Goal: Task Accomplishment & Management: Complete application form

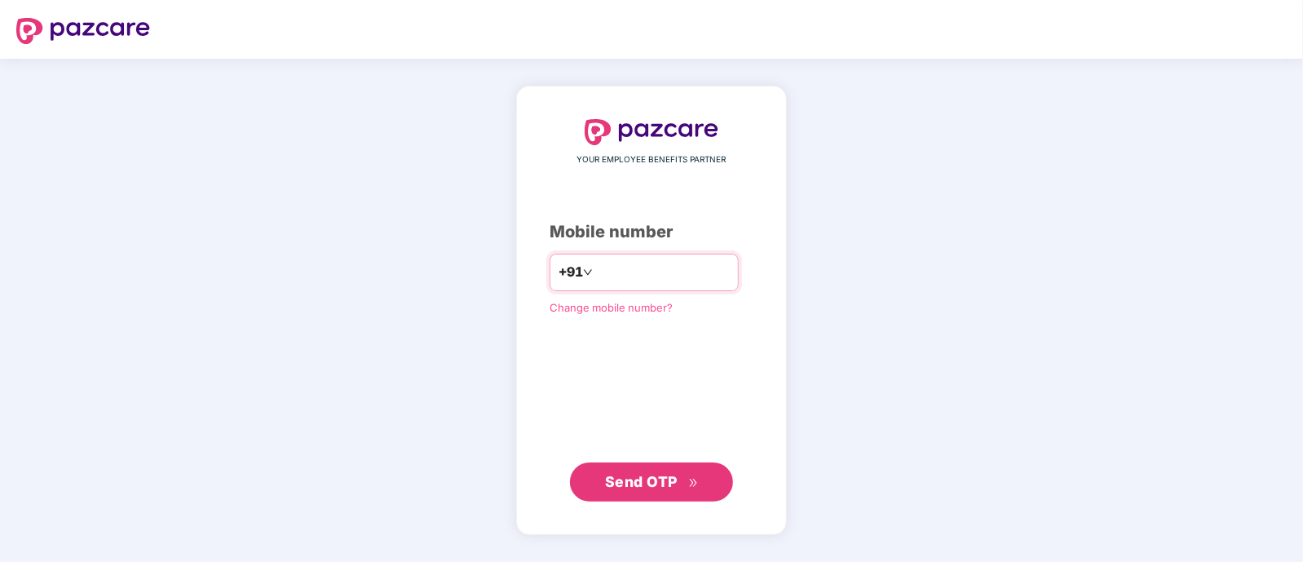
type input "**********"
click at [634, 490] on span "Send OTP" at bounding box center [652, 481] width 94 height 23
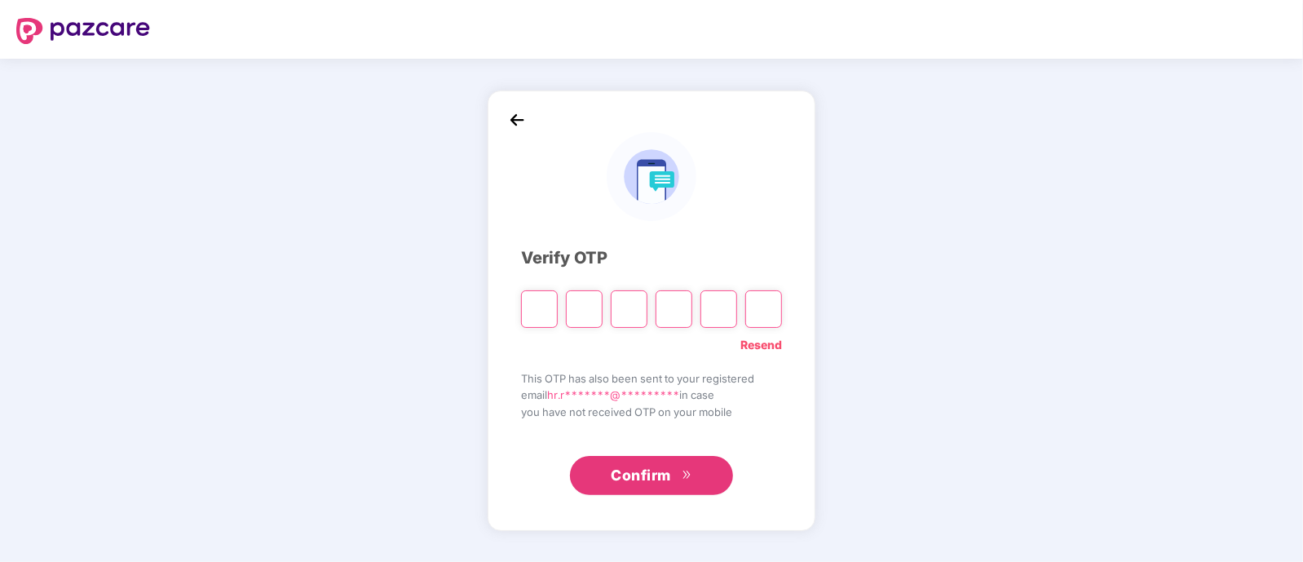
type input "*"
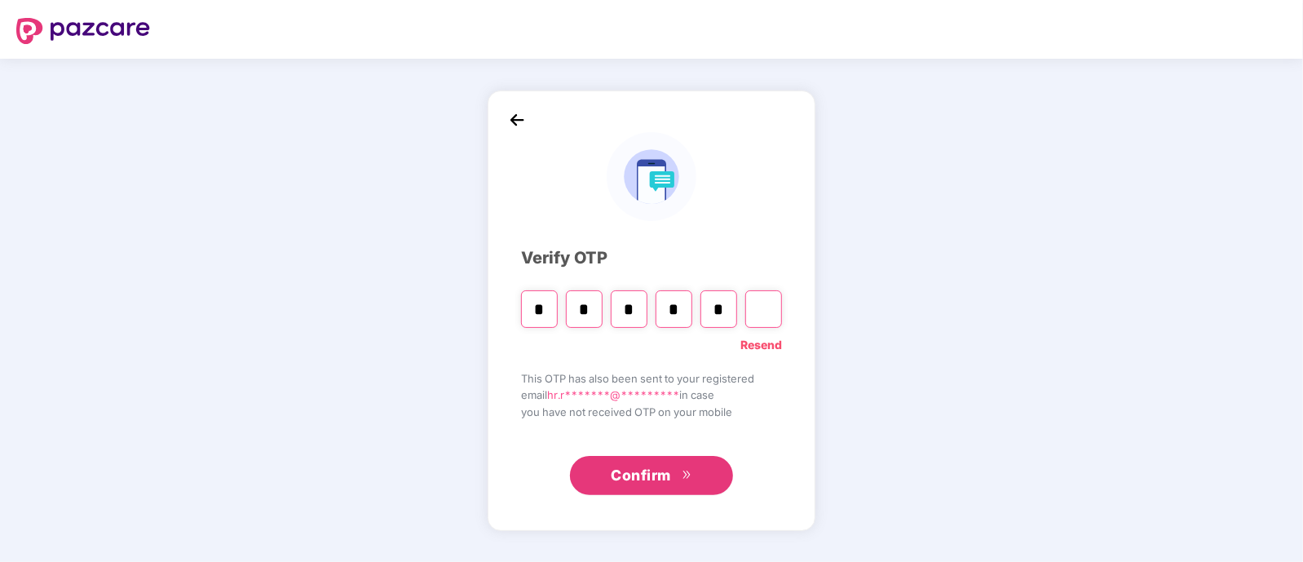
type input "*"
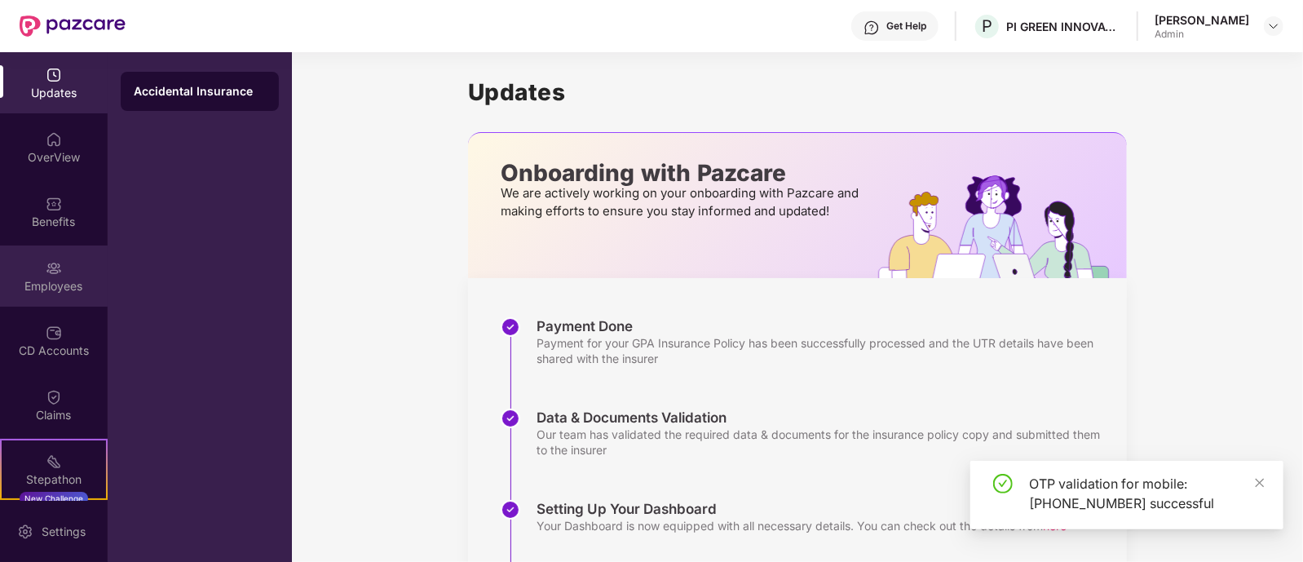
click at [49, 275] on img at bounding box center [54, 268] width 16 height 16
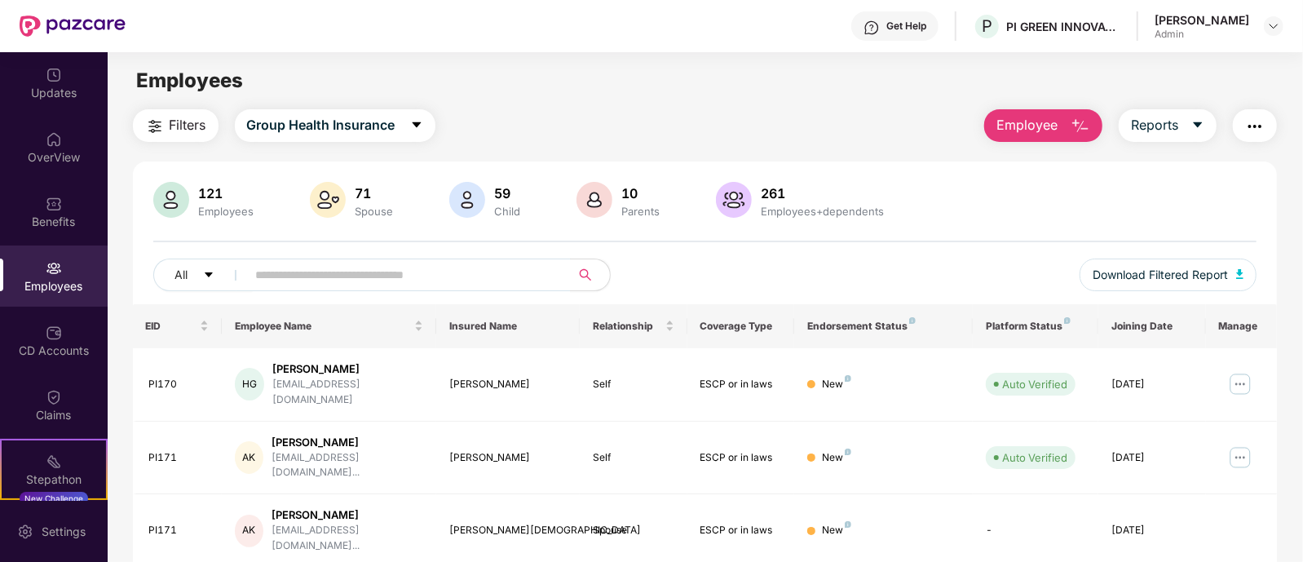
click at [1072, 123] on img "button" at bounding box center [1080, 127] width 20 height 20
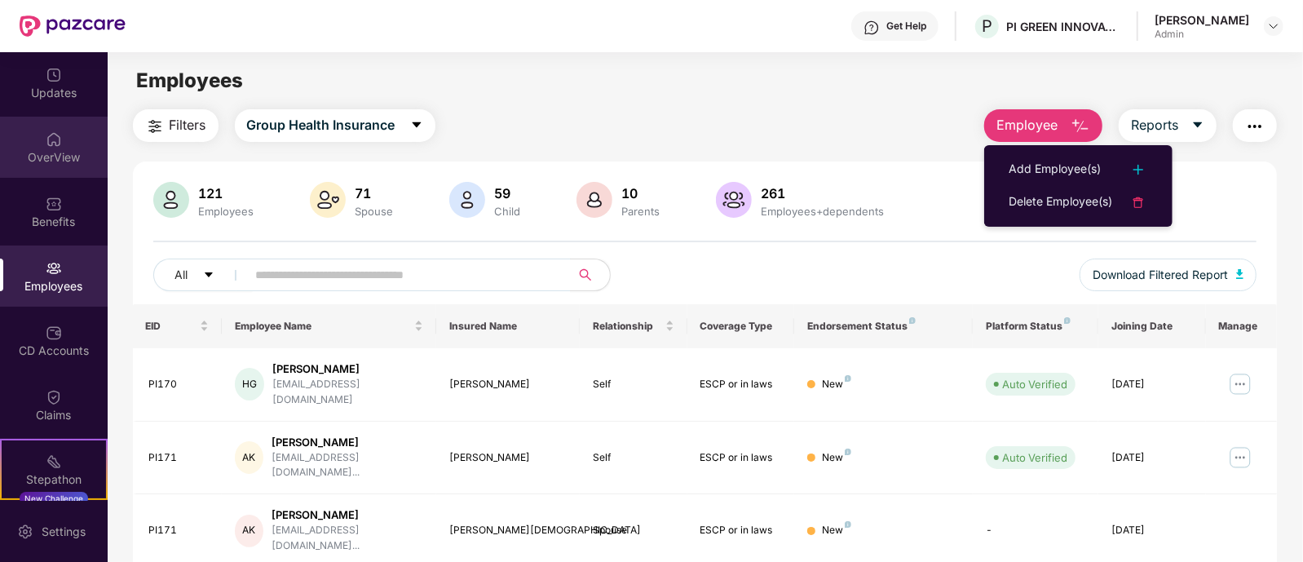
click at [60, 144] on div "OverView" at bounding box center [54, 147] width 108 height 61
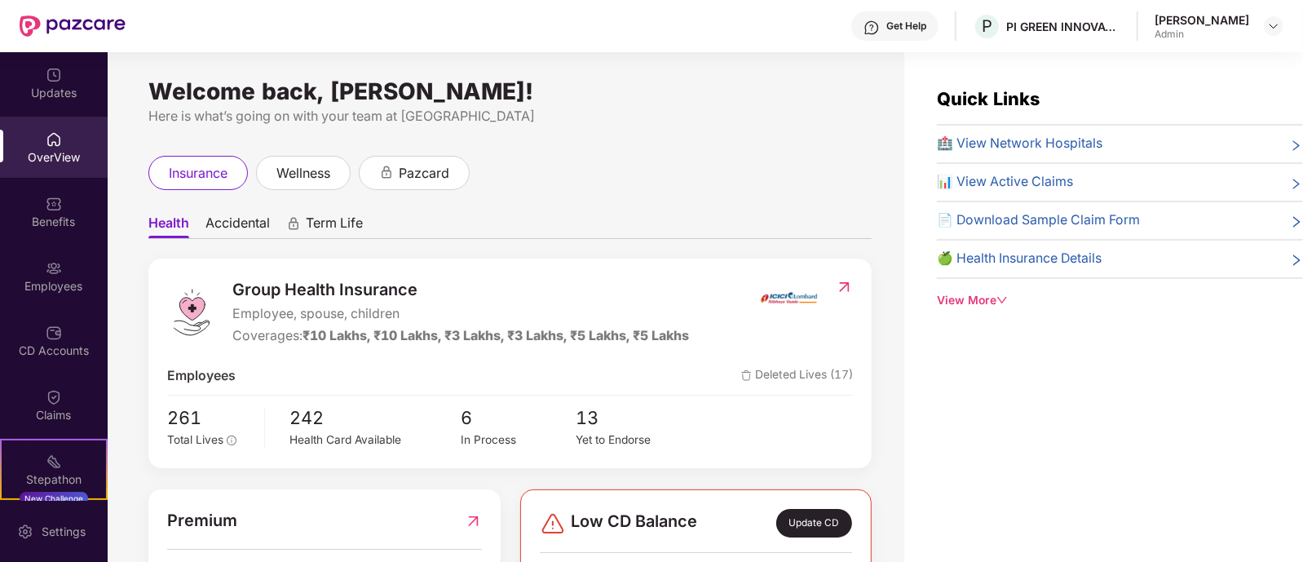
click at [862, 349] on div "Group Health Insurance Employee, spouse, children Coverages: ₹10 Lakhs, ₹10 Lak…" at bounding box center [509, 362] width 723 height 209
click at [583, 128] on div "Welcome back, [PERSON_NAME]! Here is what’s going on with your team at Pazcare …" at bounding box center [506, 316] width 796 height 529
click at [318, 170] on span "wellness" at bounding box center [303, 173] width 54 height 20
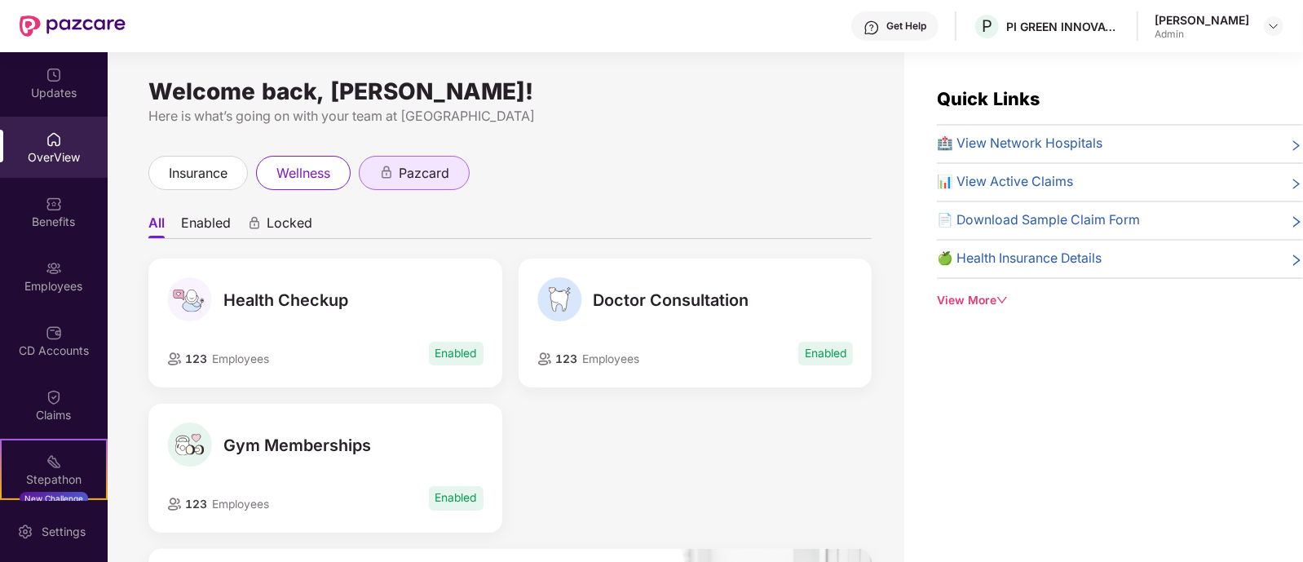
click at [434, 181] on span "pazcard" at bounding box center [424, 173] width 51 height 20
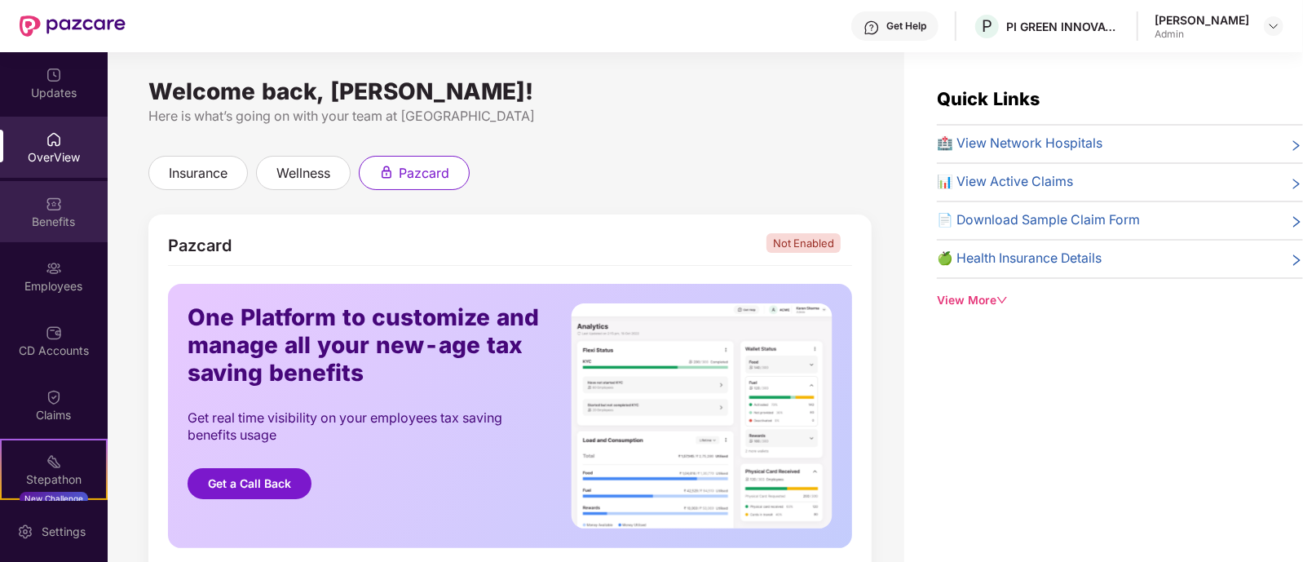
click at [65, 217] on div "Benefits" at bounding box center [54, 222] width 108 height 16
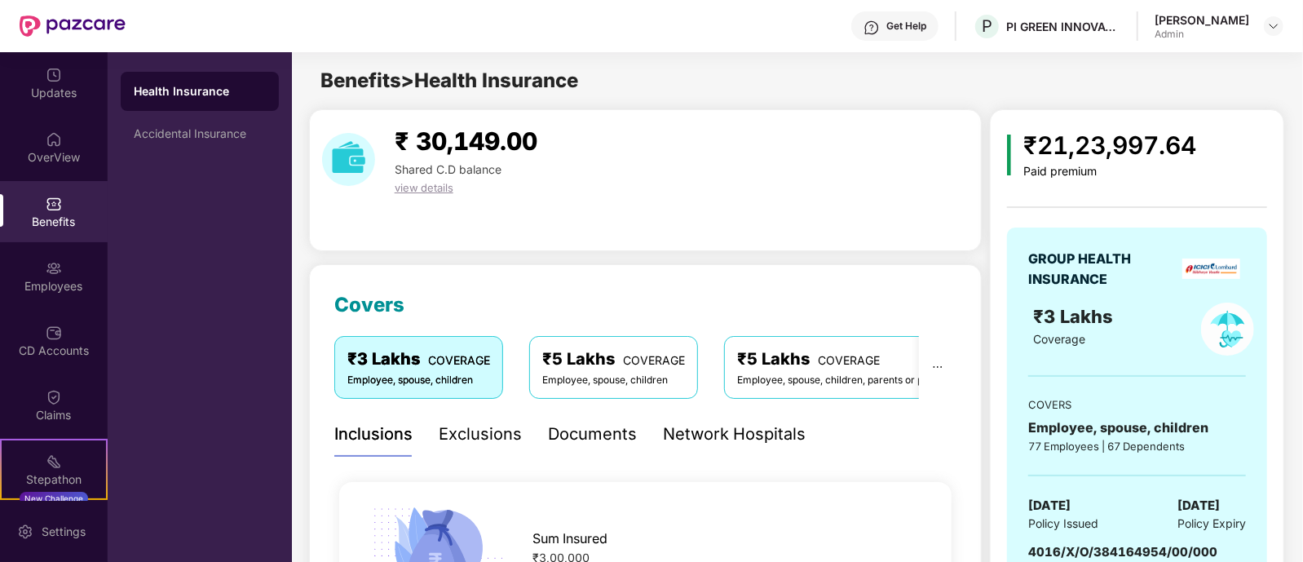
scroll to position [892, 0]
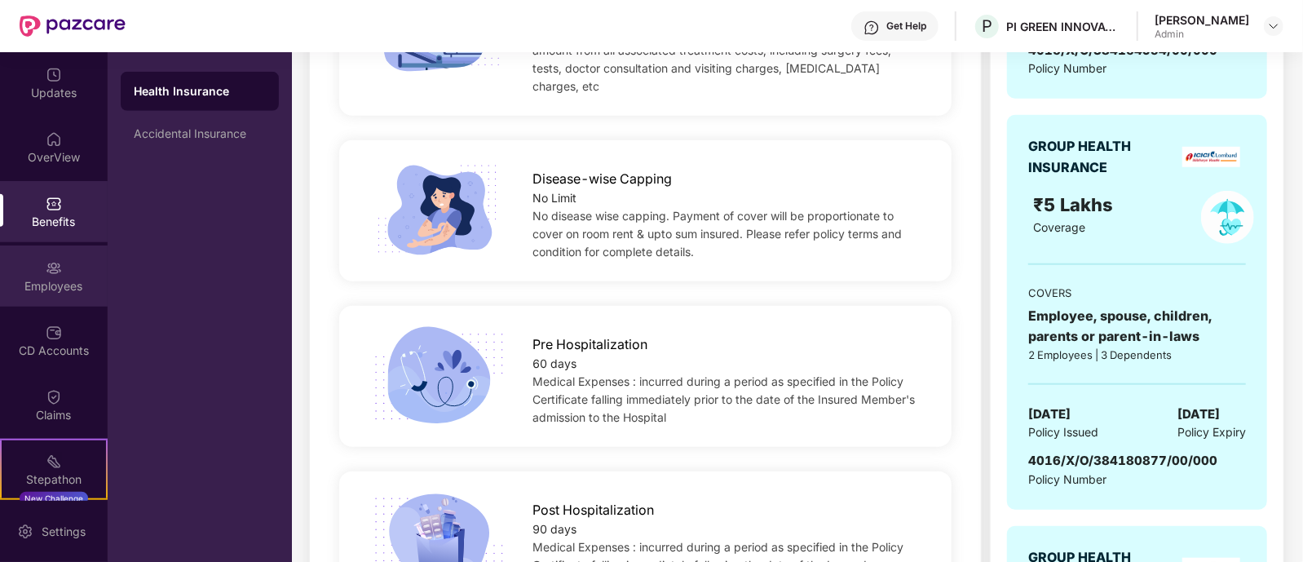
click at [58, 275] on img at bounding box center [54, 268] width 16 height 16
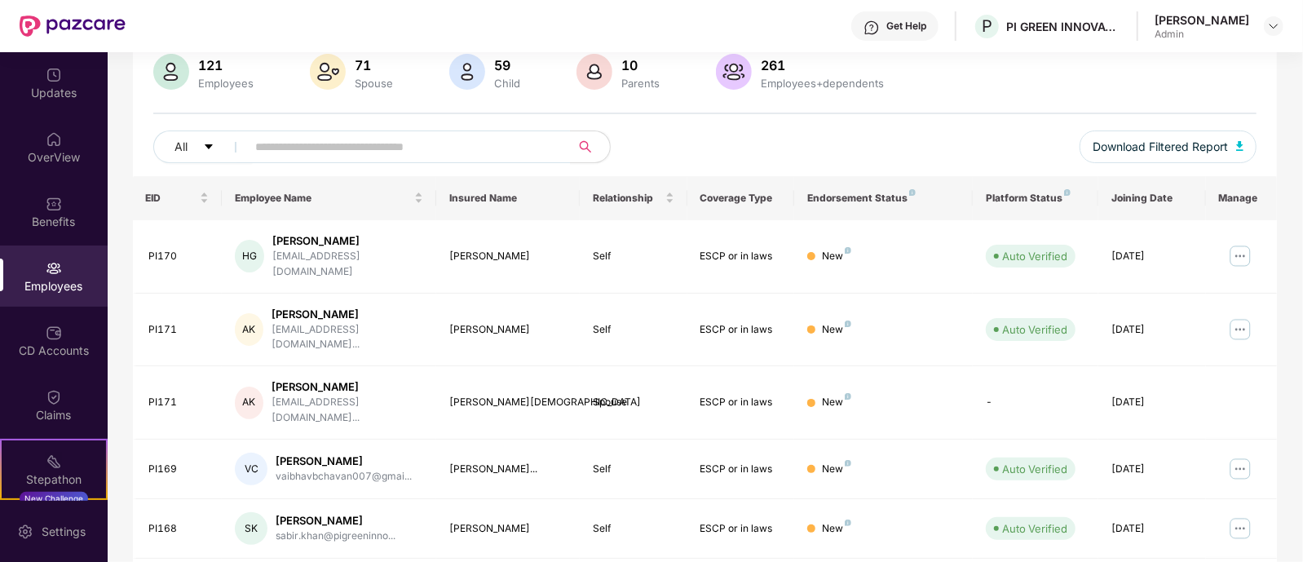
scroll to position [452, 0]
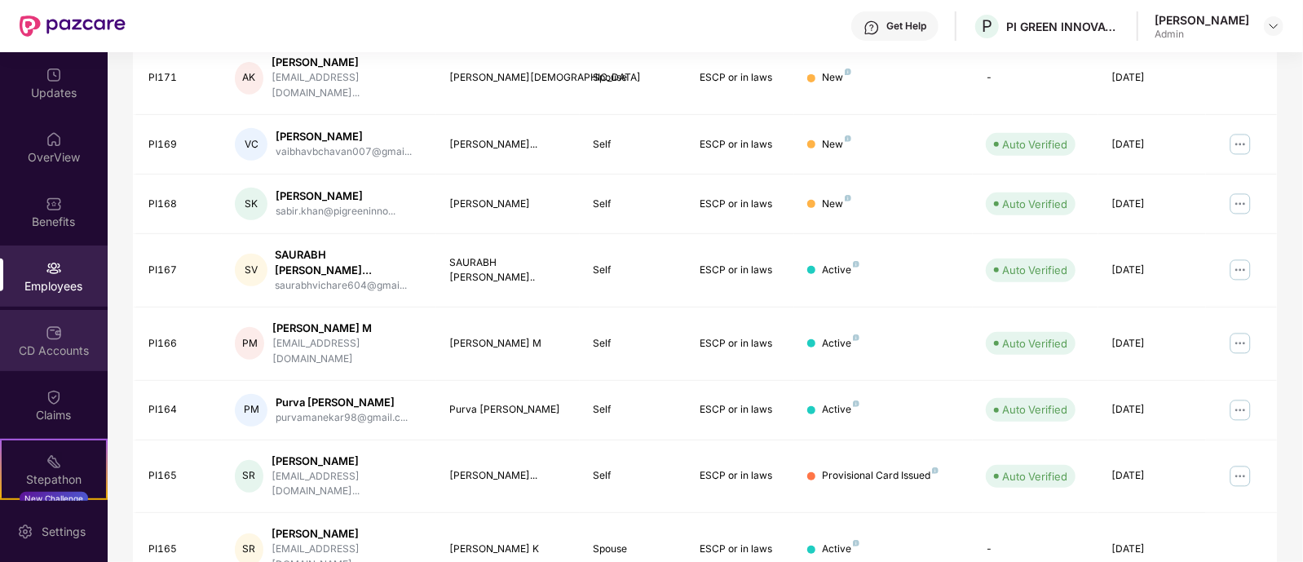
click at [47, 346] on div "CD Accounts" at bounding box center [54, 350] width 108 height 16
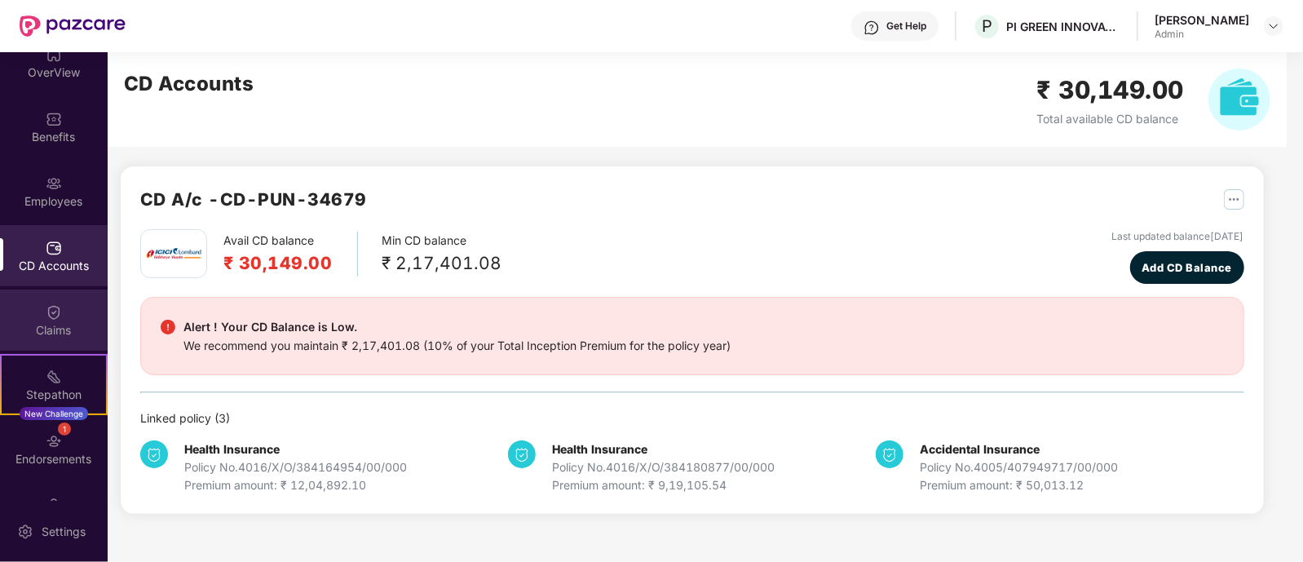
scroll to position [130, 0]
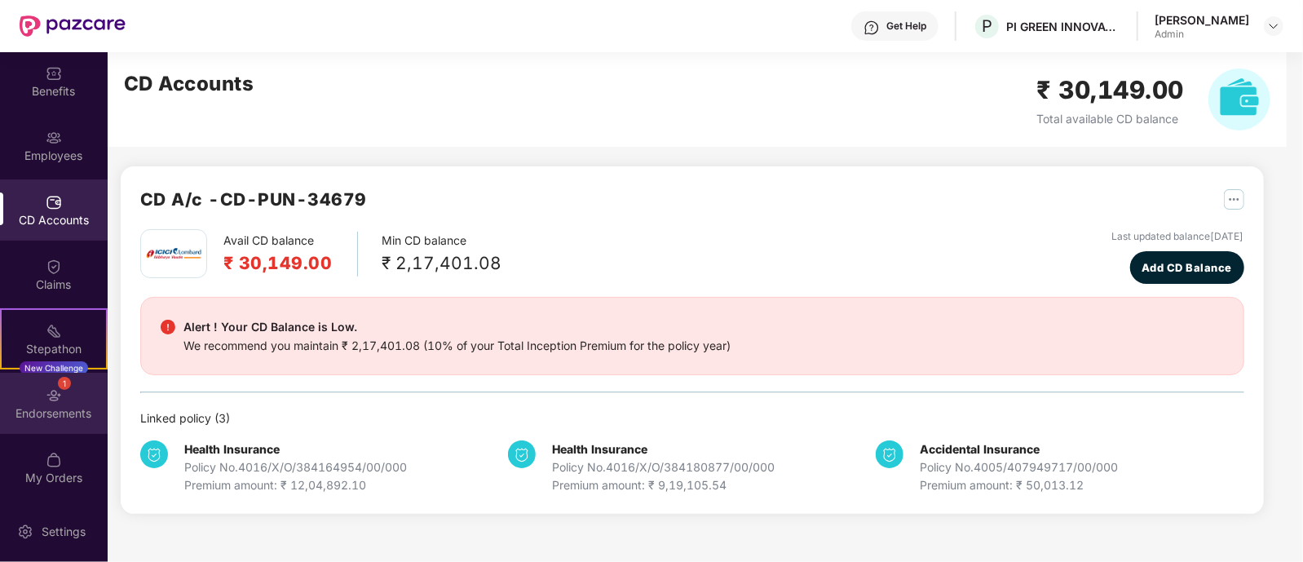
click at [37, 395] on div "1 Endorsements" at bounding box center [54, 403] width 108 height 61
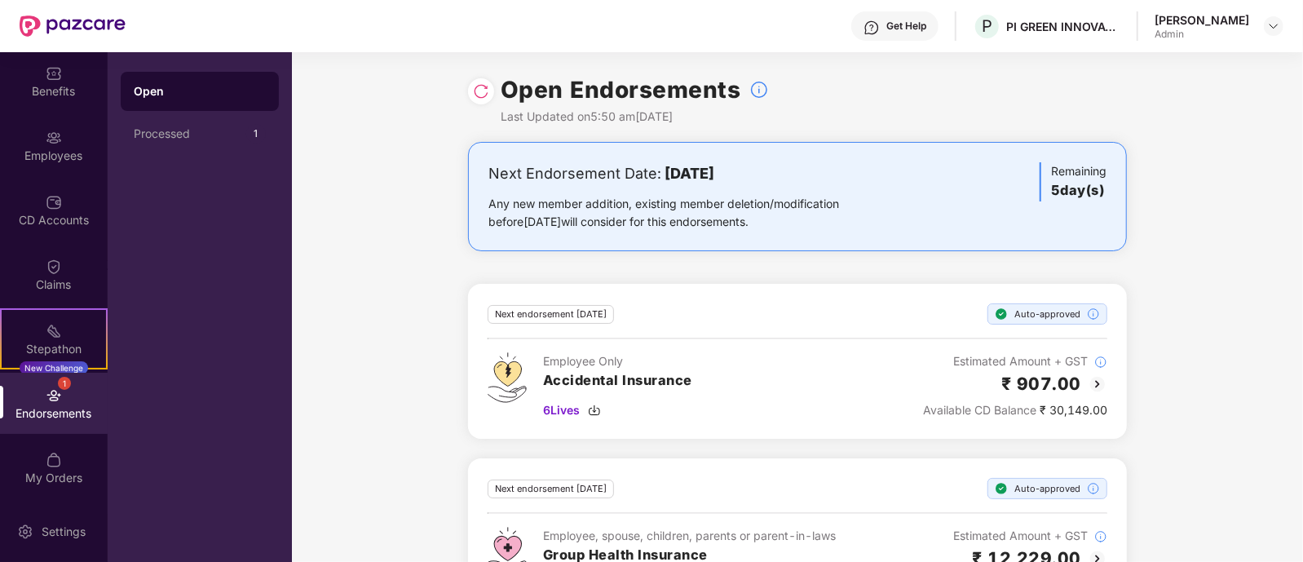
scroll to position [243, 0]
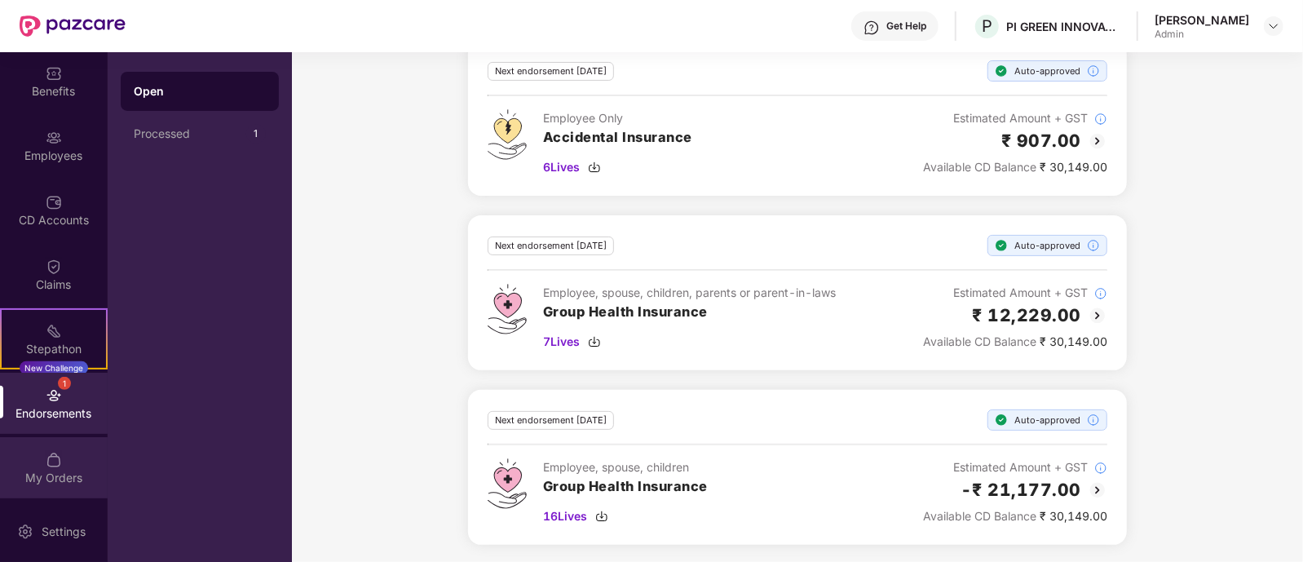
click at [60, 479] on div "My Orders" at bounding box center [54, 478] width 108 height 16
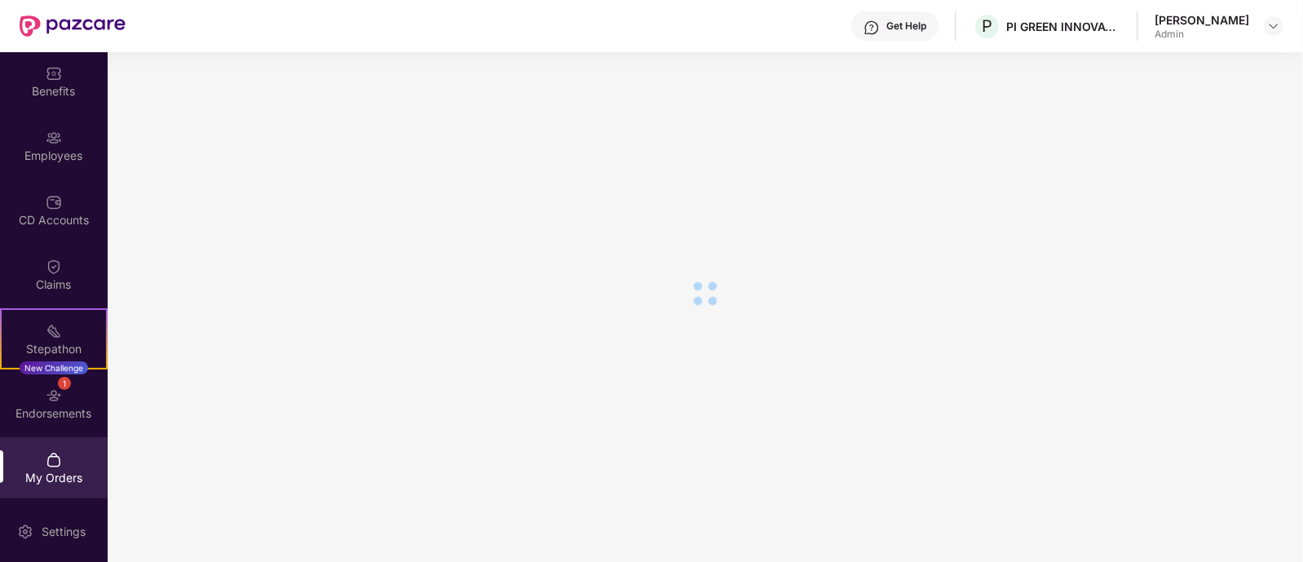
scroll to position [139, 0]
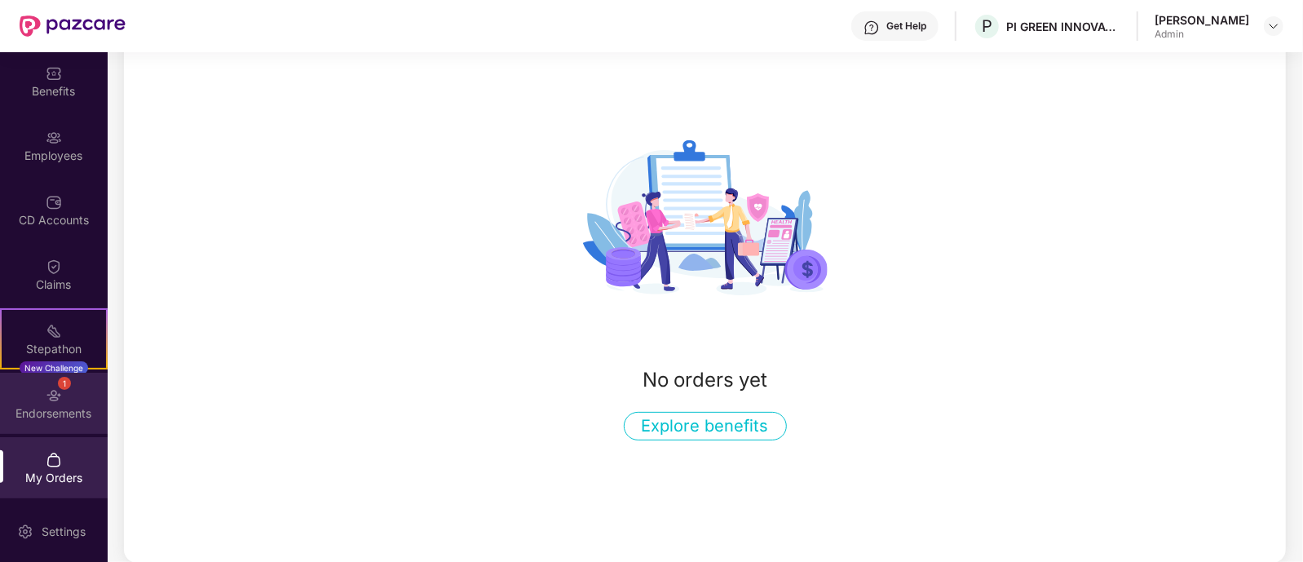
click at [46, 397] on img at bounding box center [54, 395] width 16 height 16
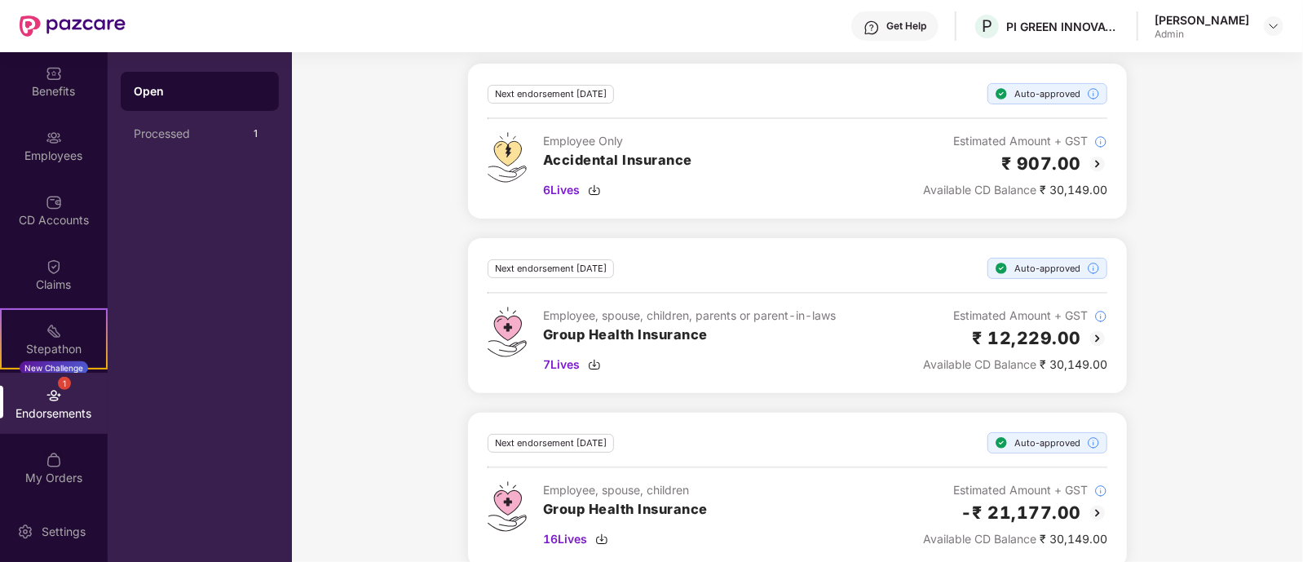
scroll to position [243, 0]
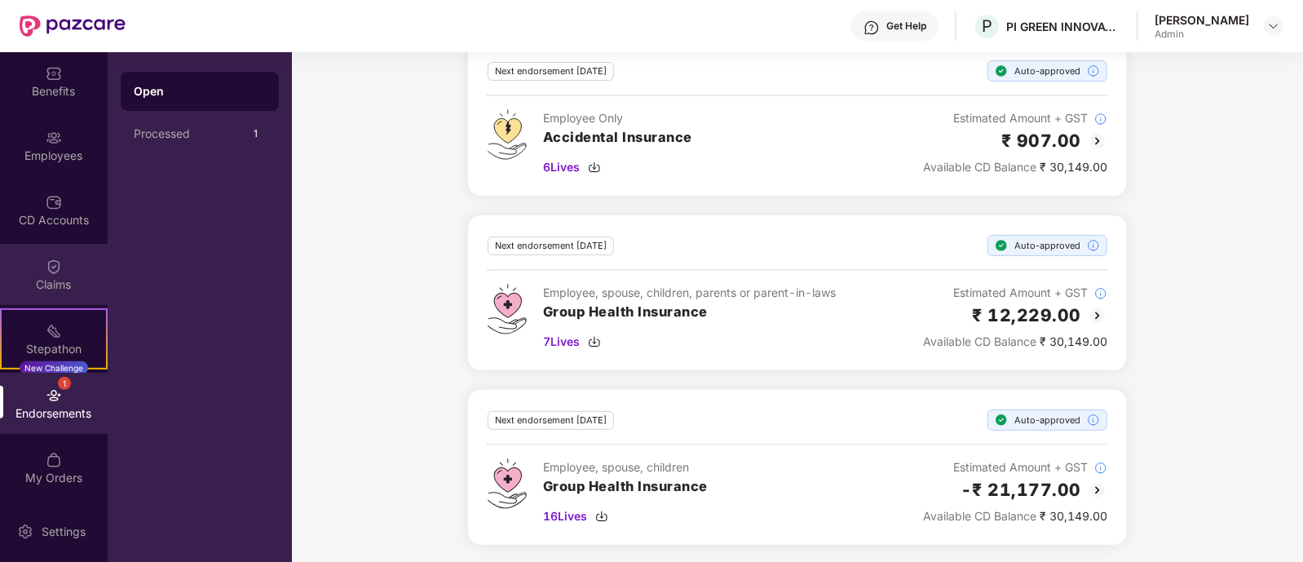
click at [32, 266] on div "Claims" at bounding box center [54, 274] width 108 height 61
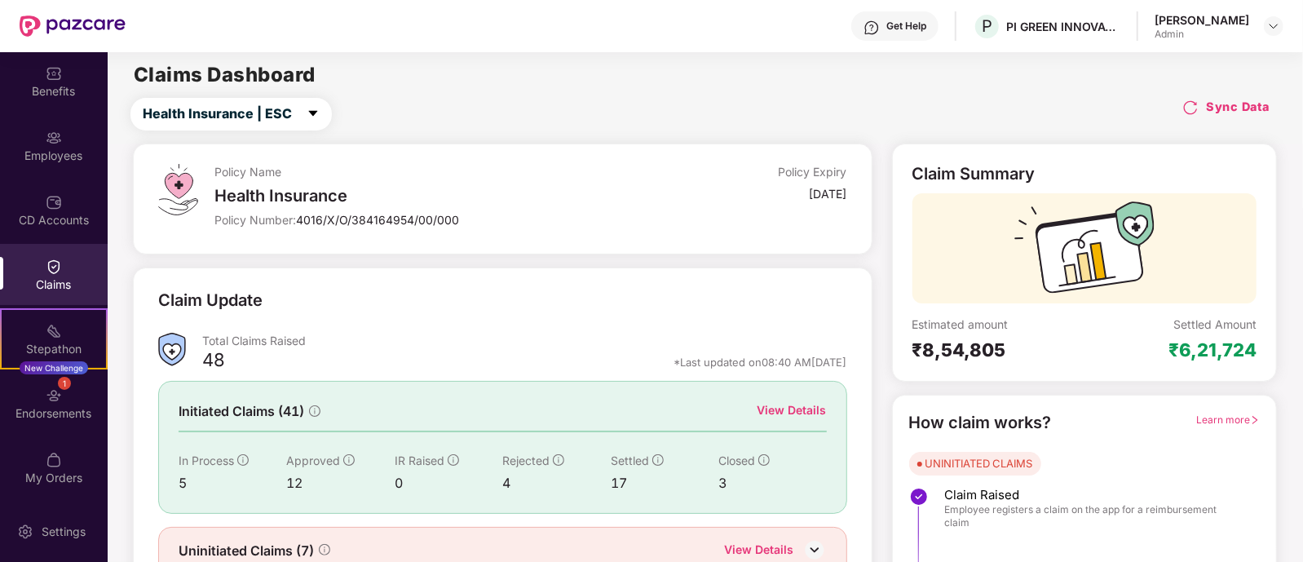
scroll to position [76, 0]
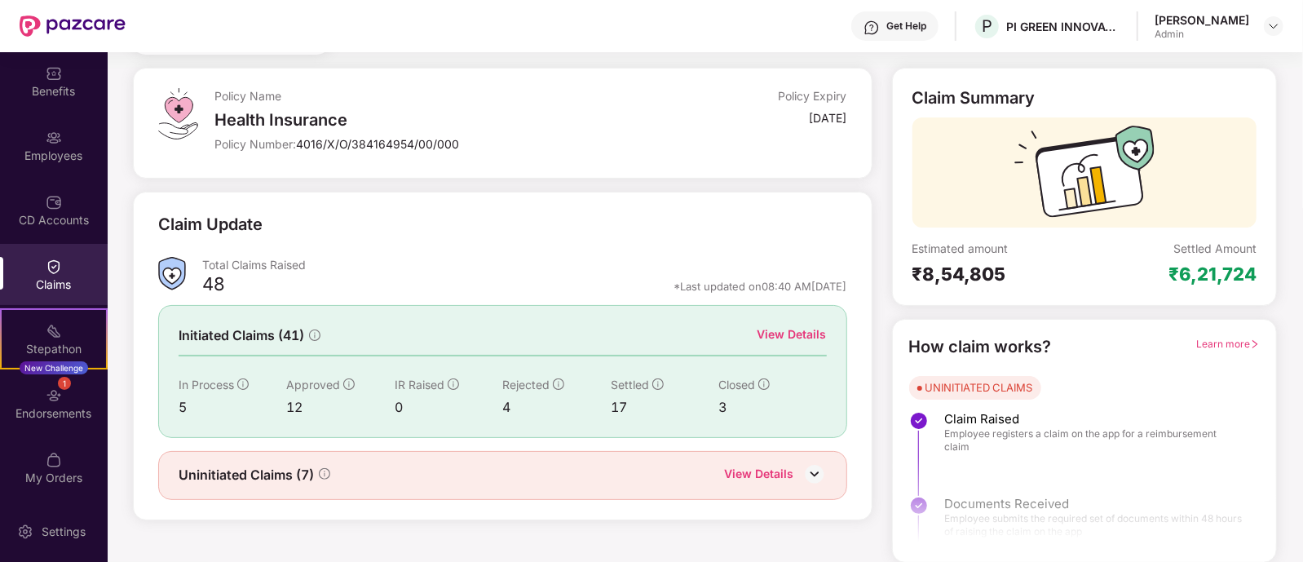
click at [789, 472] on div "View Details" at bounding box center [759, 475] width 69 height 21
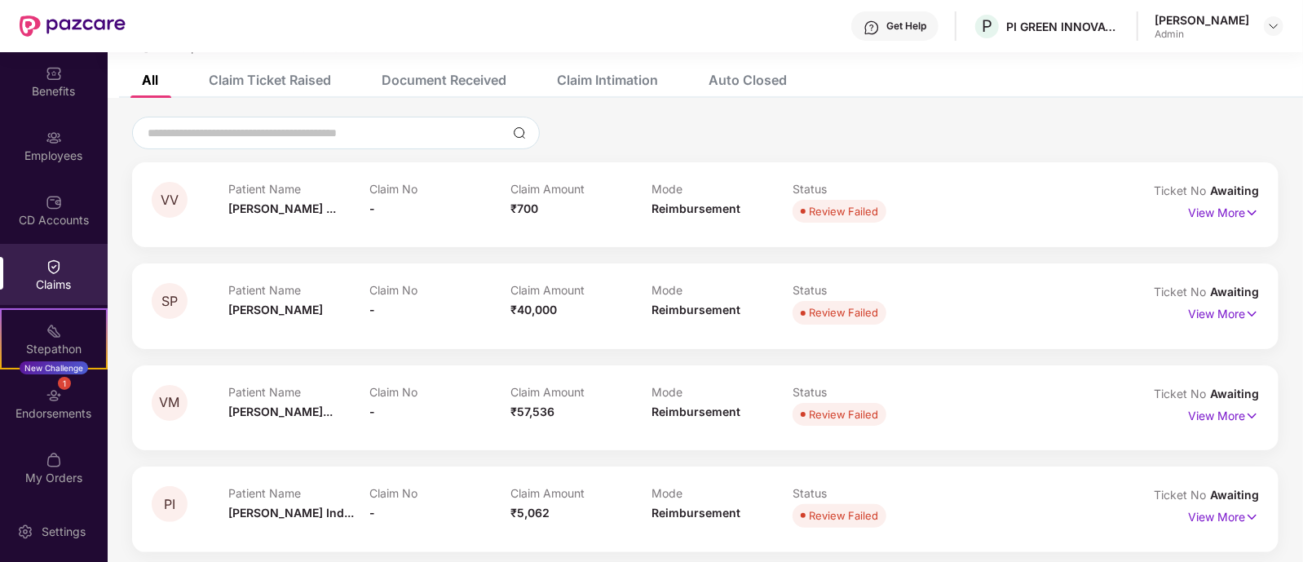
scroll to position [386, 0]
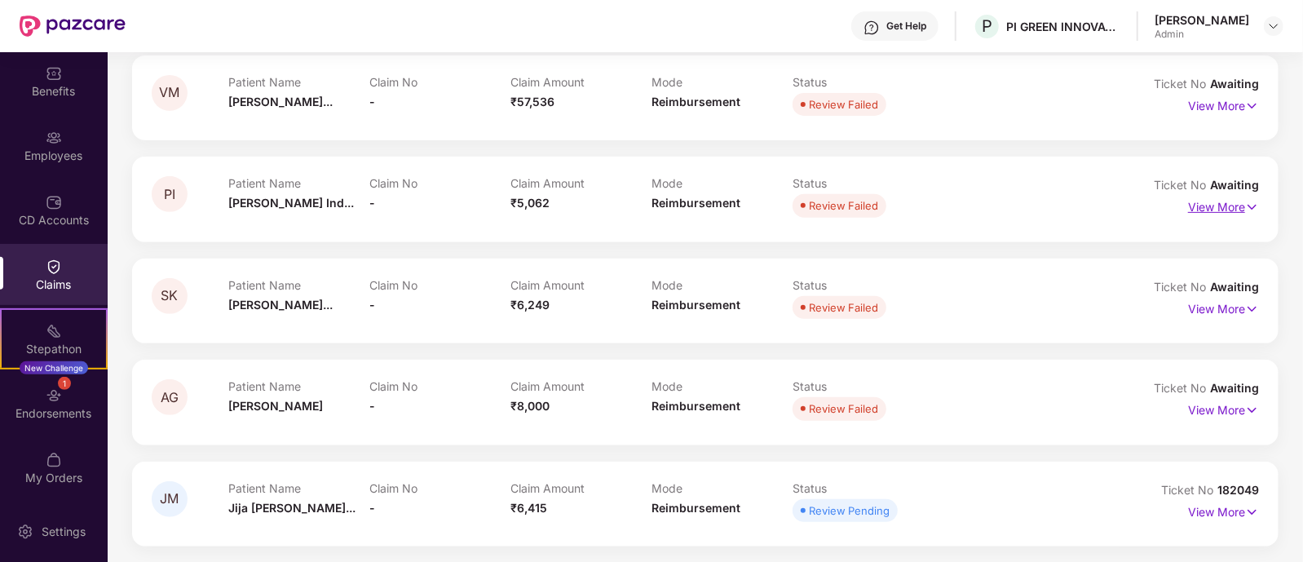
click at [1246, 206] on img at bounding box center [1252, 207] width 14 height 18
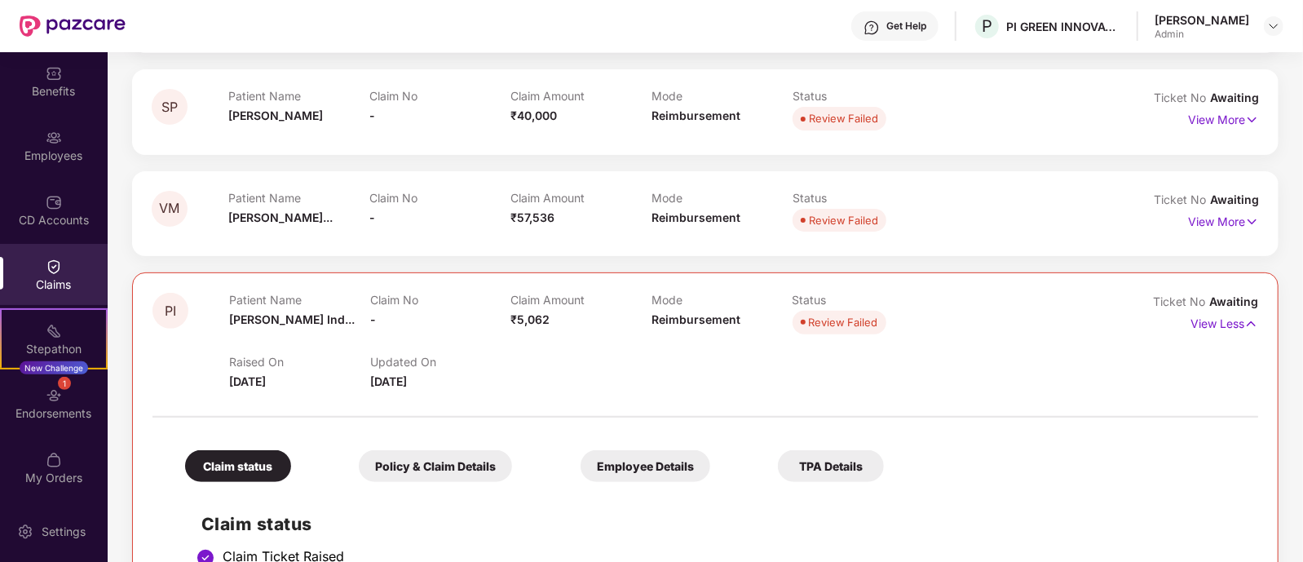
scroll to position [716, 0]
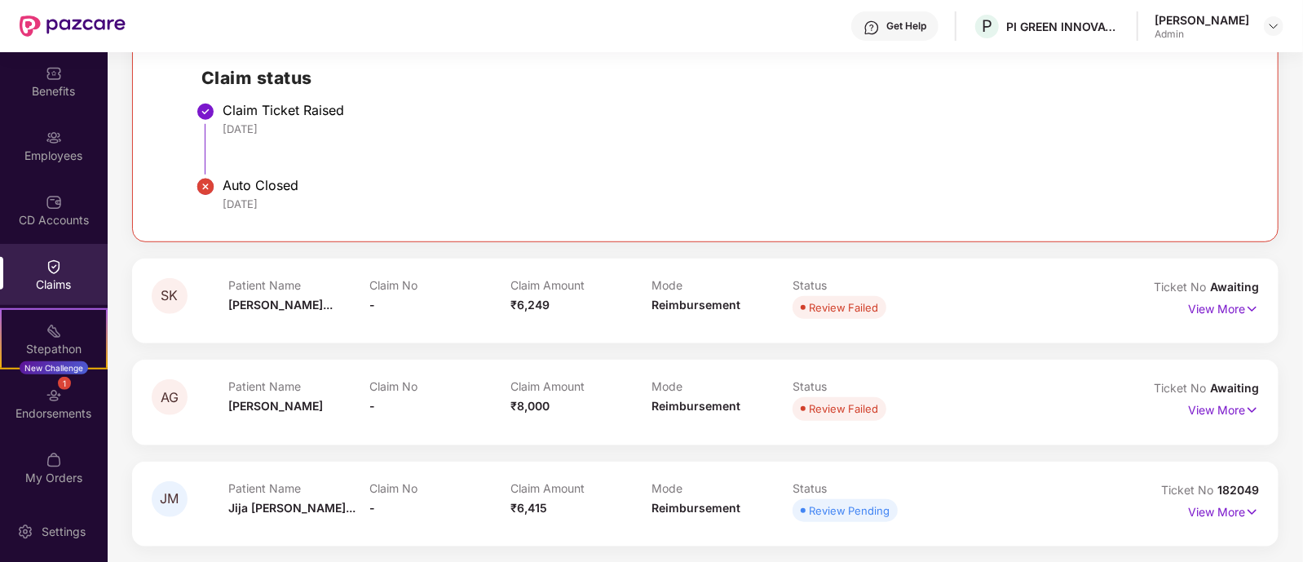
click at [961, 380] on div "Patient Name [PERSON_NAME] Claim No - Claim Amount ₹8,000 Mode Reimbursement St…" at bounding box center [650, 401] width 845 height 45
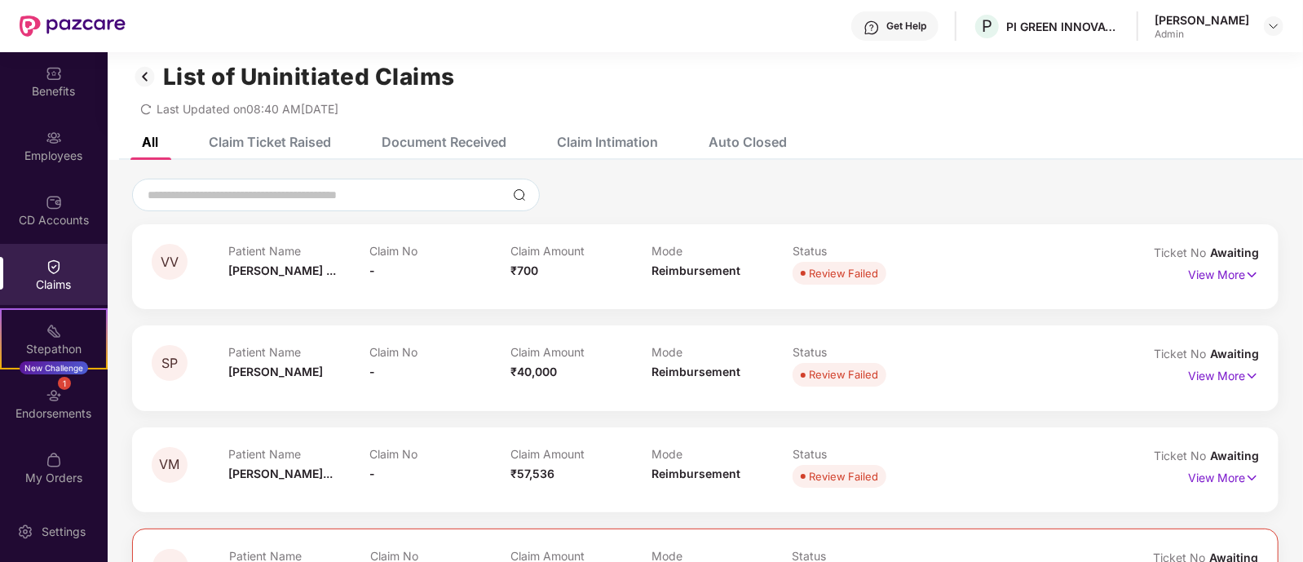
scroll to position [0, 0]
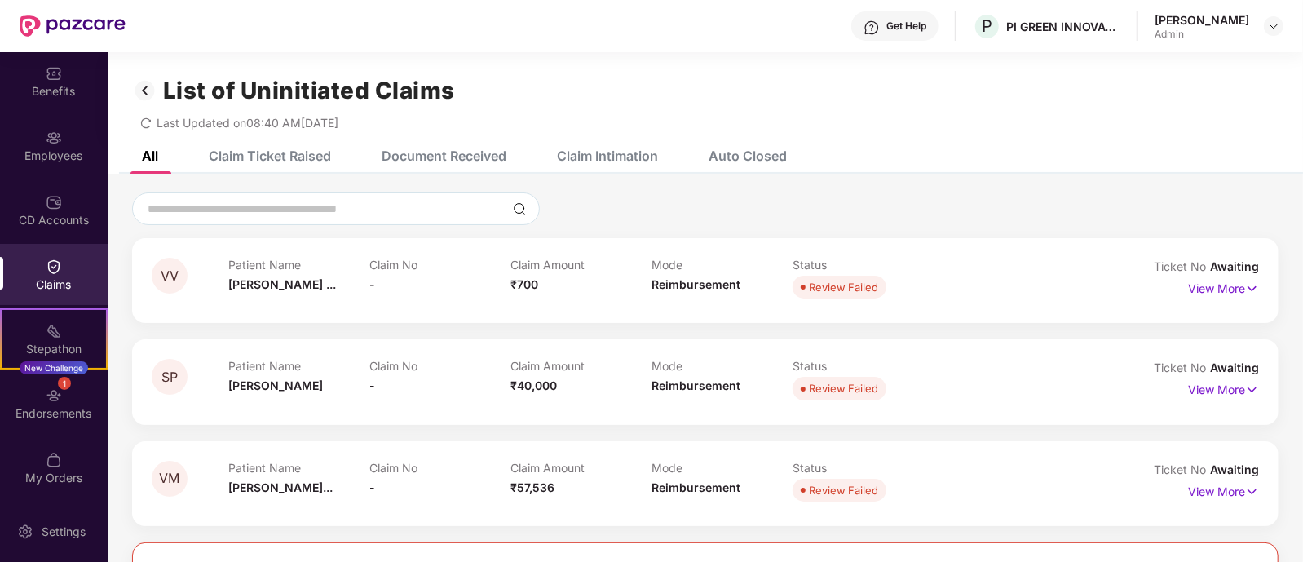
click at [284, 161] on div "Claim Ticket Raised" at bounding box center [270, 156] width 122 height 16
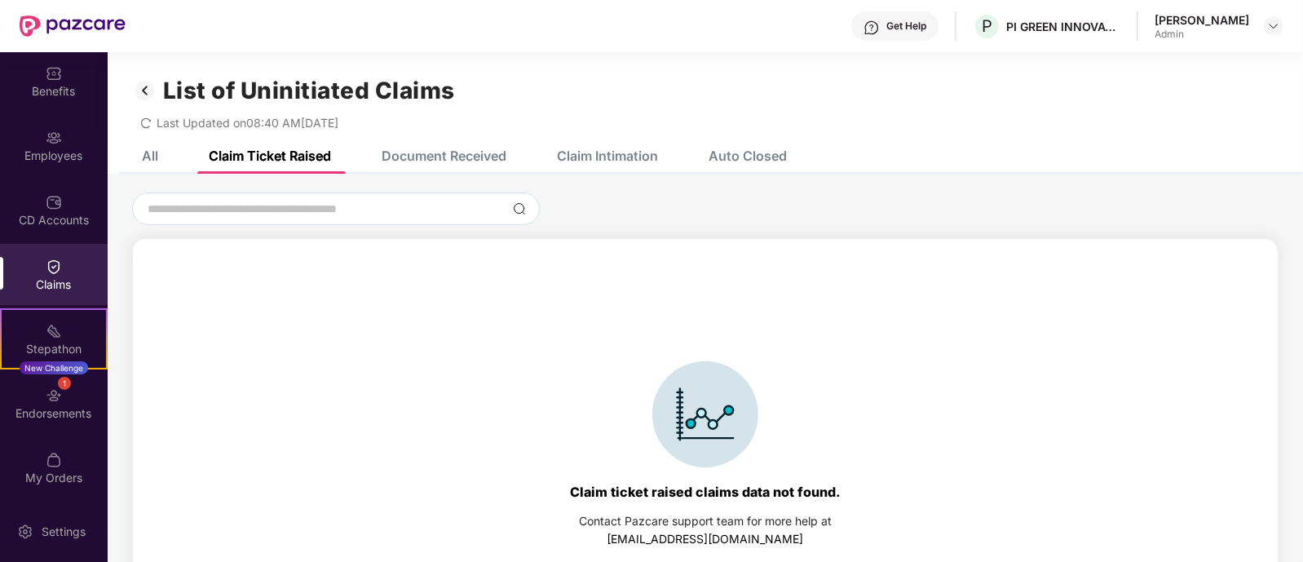
click at [444, 151] on div "Document Received" at bounding box center [444, 156] width 125 height 16
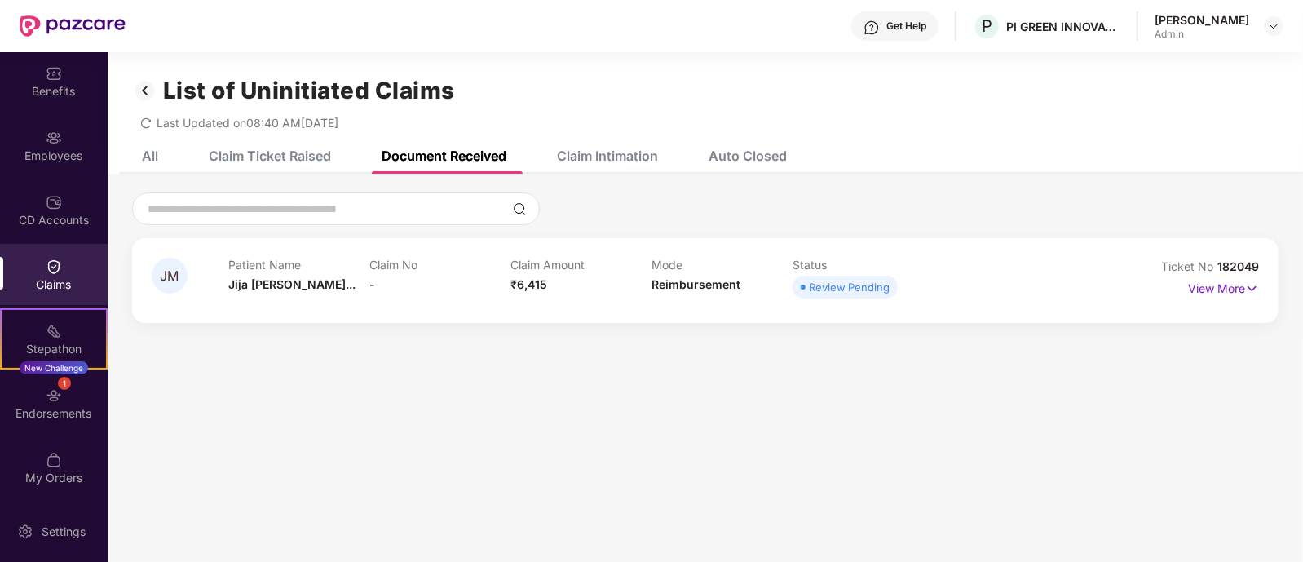
click at [606, 155] on div "Claim Intimation" at bounding box center [607, 156] width 101 height 16
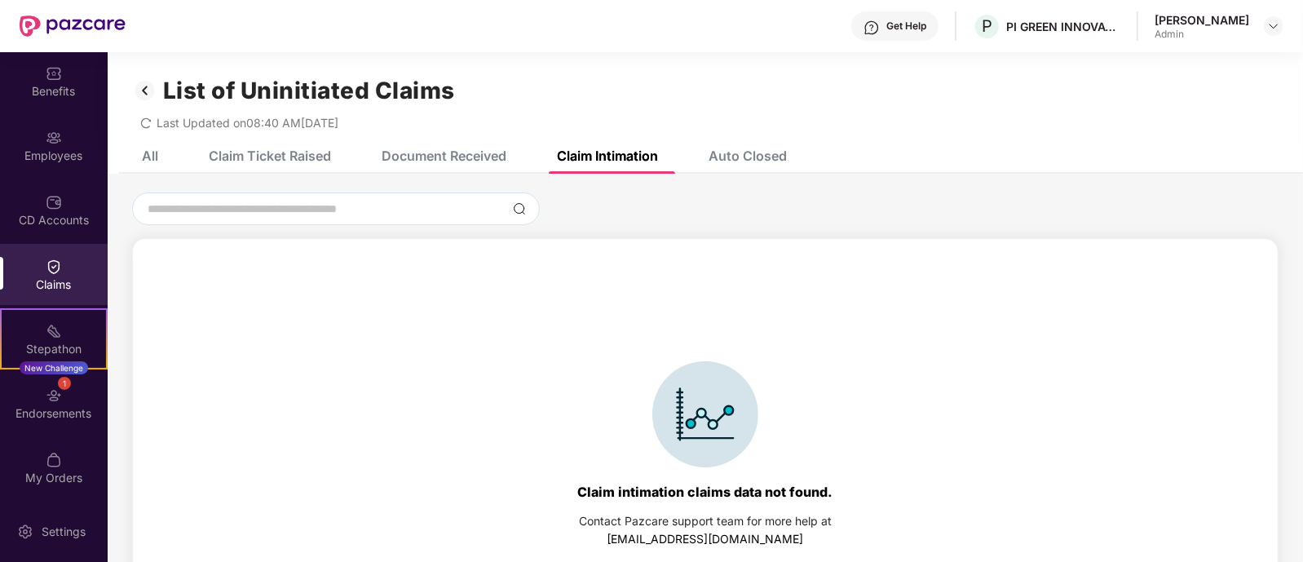
click at [751, 165] on div "Auto Closed" at bounding box center [735, 156] width 103 height 36
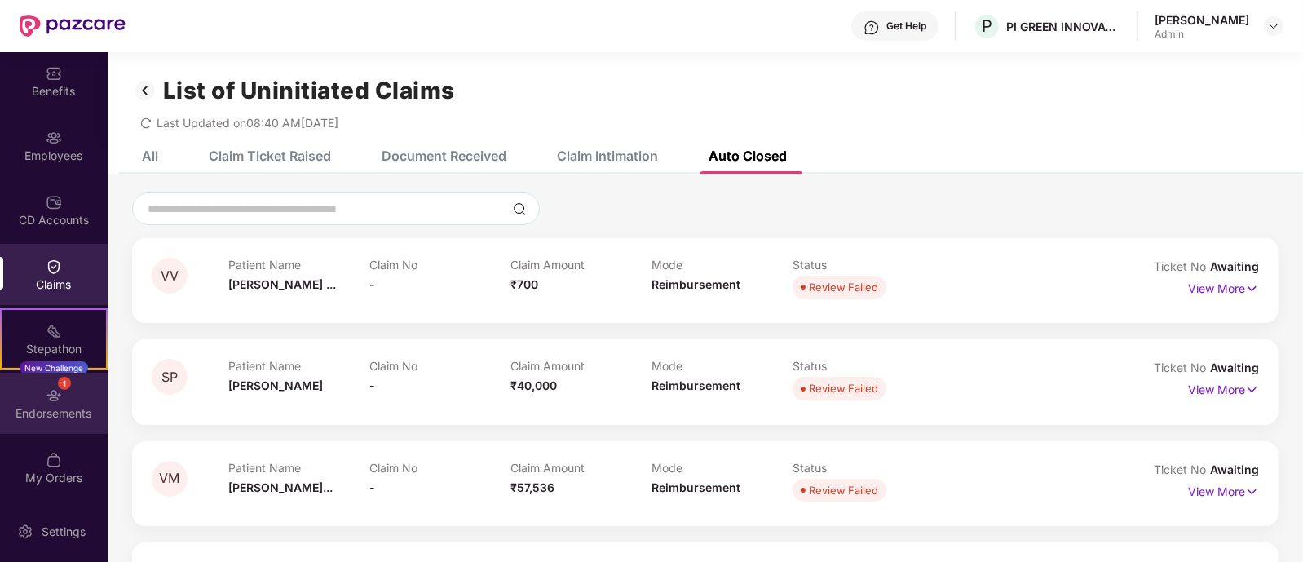
click at [53, 390] on img at bounding box center [54, 395] width 16 height 16
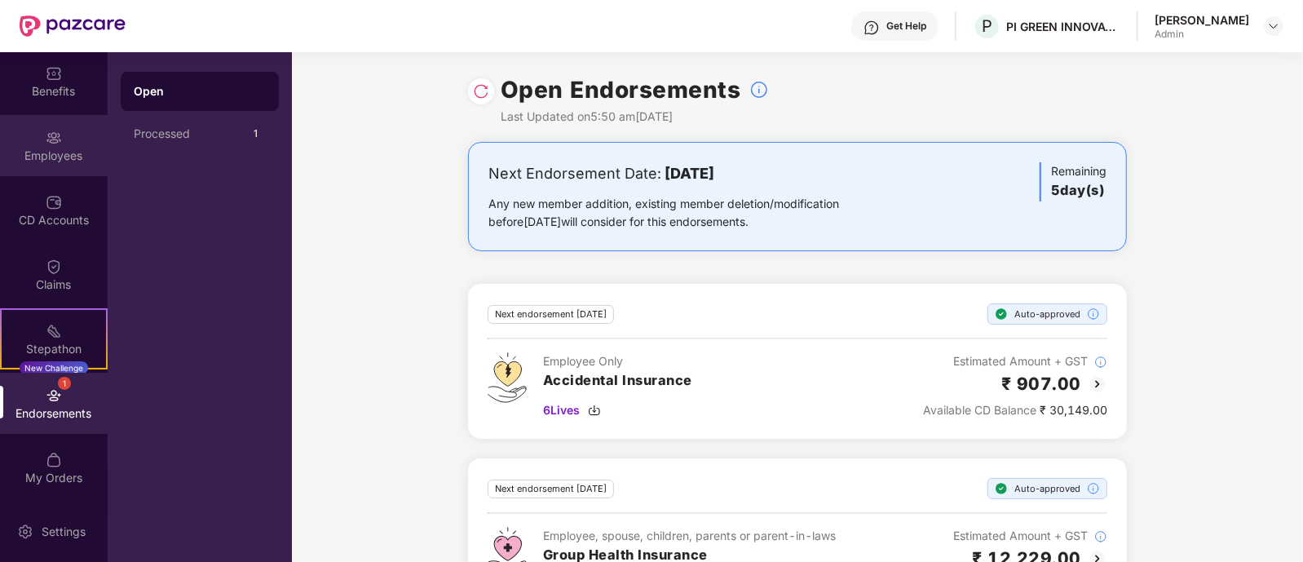
click at [51, 139] on img at bounding box center [54, 138] width 16 height 16
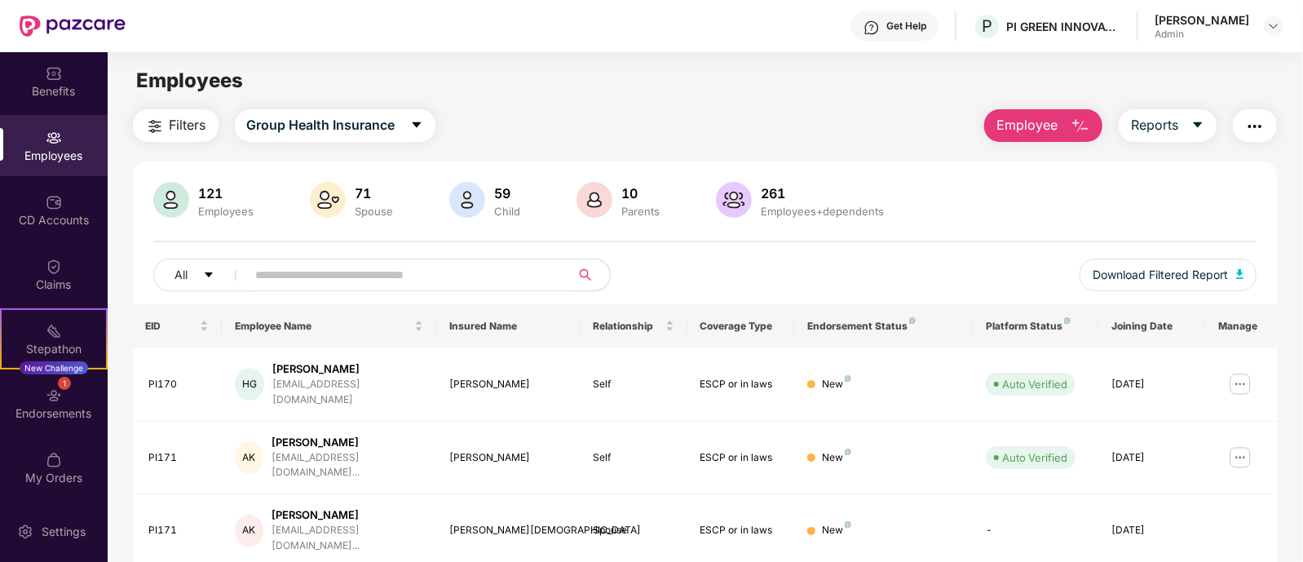
click at [1032, 121] on span "Employee" at bounding box center [1026, 125] width 61 height 20
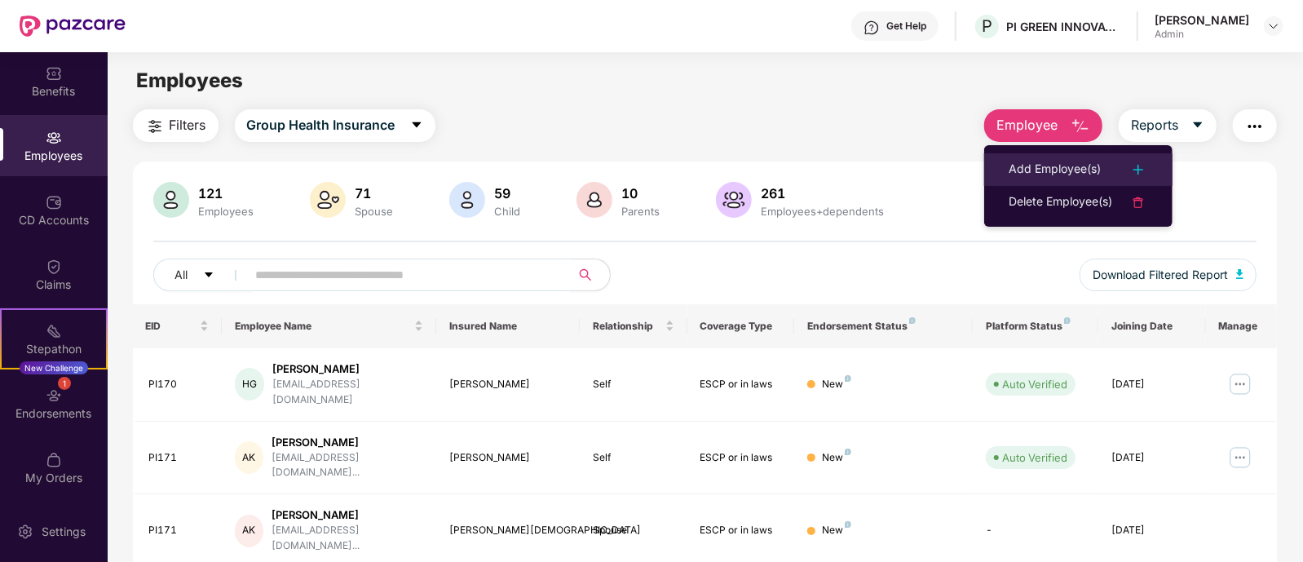
click at [1040, 167] on div "Add Employee(s)" at bounding box center [1054, 170] width 92 height 20
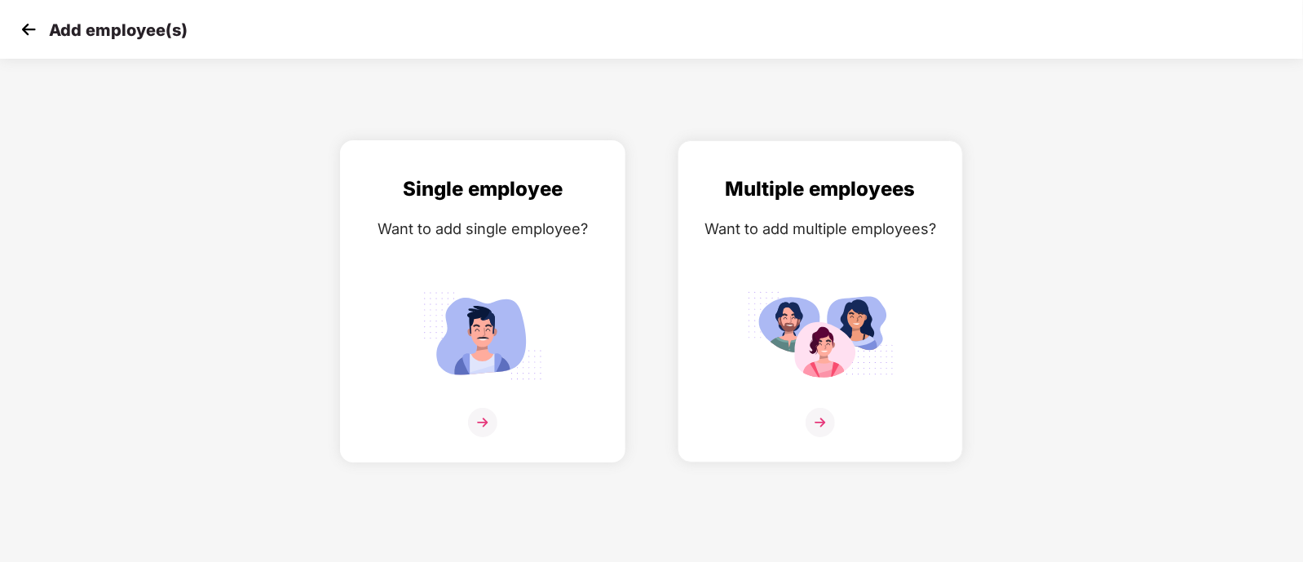
click at [493, 437] on img at bounding box center [482, 422] width 29 height 29
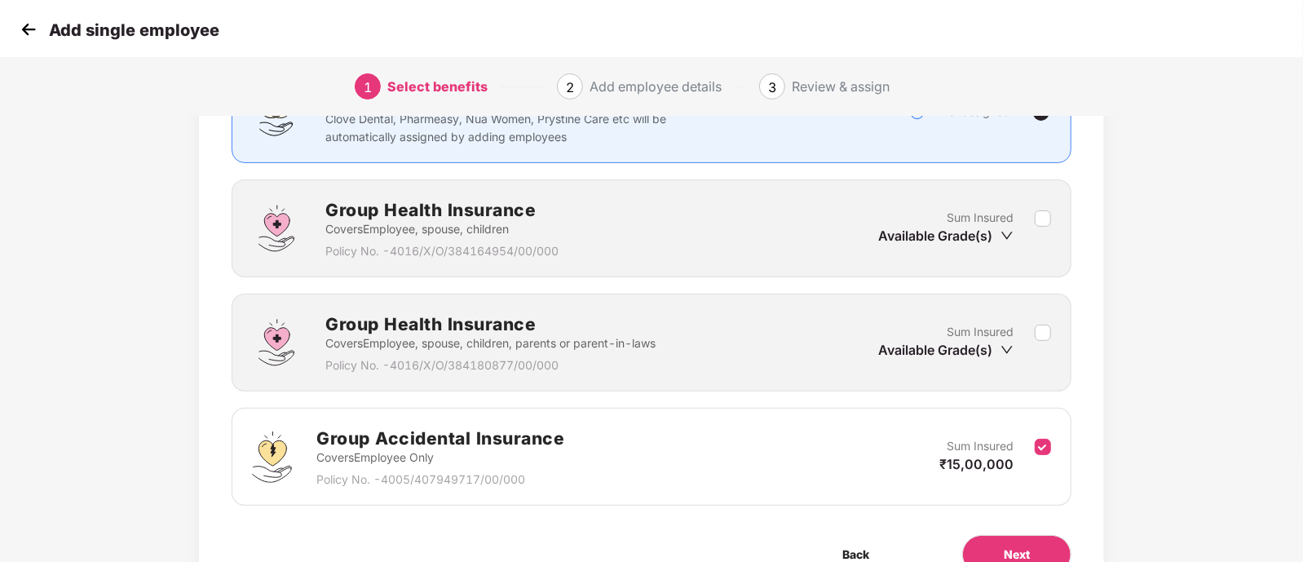
scroll to position [157, 0]
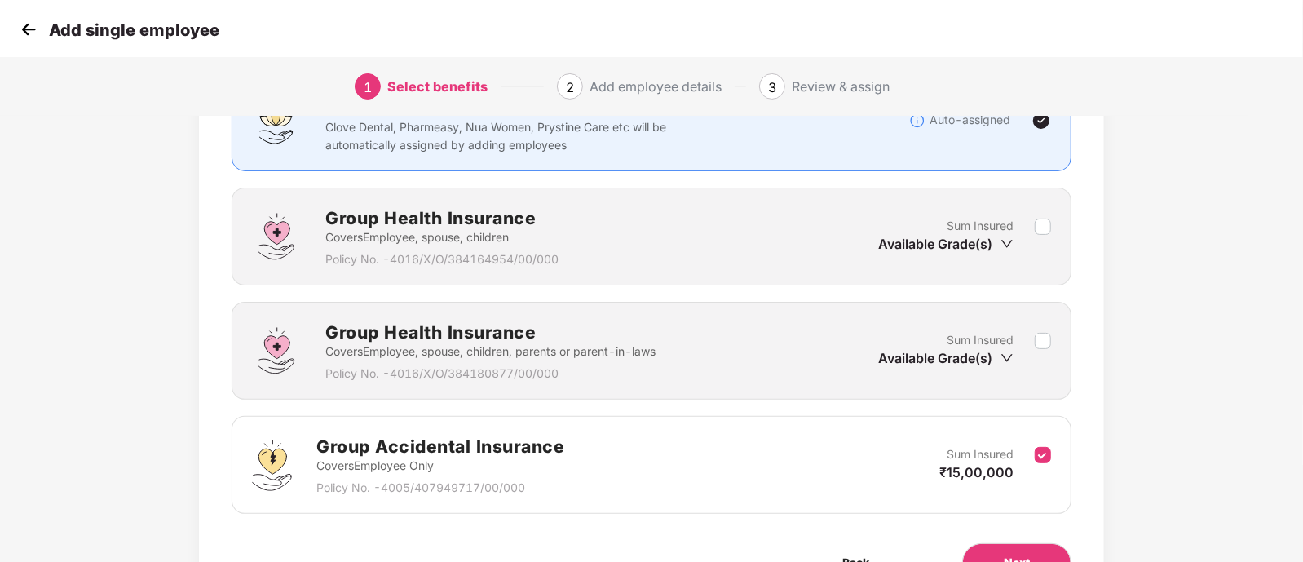
click at [993, 238] on div "Available Grade(s)" at bounding box center [945, 244] width 135 height 18
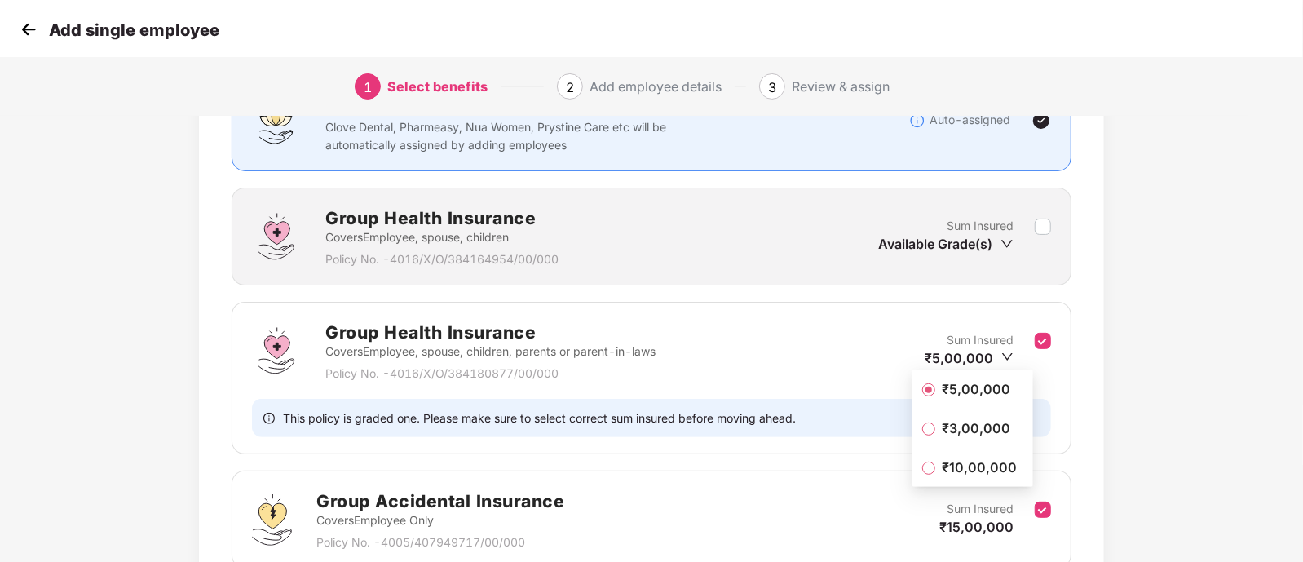
click at [1281, 252] on div "Benefits 2 / 3 Selected Affinity Benefits Clove Dental, Pharmeasy, Nua Women, P…" at bounding box center [651, 339] width 1303 height 742
click at [1211, 224] on div "Benefits 2 / 3 Selected Affinity Benefits Clove Dental, Pharmeasy, Nua Women, P…" at bounding box center [651, 339] width 1303 height 742
click at [1007, 355] on icon "down" at bounding box center [1007, 357] width 12 height 12
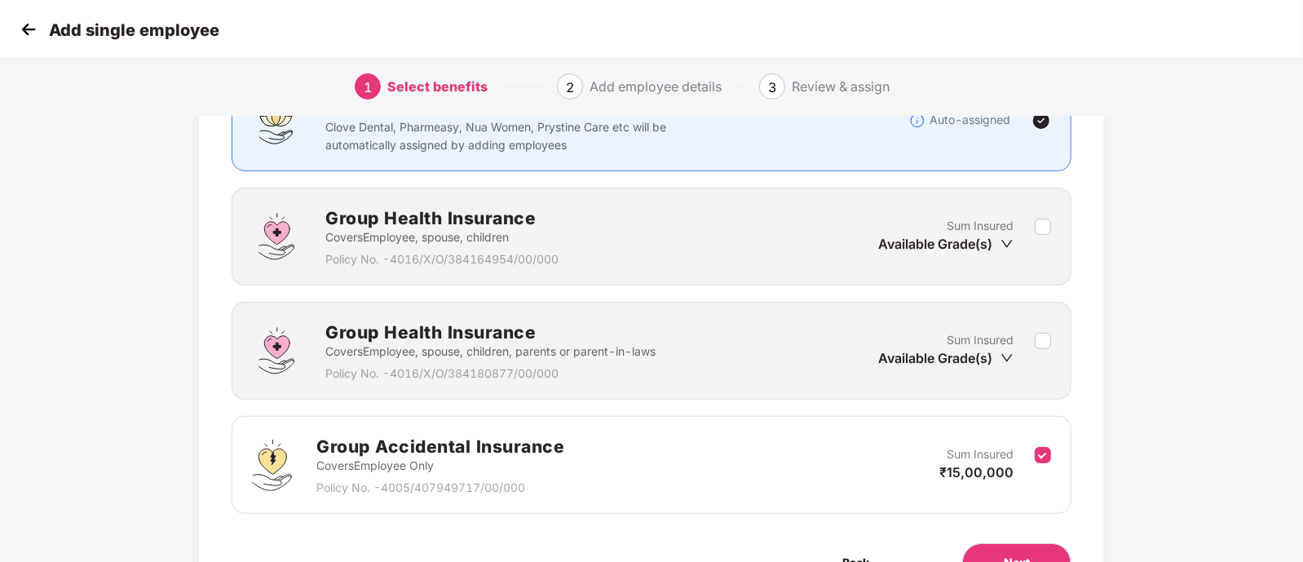
click at [1272, 302] on div "Benefits 1 / 3 Selected Affinity Benefits Clove Dental, Pharmeasy, Nua Women, P…" at bounding box center [651, 311] width 1303 height 687
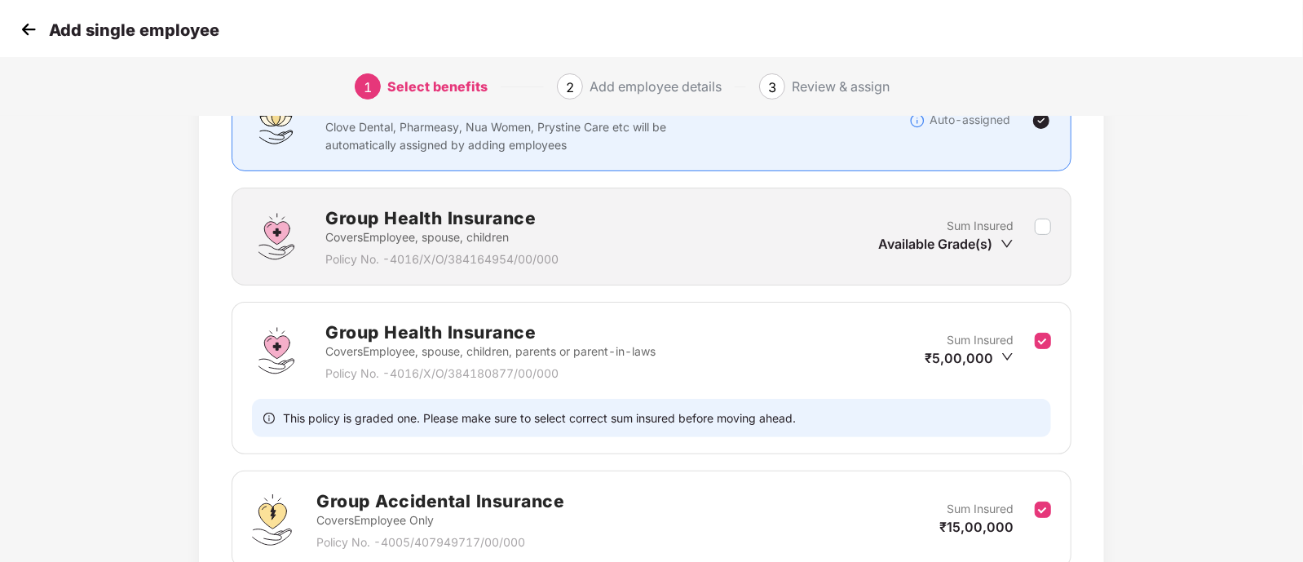
click at [1197, 350] on div "Benefits 2 / 3 Selected Affinity Benefits Clove Dental, Pharmeasy, Nua Women, P…" at bounding box center [651, 339] width 1303 height 742
click at [1052, 233] on div "Group Health Insurance Covers Employee, spouse, children Policy No. - 4016/X/O/…" at bounding box center [652, 236] width 840 height 98
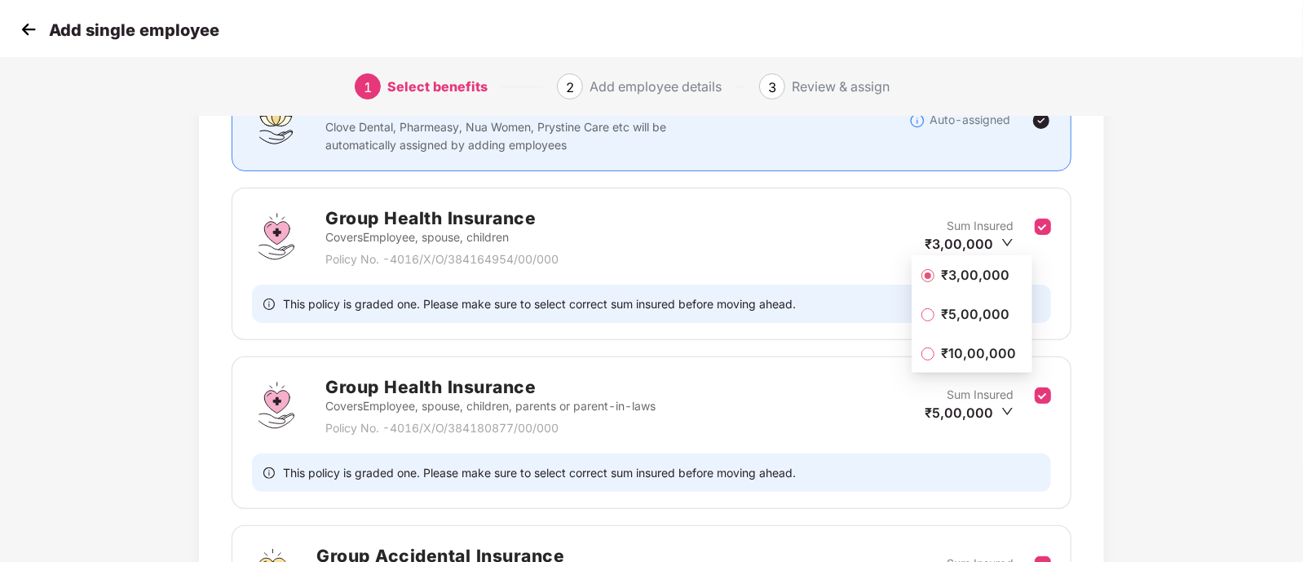
click at [1236, 299] on div "Benefits 3 / 3 Selected Affinity Benefits Clove Dental, Pharmeasy, Nua Women, P…" at bounding box center [651, 366] width 1303 height 796
click at [837, 401] on div "Group Health Insurance Covers Employee, spouse, children, parents or parent-in-…" at bounding box center [651, 405] width 799 height 64
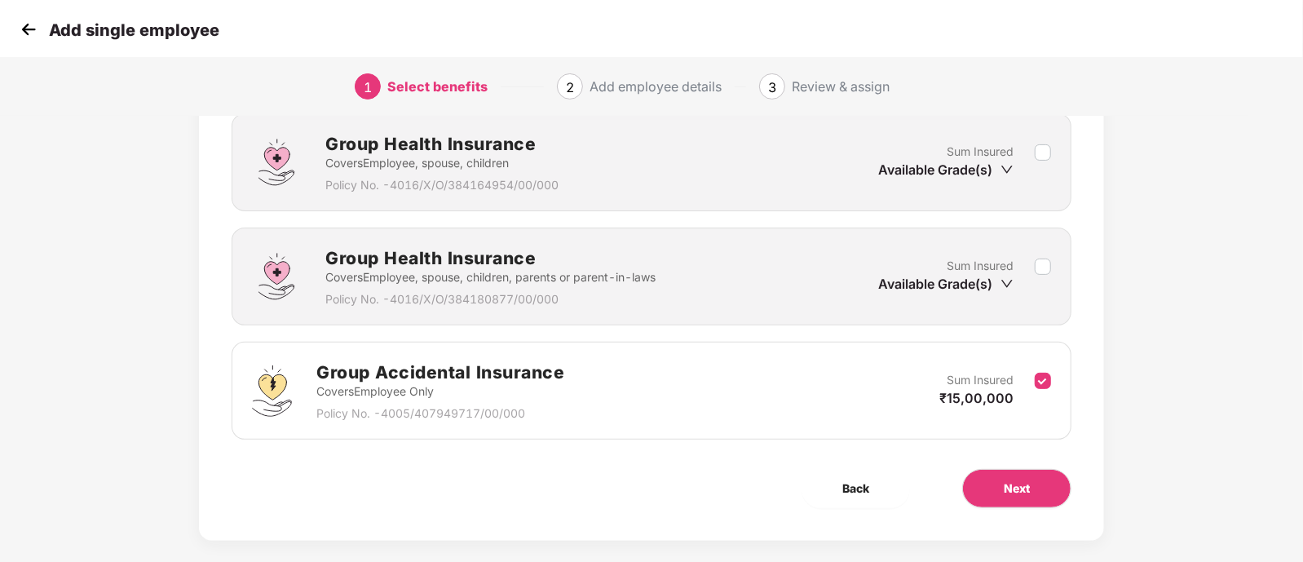
scroll to position [249, 0]
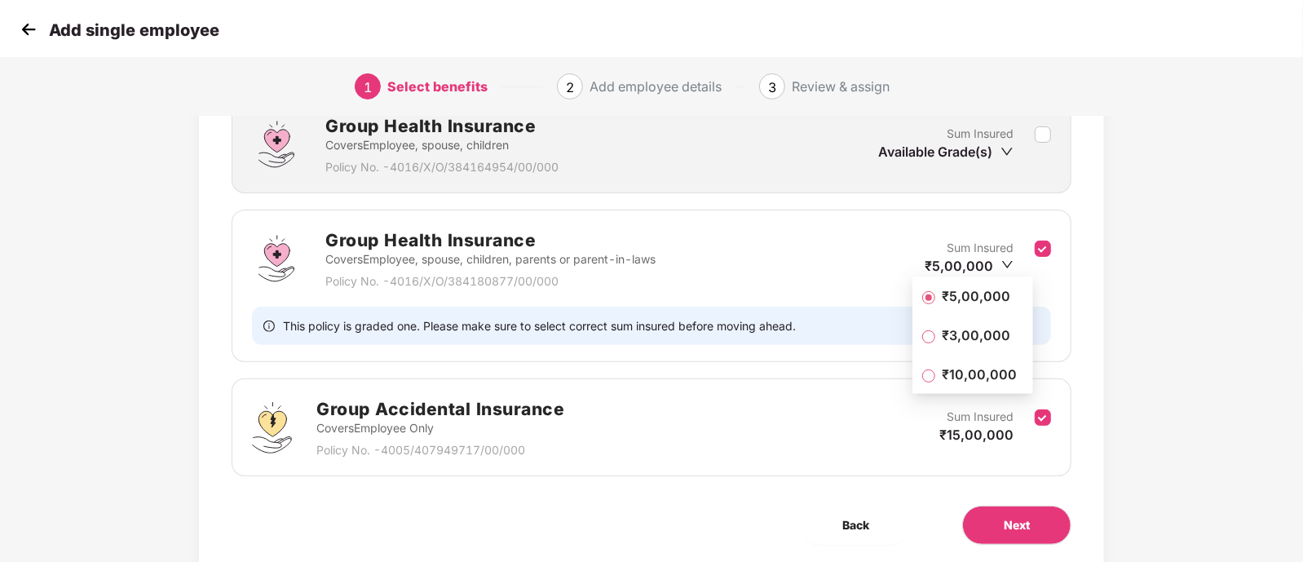
click at [1161, 262] on div "Benefits 2 / 3 Selected Affinity Benefits Clove Dental, Pharmeasy, Nua Women, P…" at bounding box center [651, 247] width 1086 height 742
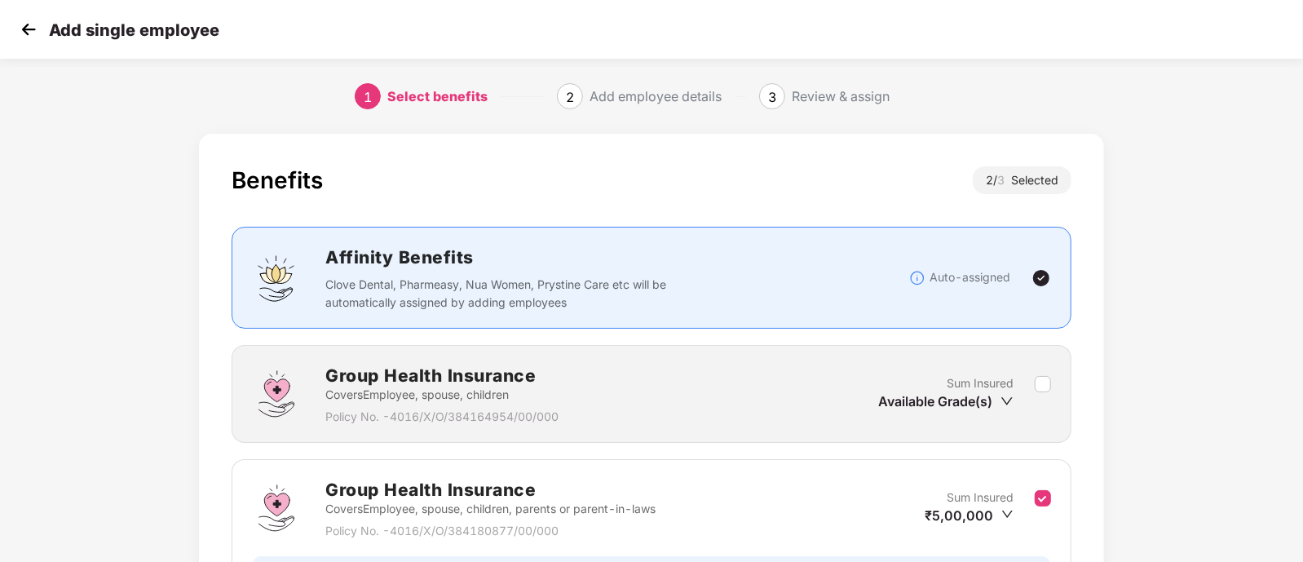
scroll to position [304, 0]
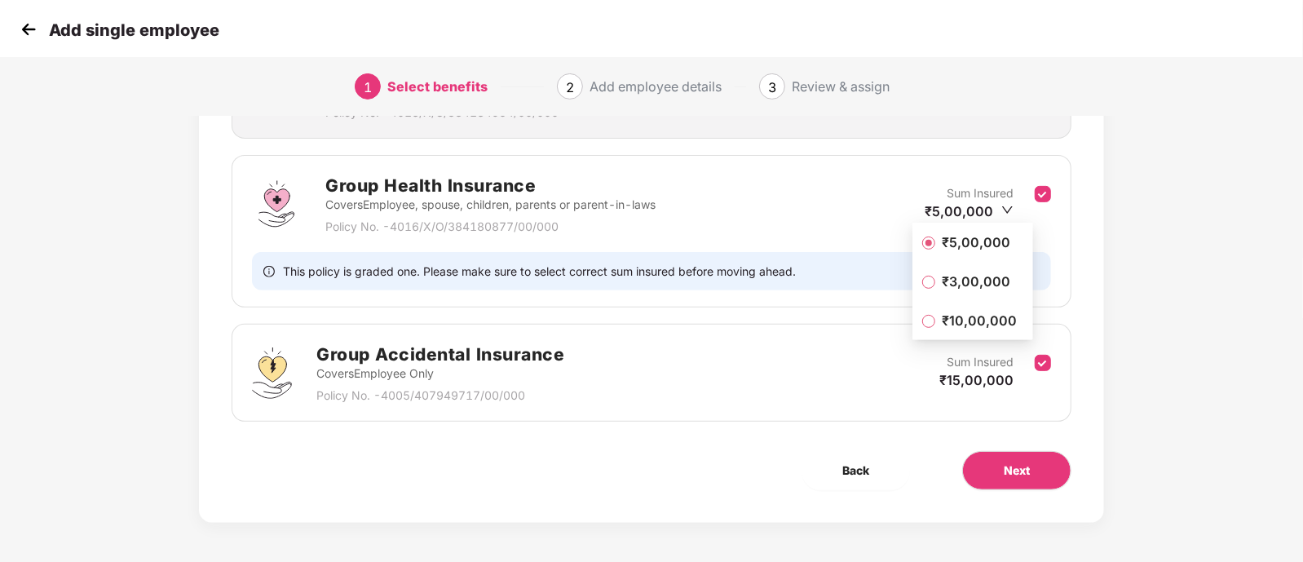
click at [1011, 206] on icon "down" at bounding box center [1007, 209] width 11 height 7
click at [985, 289] on span "₹3,00,000" at bounding box center [976, 281] width 82 height 18
click at [1019, 470] on span "Next" at bounding box center [1016, 470] width 26 height 18
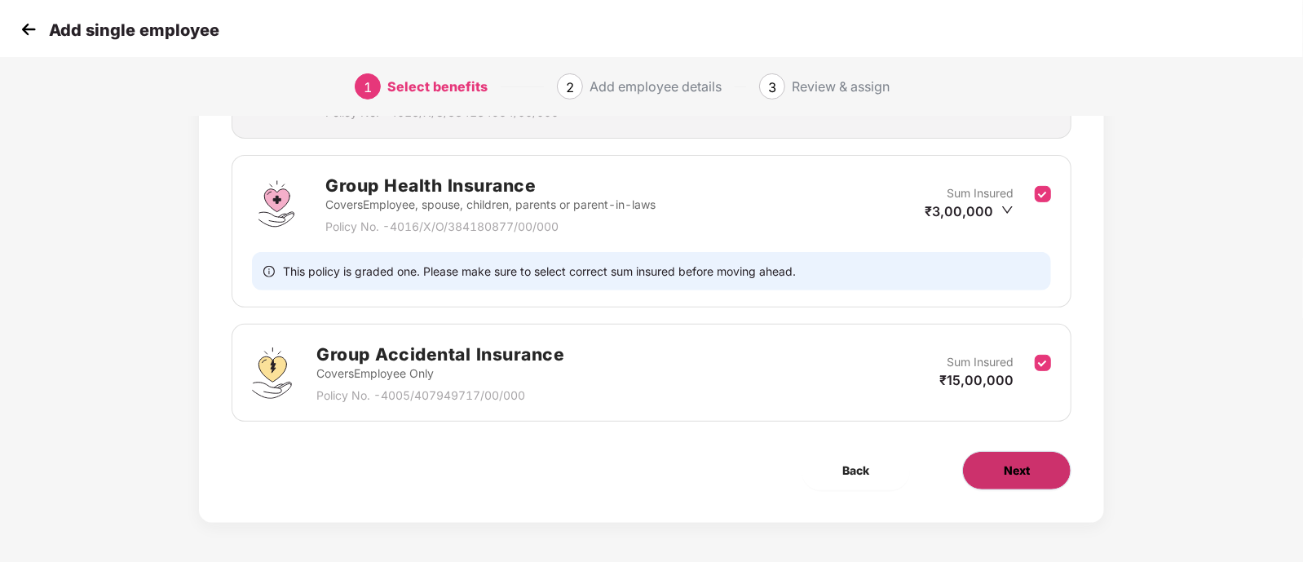
scroll to position [0, 0]
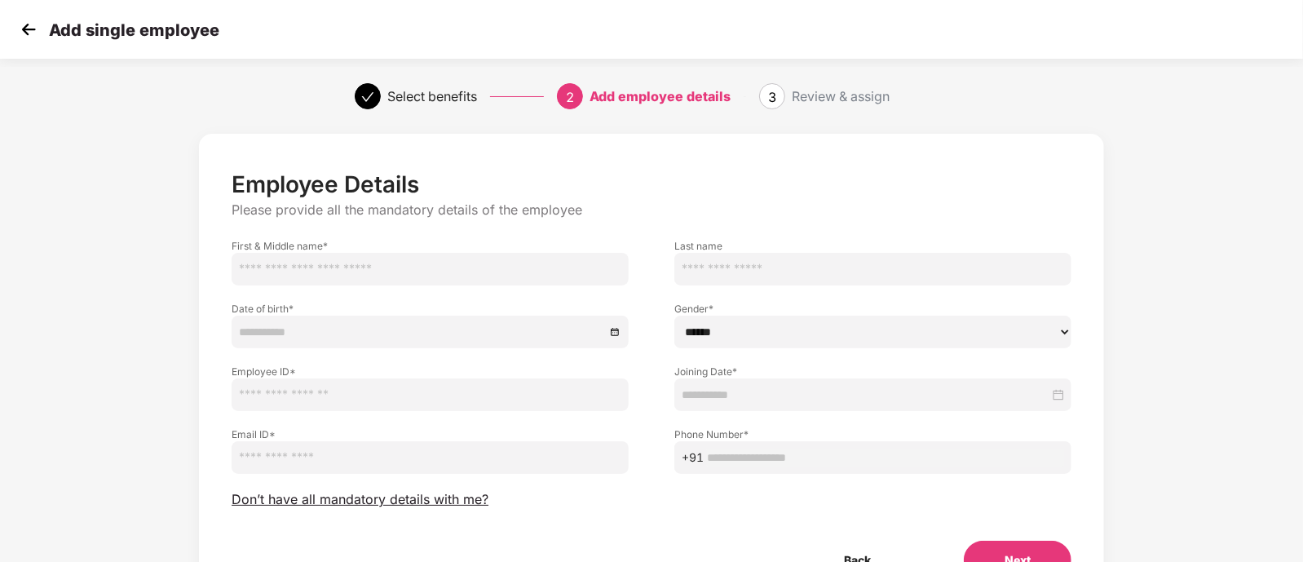
click at [473, 262] on input "text" at bounding box center [430, 269] width 397 height 33
click at [906, 217] on p "Please provide all the mandatory details of the employee" at bounding box center [652, 209] width 840 height 17
click at [351, 267] on input "text" at bounding box center [430, 269] width 397 height 33
click at [280, 326] on input at bounding box center [422, 332] width 366 height 18
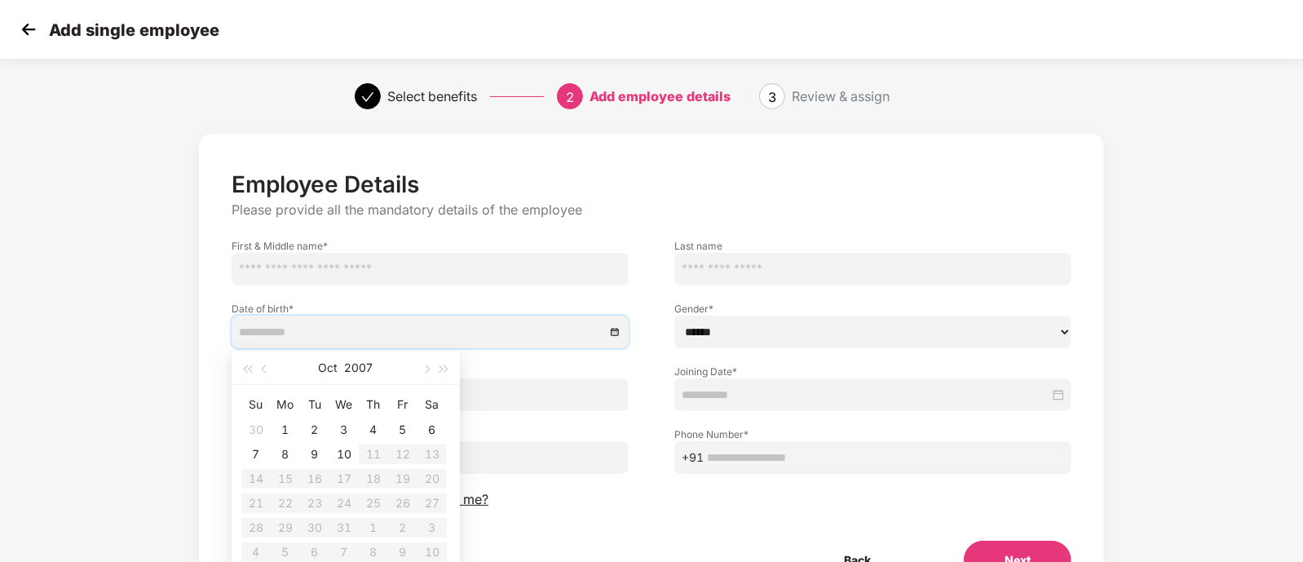
click at [293, 267] on input "text" at bounding box center [430, 269] width 397 height 33
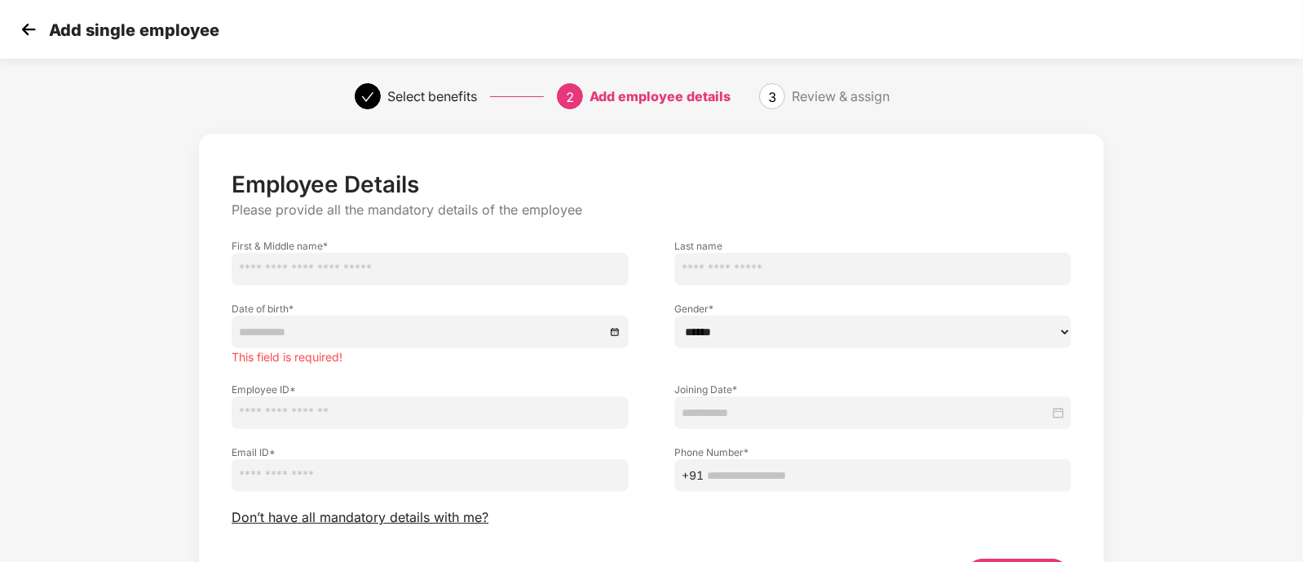
click at [682, 192] on p "Employee Details" at bounding box center [652, 184] width 840 height 28
click at [399, 265] on input "text" at bounding box center [430, 269] width 397 height 33
click at [271, 326] on input at bounding box center [422, 332] width 366 height 18
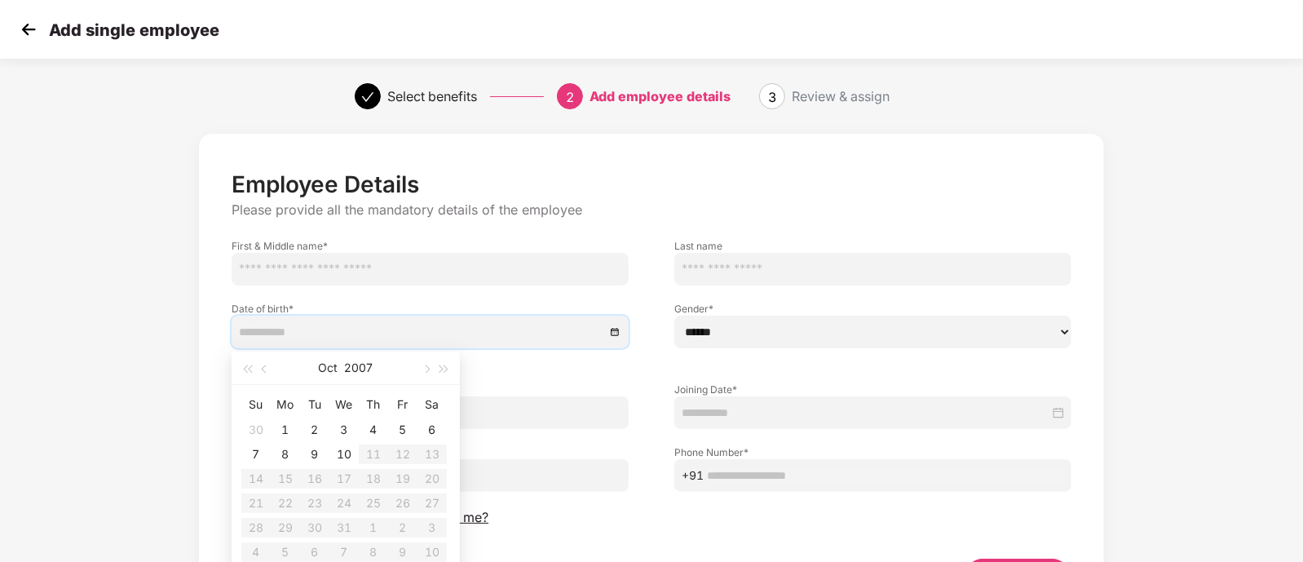
click at [395, 333] on input at bounding box center [422, 332] width 366 height 18
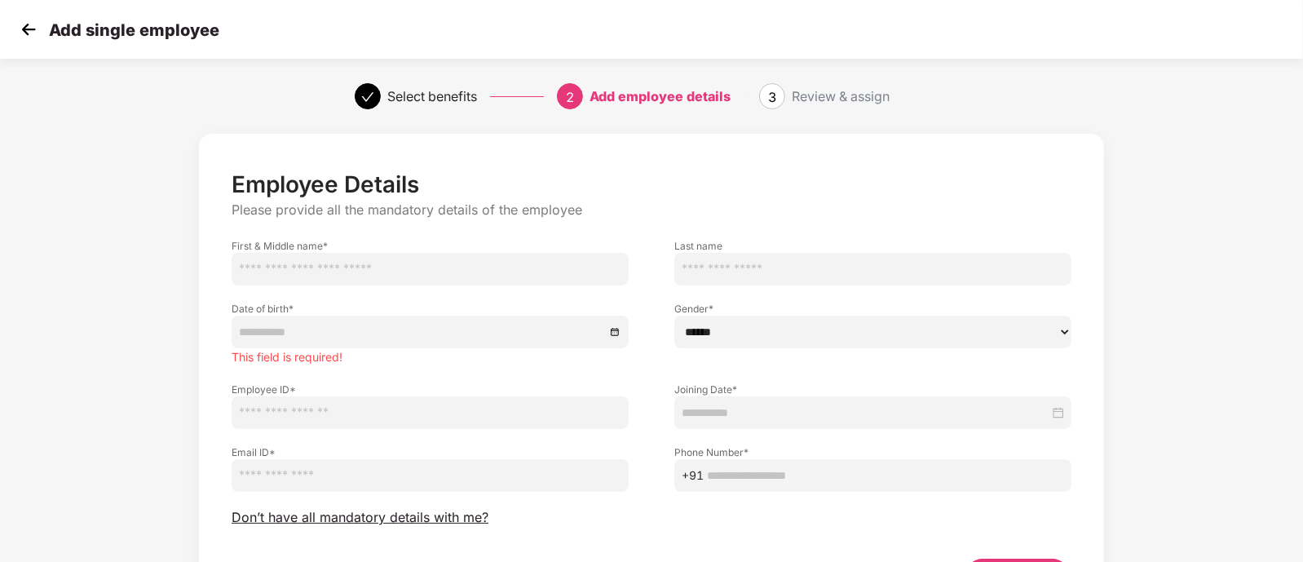
click at [330, 275] on input "text" at bounding box center [430, 269] width 397 height 33
click at [311, 262] on input "text" at bounding box center [430, 269] width 397 height 33
paste input "**********"
type input "**********"
click at [382, 325] on input at bounding box center [422, 332] width 366 height 18
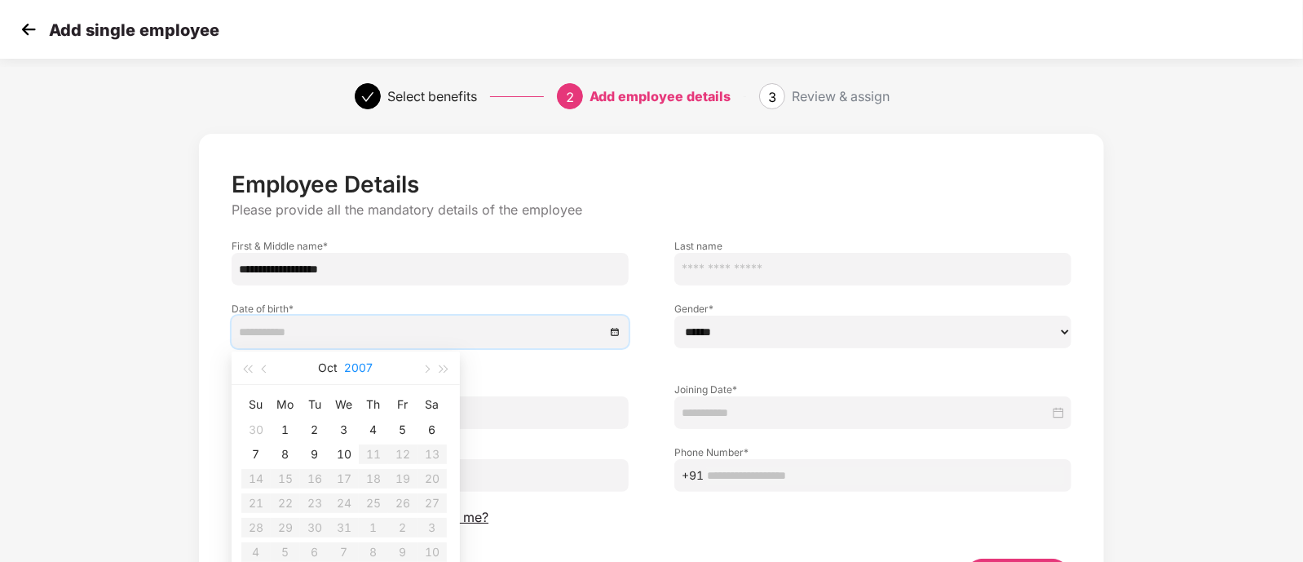
click at [355, 367] on button "2007" at bounding box center [359, 367] width 29 height 33
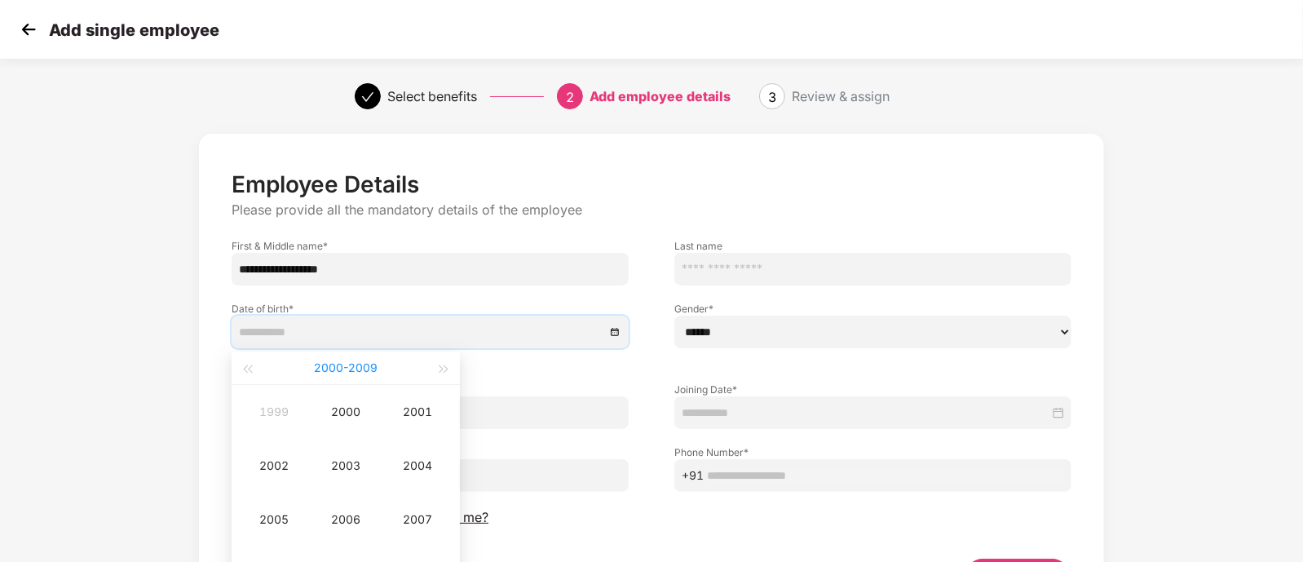
click at [354, 367] on button "[DATE] - [DATE]" at bounding box center [346, 367] width 64 height 33
click at [249, 368] on span "button" at bounding box center [247, 369] width 8 height 8
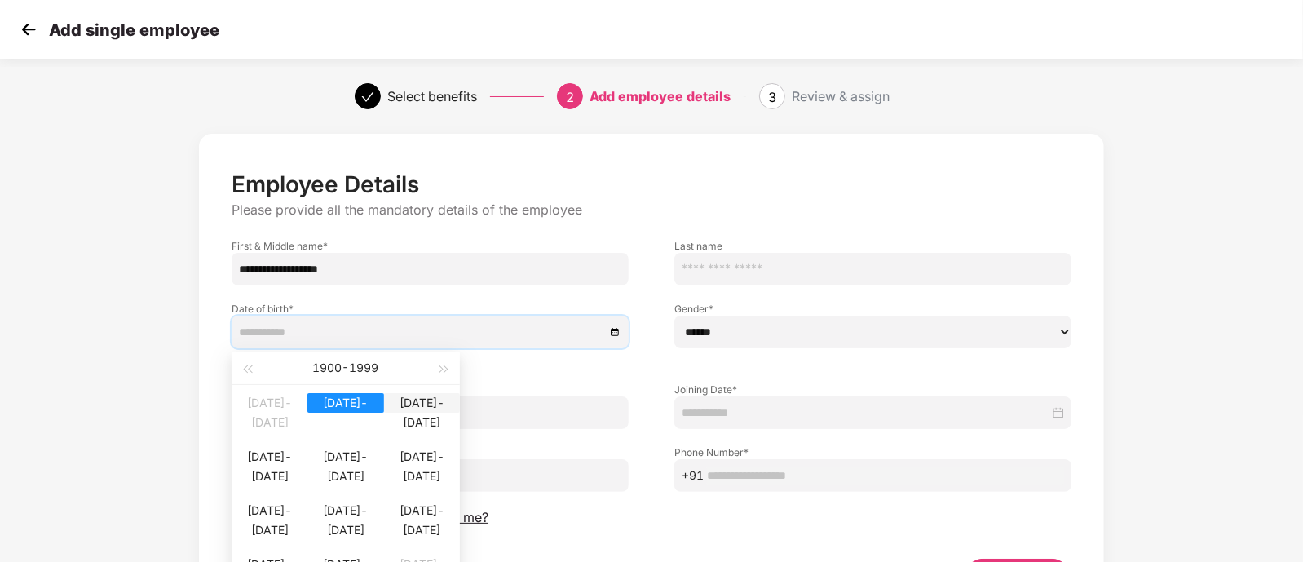
type input "**********"
click at [444, 370] on span "button" at bounding box center [444, 369] width 8 height 8
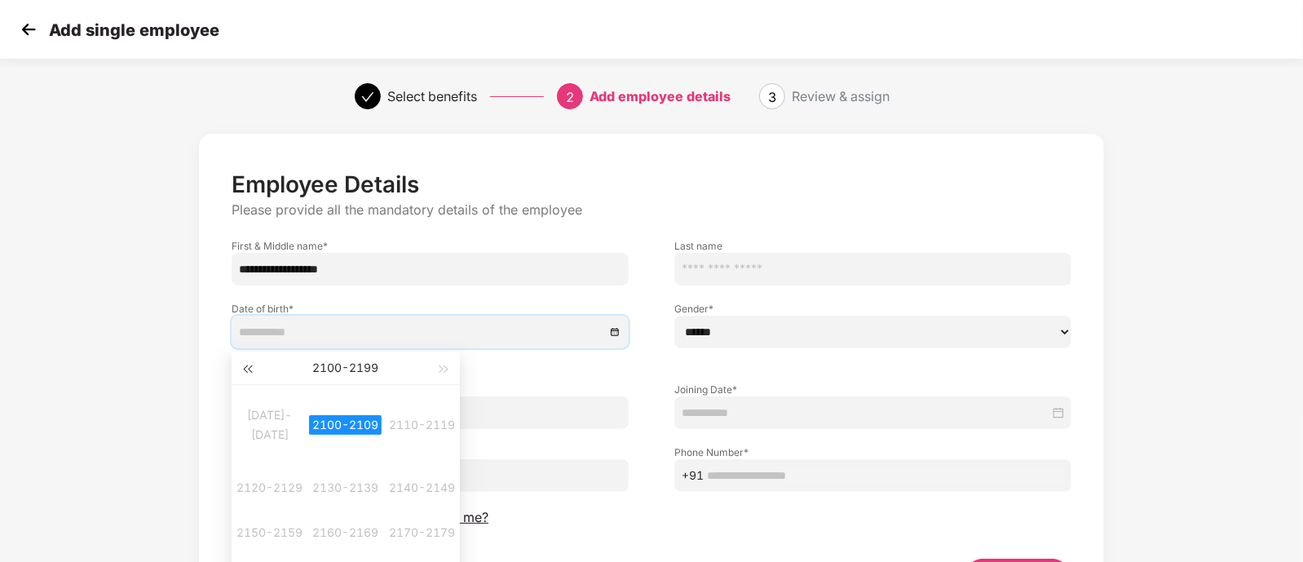
click at [251, 366] on span "button" at bounding box center [247, 369] width 8 height 8
type input "**********"
click at [274, 408] on div "[DATE]-[DATE]" at bounding box center [270, 403] width 76 height 20
type input "**********"
click at [349, 460] on div "1993" at bounding box center [345, 466] width 49 height 20
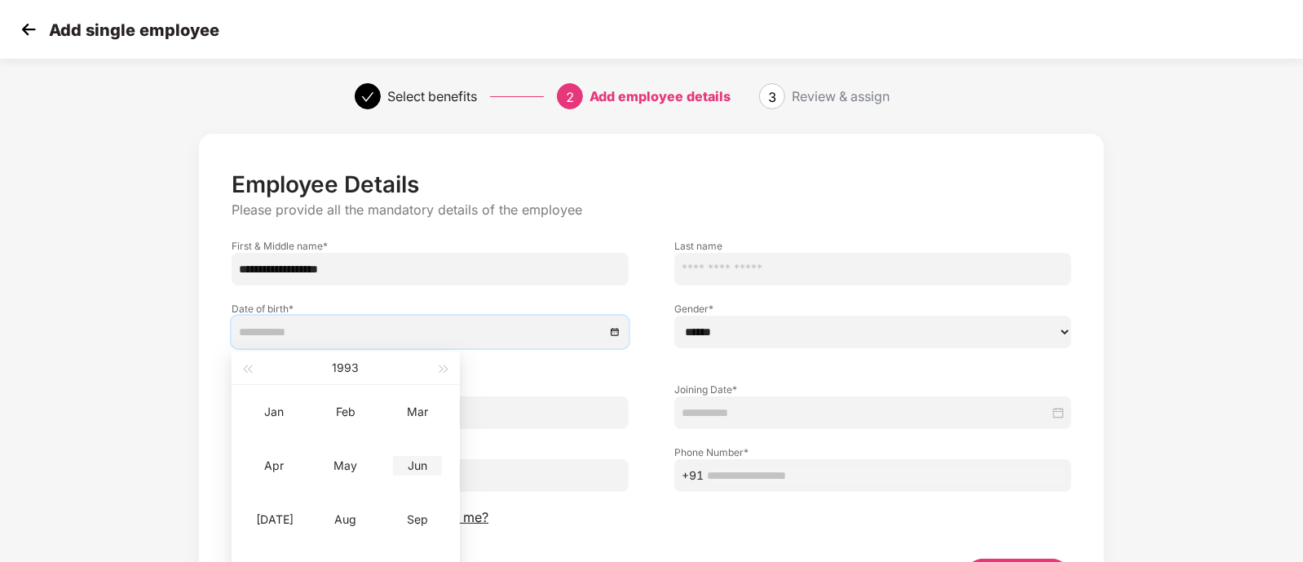
type input "**********"
click at [414, 463] on div "Jun" at bounding box center [417, 466] width 49 height 20
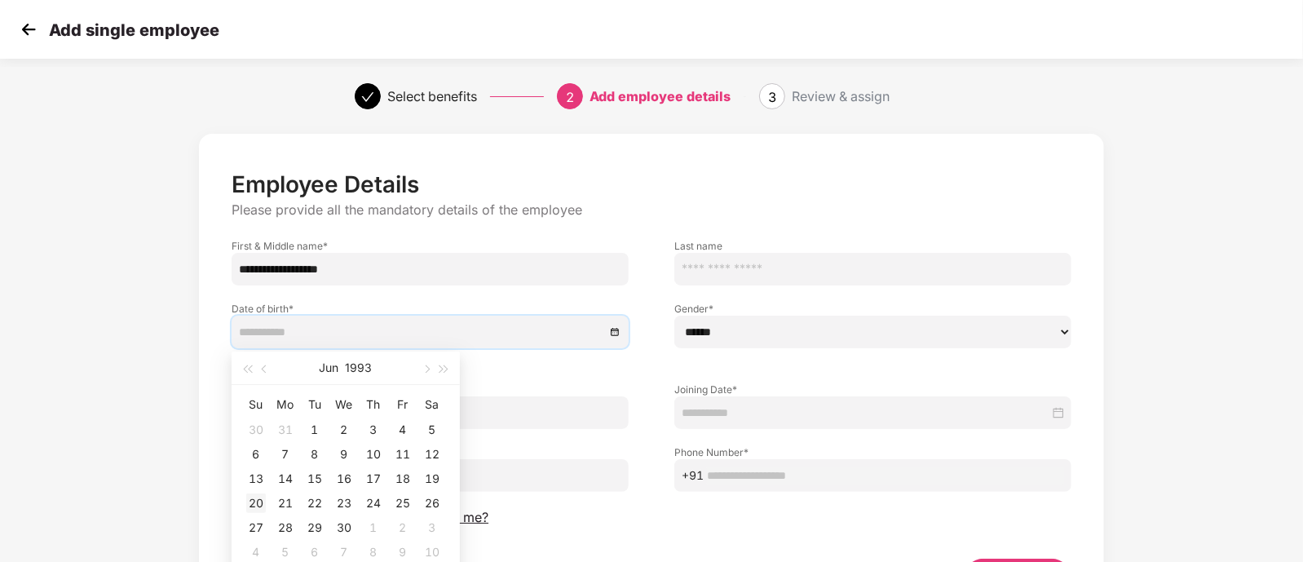
type input "**********"
click at [252, 501] on div "20" at bounding box center [256, 503] width 20 height 20
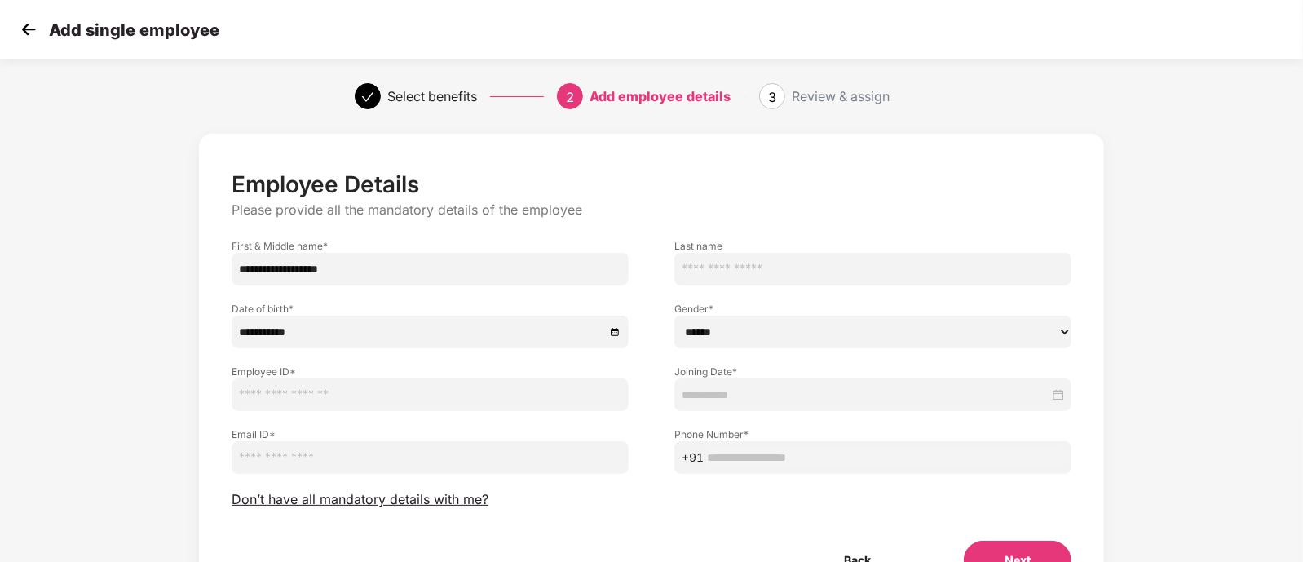
click at [406, 399] on input "text" at bounding box center [430, 394] width 397 height 33
type input "*****"
click at [344, 461] on input "email" at bounding box center [430, 457] width 397 height 33
paste input "**********"
type input "**********"
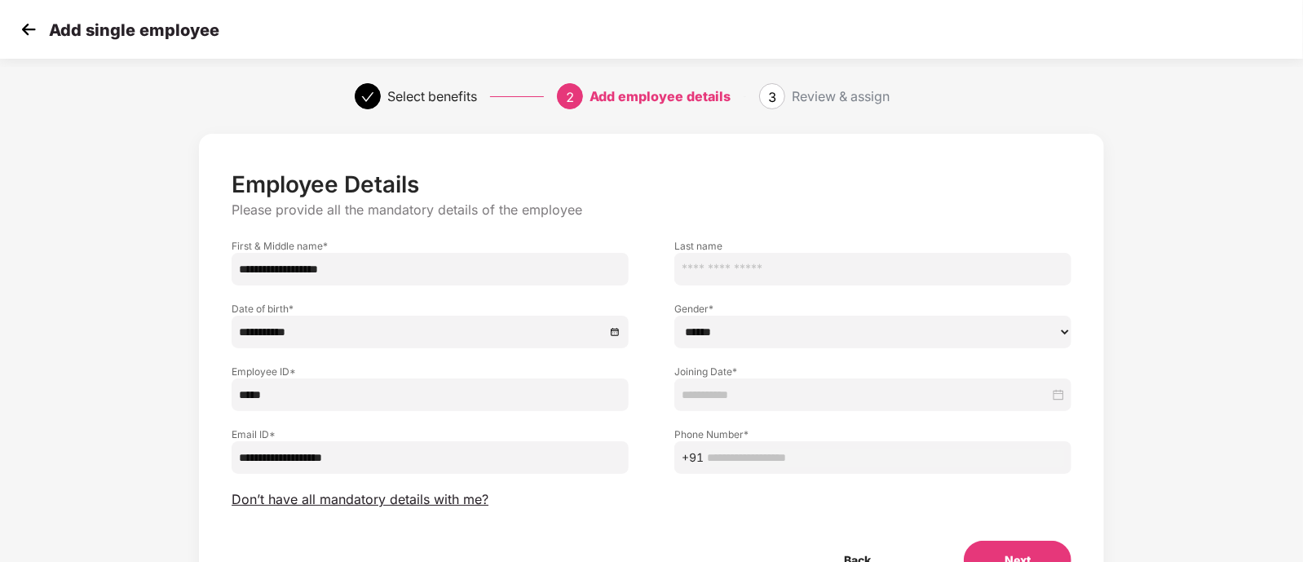
click at [756, 328] on select "****** **** ******" at bounding box center [872, 331] width 397 height 33
select select "******"
click at [674, 315] on select "****** **** ******" at bounding box center [872, 331] width 397 height 33
click at [760, 388] on input at bounding box center [865, 395] width 368 height 18
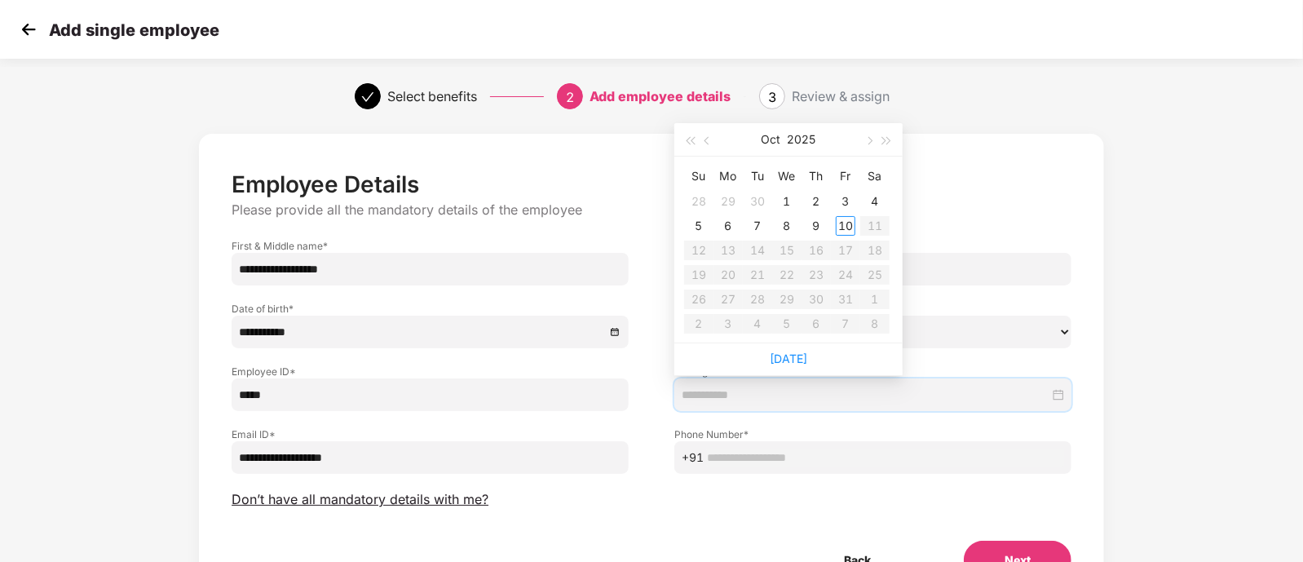
type input "**********"
click at [722, 225] on div "6" at bounding box center [728, 226] width 20 height 20
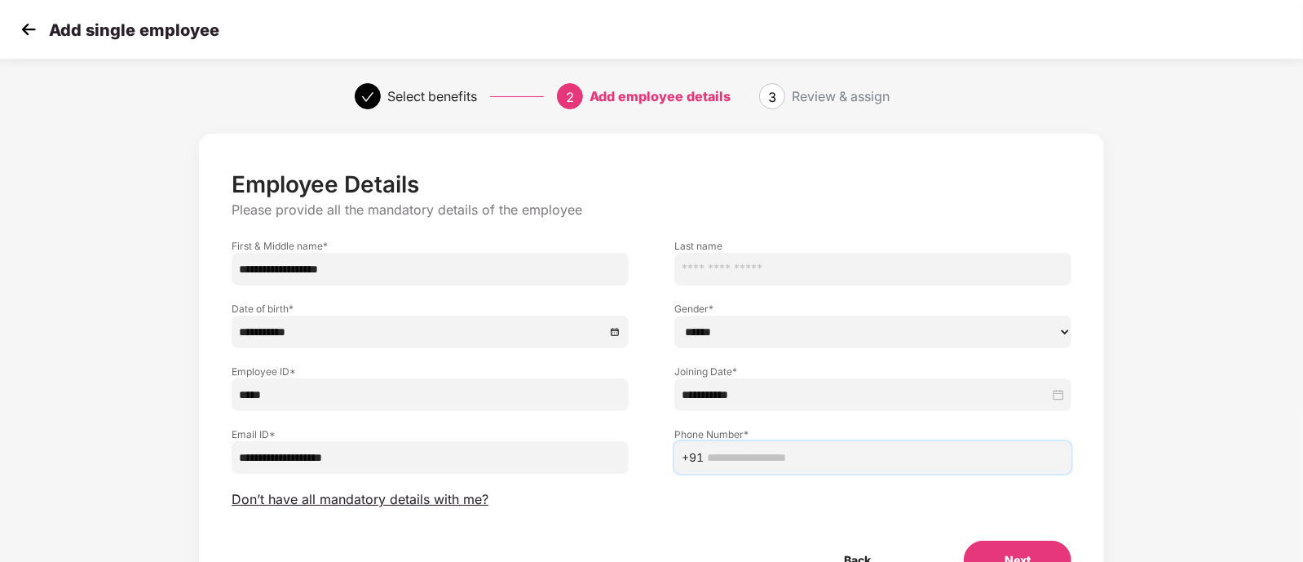
click at [756, 462] on input "text" at bounding box center [885, 457] width 357 height 18
paste input "**********"
type input "**********"
click at [1186, 391] on div "**********" at bounding box center [651, 389] width 1086 height 527
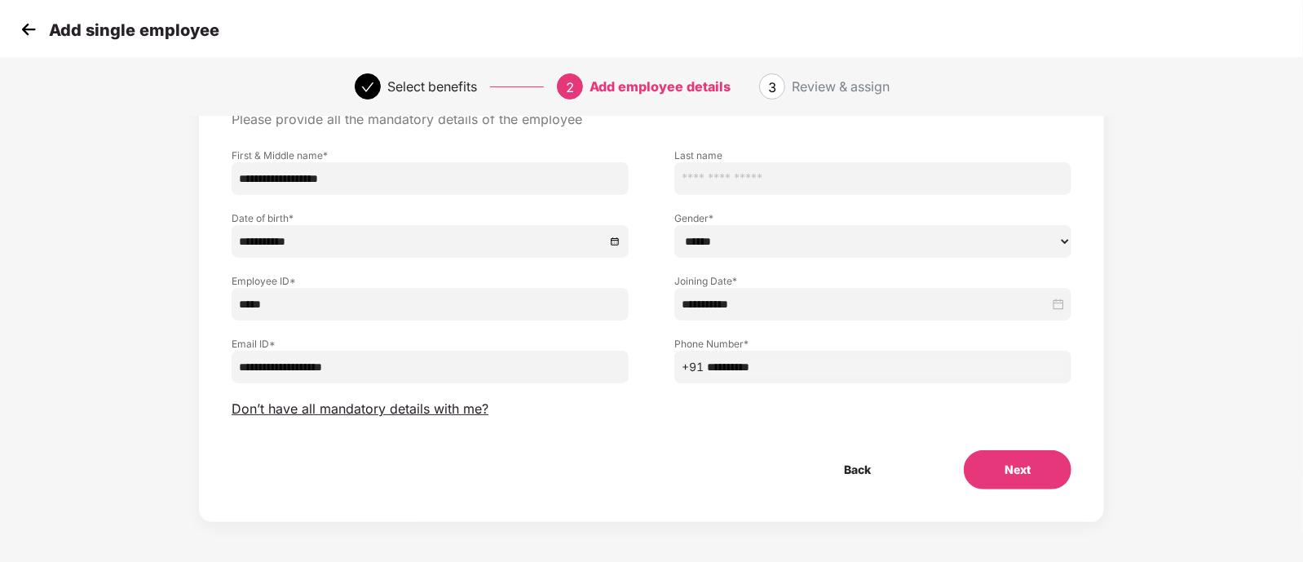
click at [1016, 470] on button "Next" at bounding box center [1018, 469] width 108 height 39
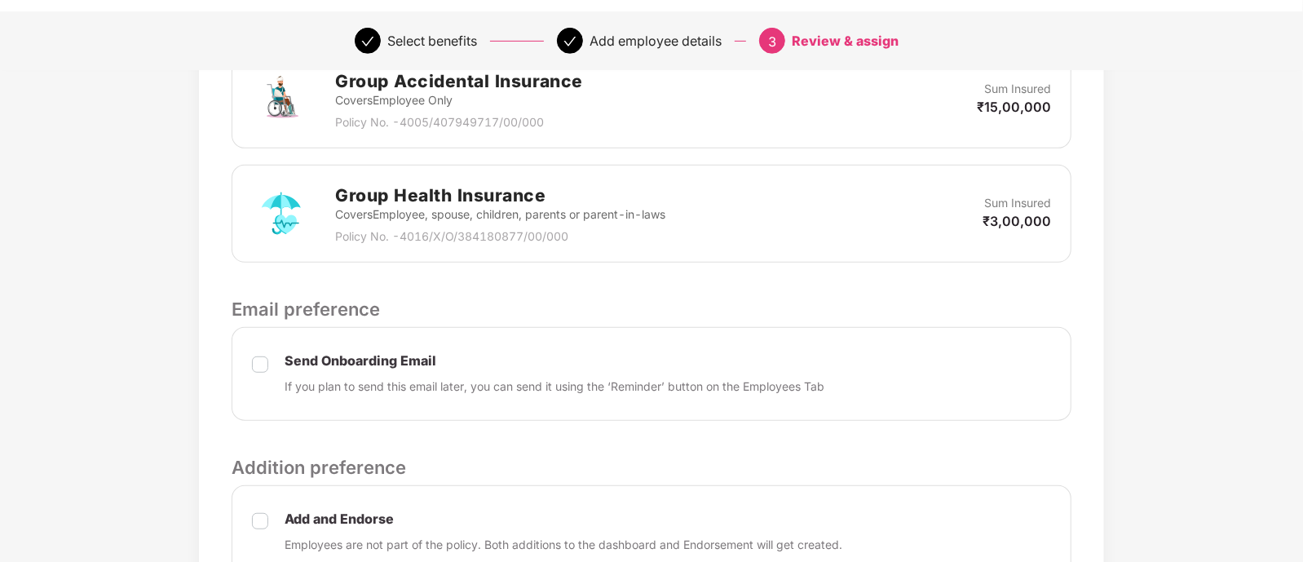
scroll to position [648, 0]
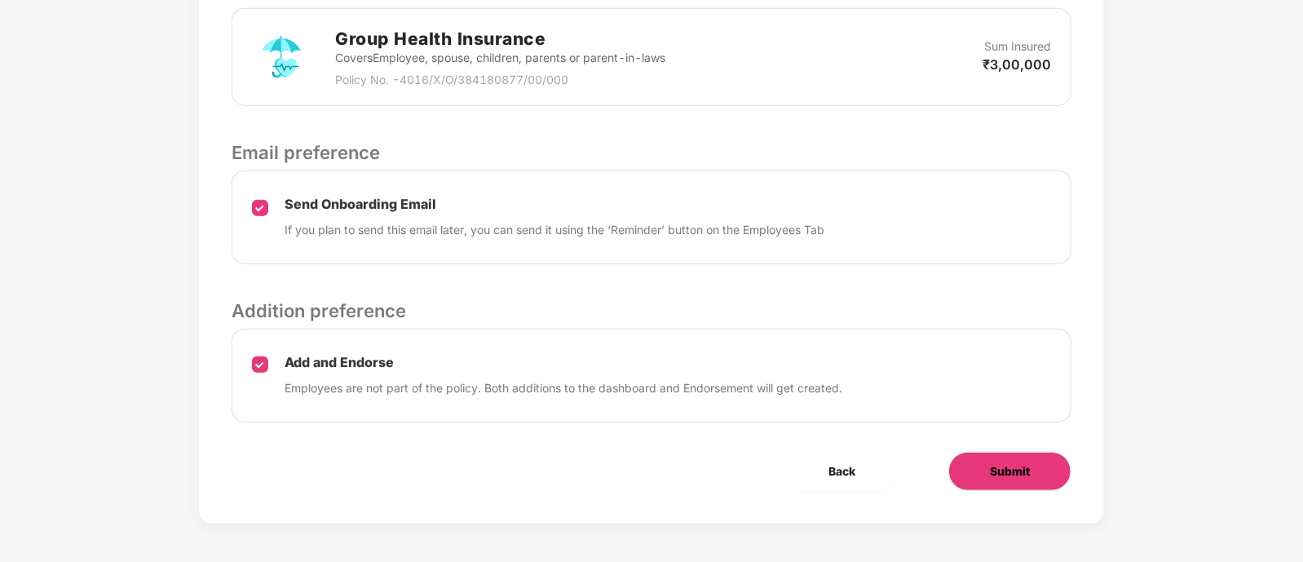
click at [1011, 462] on span "Submit" at bounding box center [1010, 471] width 40 height 18
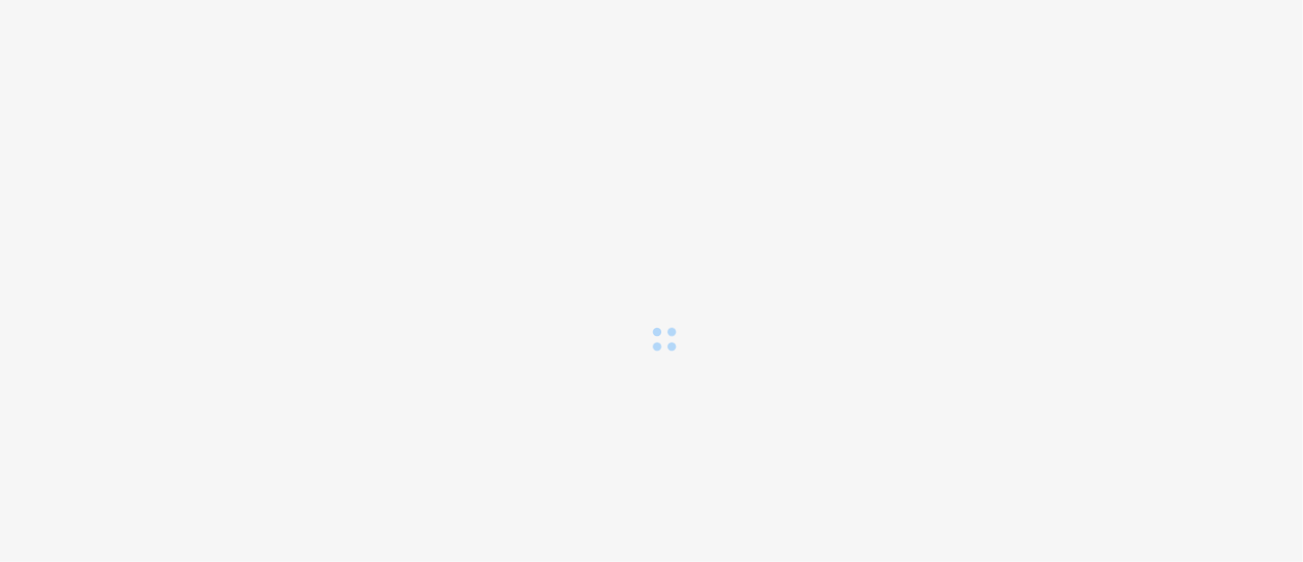
scroll to position [0, 0]
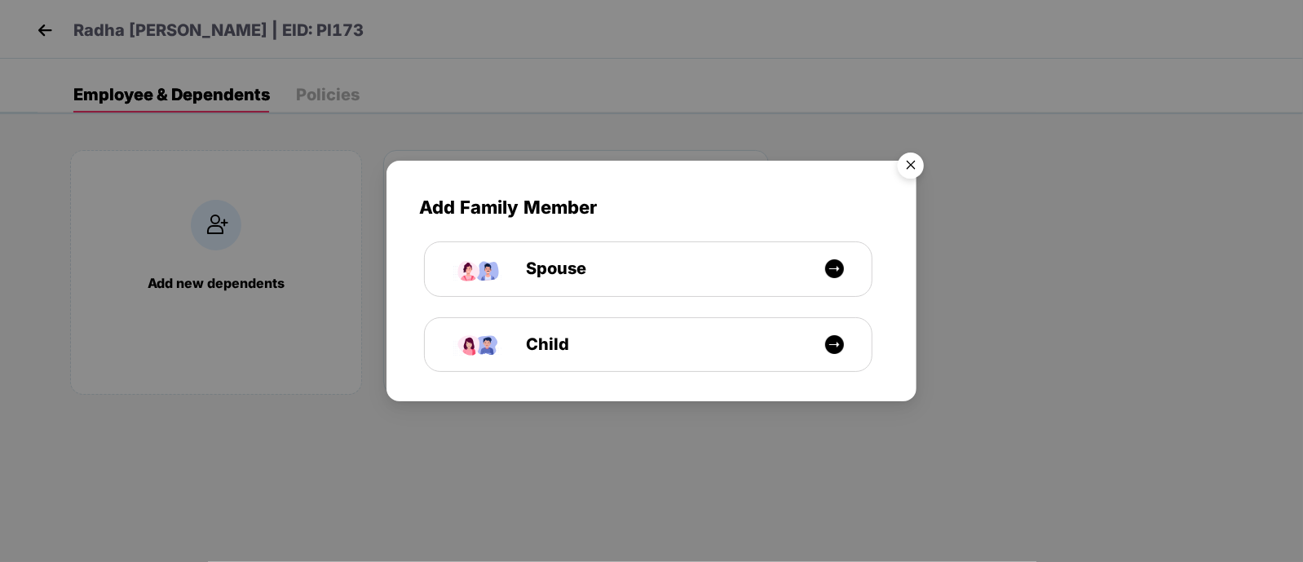
click at [913, 167] on img "Close" at bounding box center [911, 168] width 46 height 46
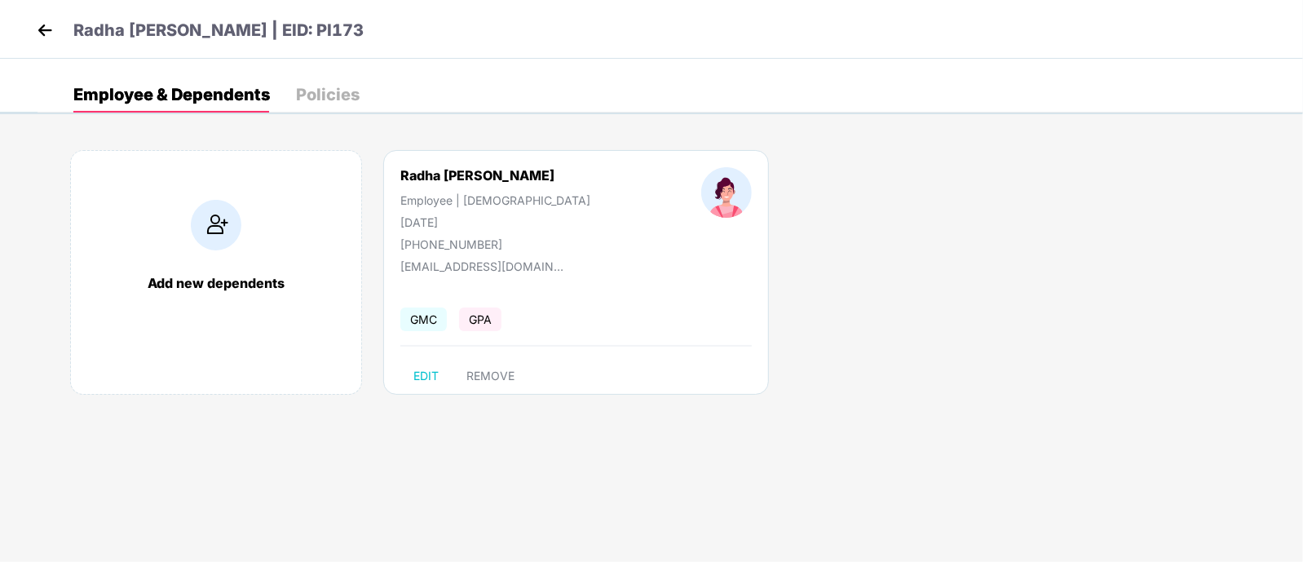
click at [332, 91] on div "Policies" at bounding box center [328, 94] width 64 height 16
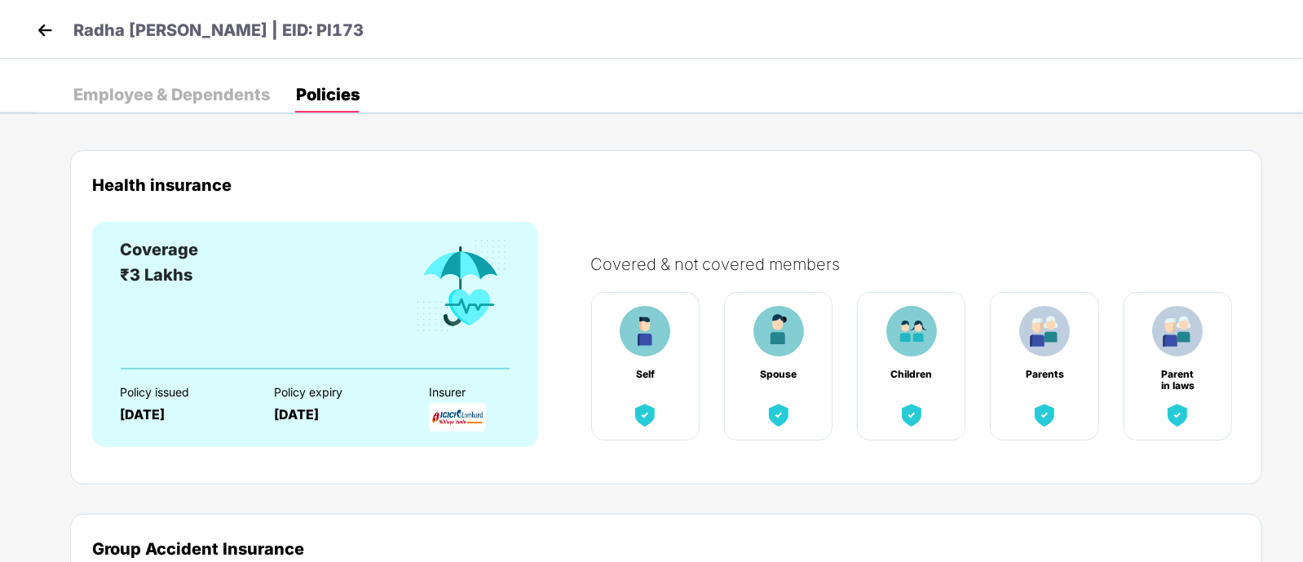
click at [160, 86] on div "Employee & Dependents" at bounding box center [171, 94] width 196 height 16
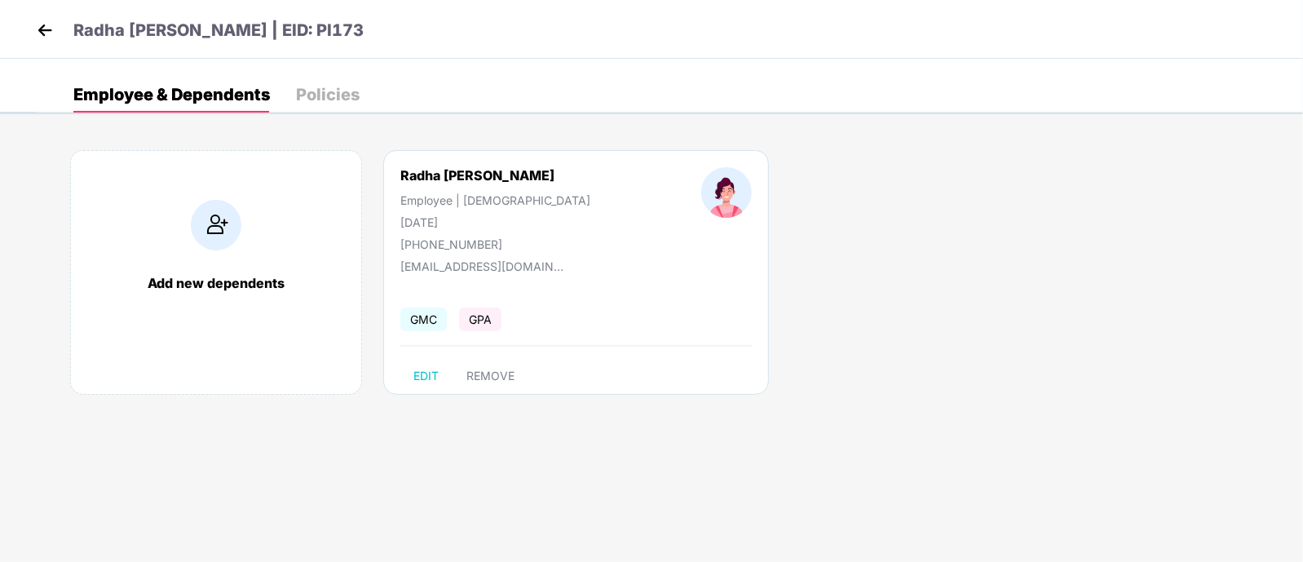
click at [46, 23] on img at bounding box center [45, 30] width 24 height 24
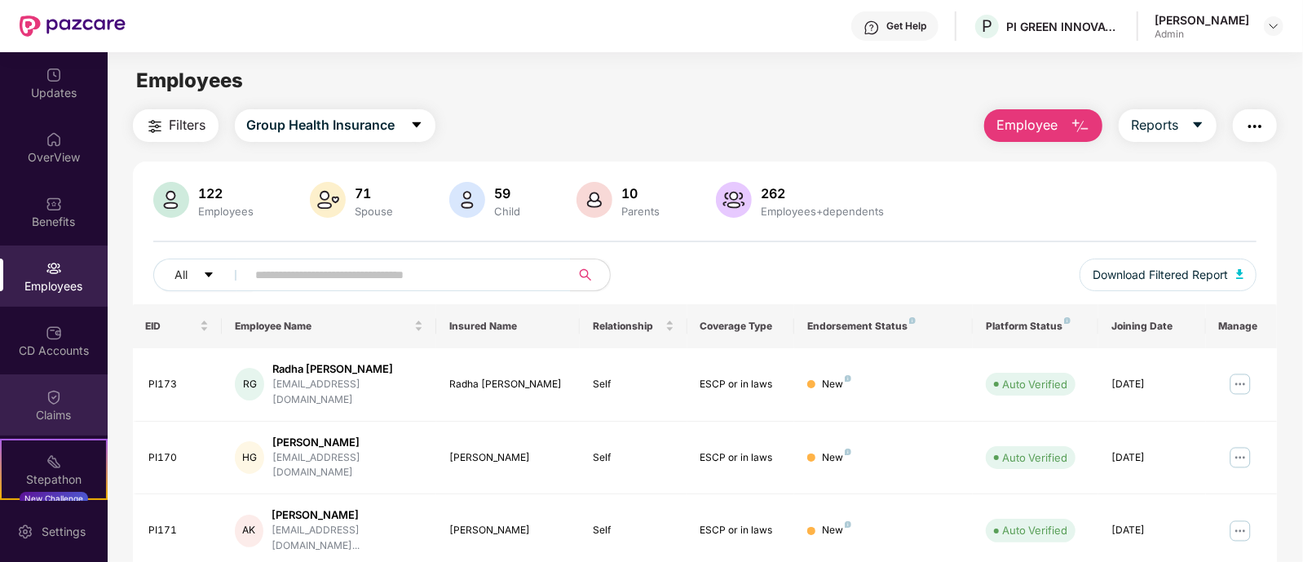
click at [51, 416] on div "Claims" at bounding box center [54, 415] width 108 height 16
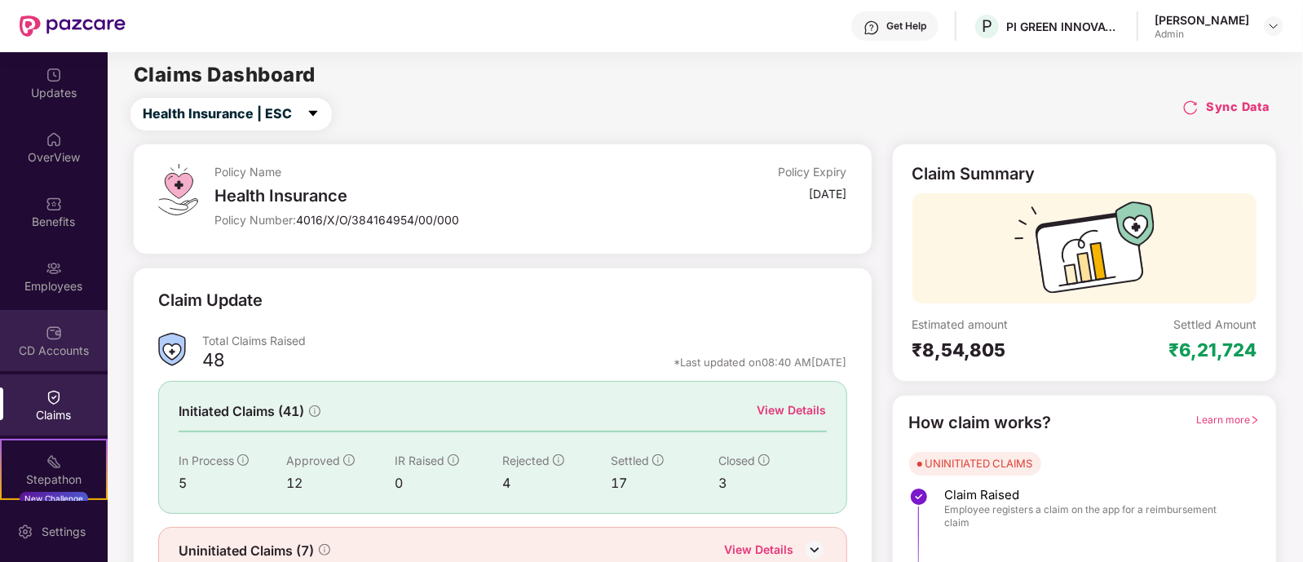
click at [51, 334] on img at bounding box center [54, 332] width 16 height 16
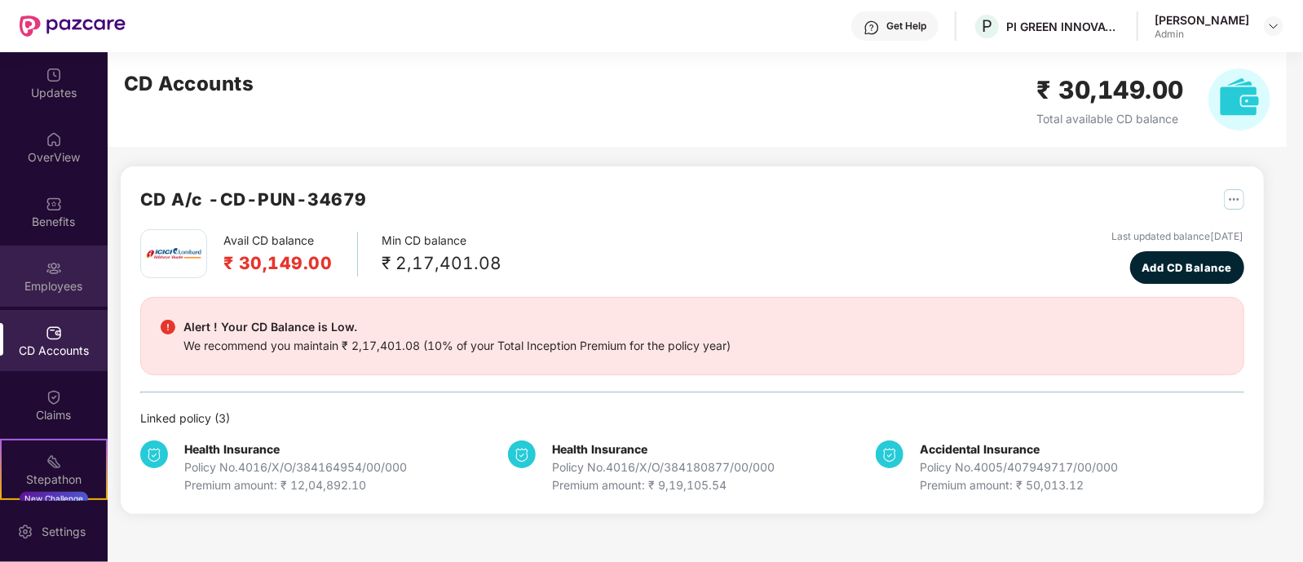
click at [54, 280] on div "Employees" at bounding box center [54, 286] width 108 height 16
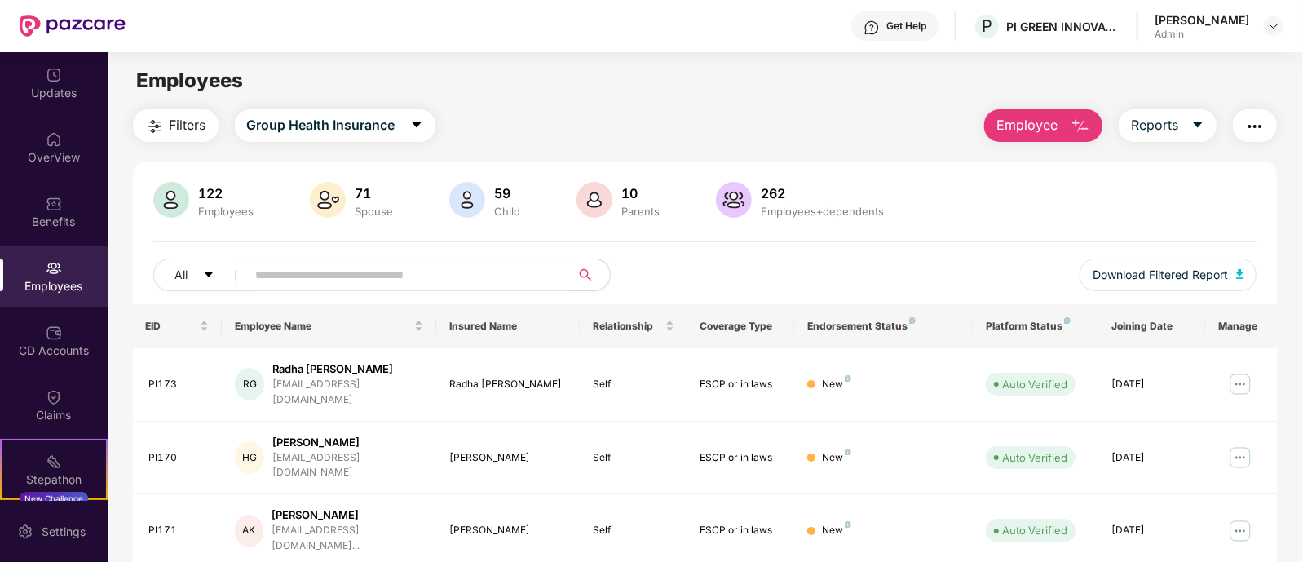
click at [1048, 117] on span "Employee" at bounding box center [1026, 125] width 61 height 20
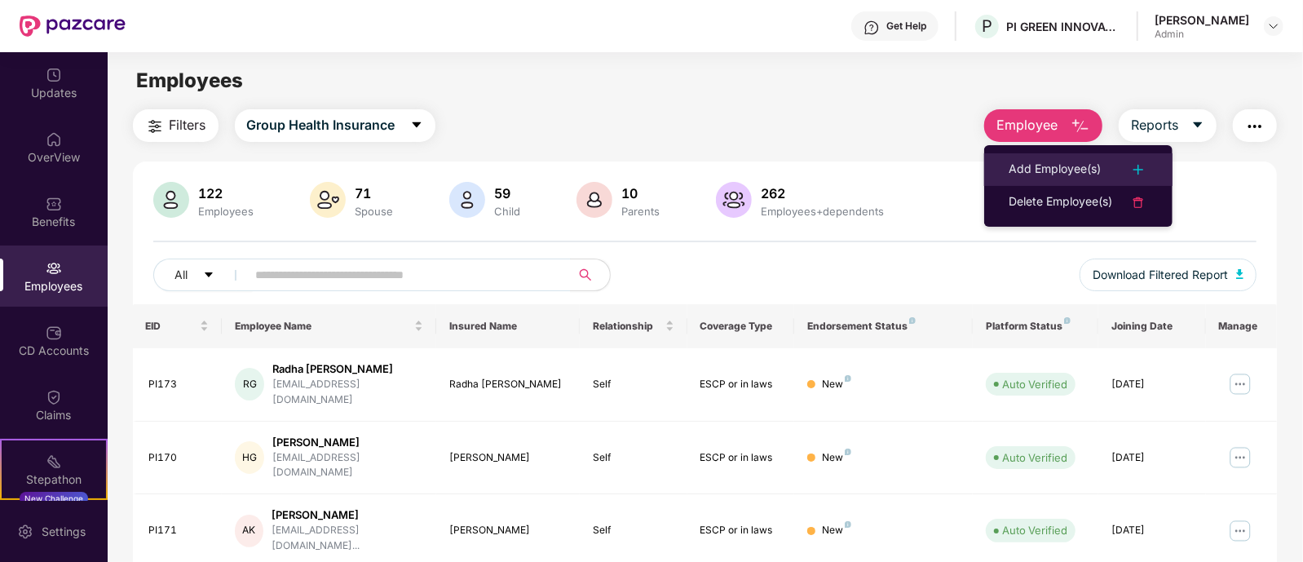
click at [1055, 170] on div "Add Employee(s)" at bounding box center [1054, 170] width 92 height 20
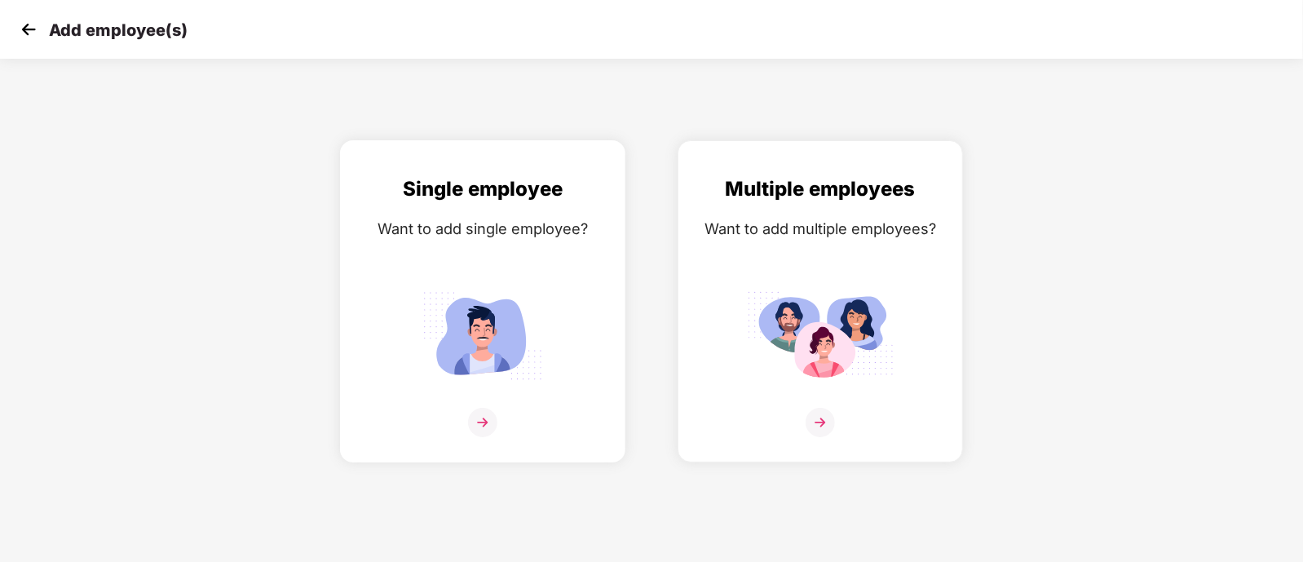
click at [478, 437] on img at bounding box center [482, 422] width 29 height 29
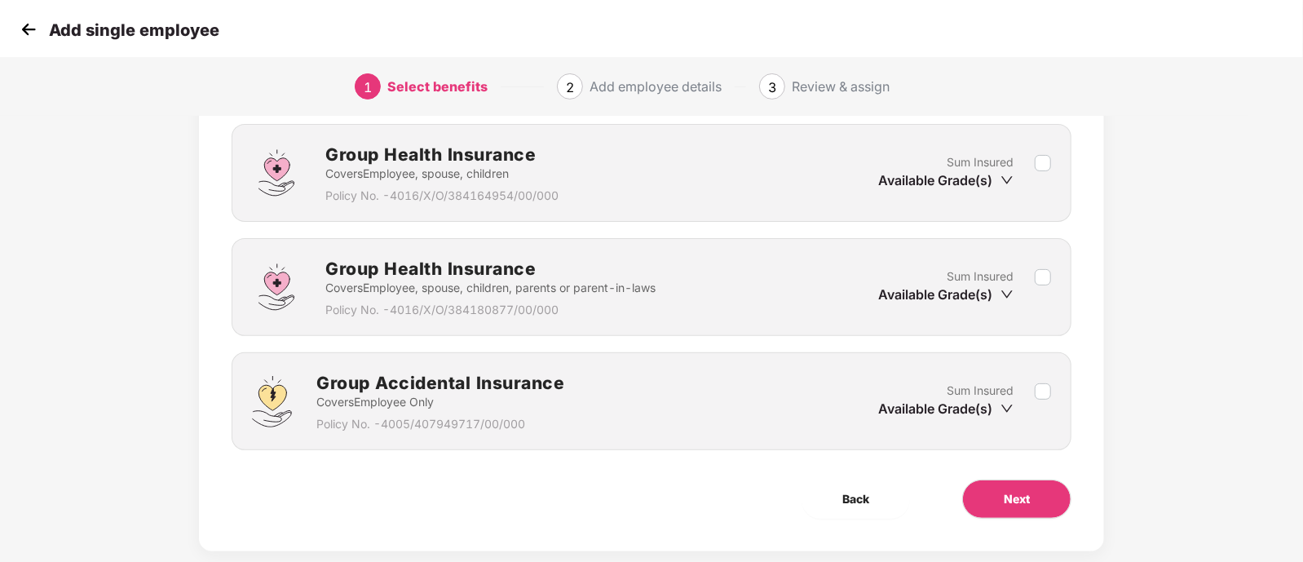
scroll to position [249, 0]
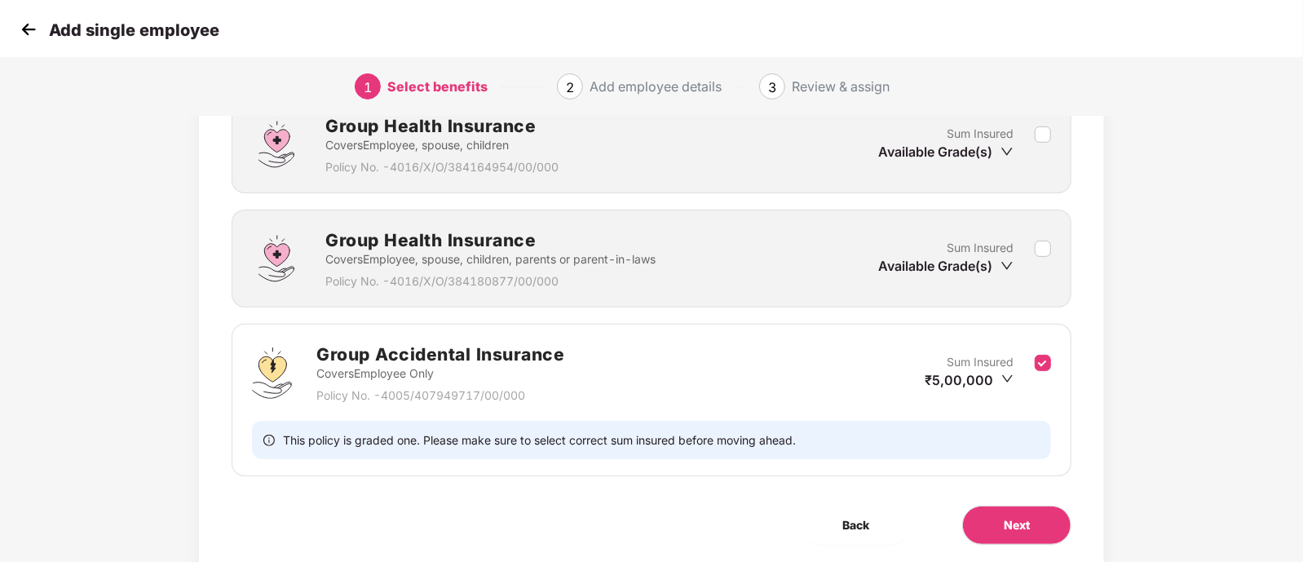
click at [1200, 337] on div "Benefits 1 / 3 Selected Affinity Benefits Clove Dental, Pharmeasy, Nua Women, P…" at bounding box center [651, 247] width 1303 height 742
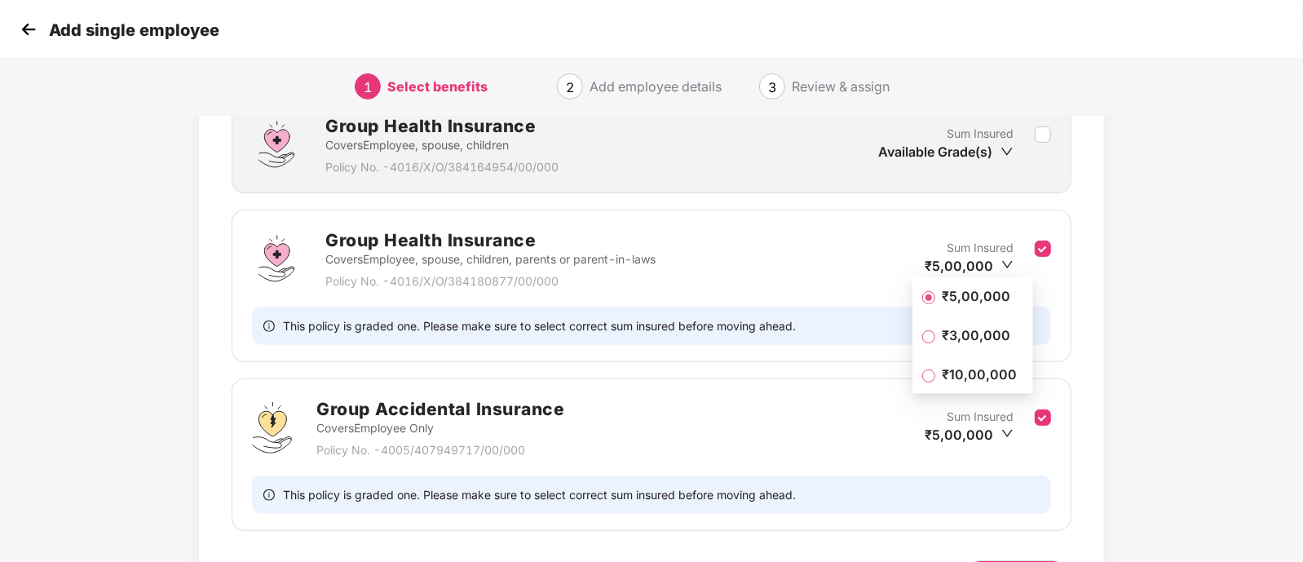
click at [1189, 260] on div "Benefits 2 / 3 Selected Affinity Benefits Clove Dental, Pharmeasy, Nua Women, P…" at bounding box center [651, 274] width 1086 height 796
click at [1165, 335] on div "Benefits 2 / 3 Selected Affinity Benefits Clove Dental, Pharmeasy, Nua Women, P…" at bounding box center [651, 274] width 1086 height 796
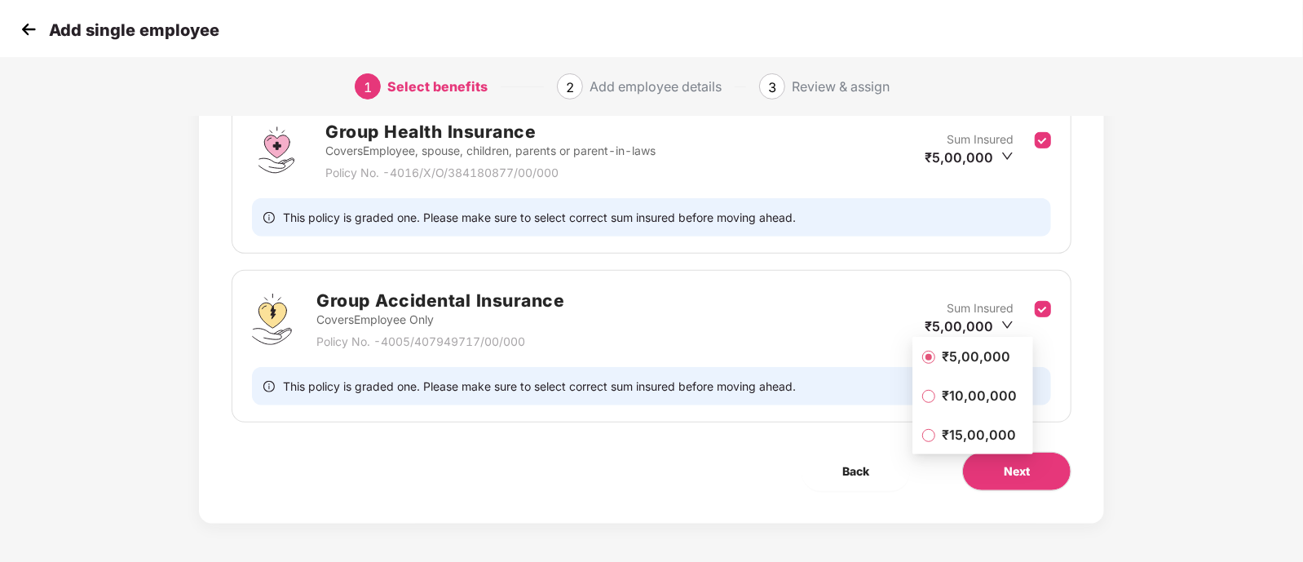
click at [1002, 319] on icon "down" at bounding box center [1007, 325] width 12 height 12
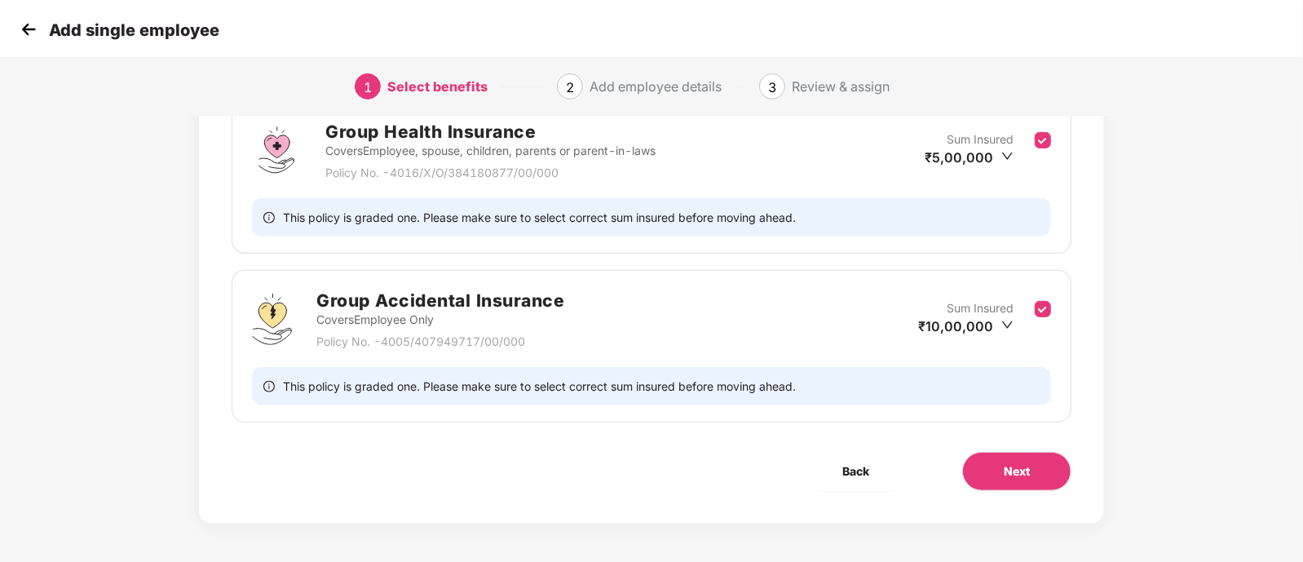
click at [1010, 322] on icon "down" at bounding box center [1007, 324] width 11 height 7
click at [1007, 326] on icon "down" at bounding box center [1007, 325] width 12 height 12
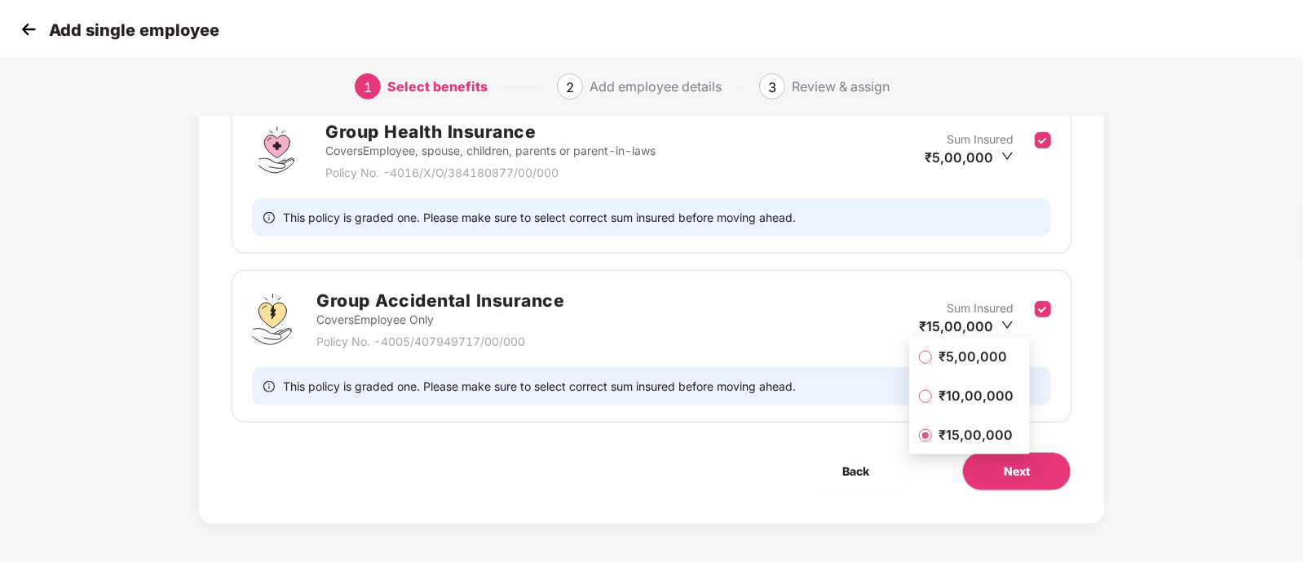
click at [960, 358] on span "₹5,00,000" at bounding box center [973, 356] width 82 height 18
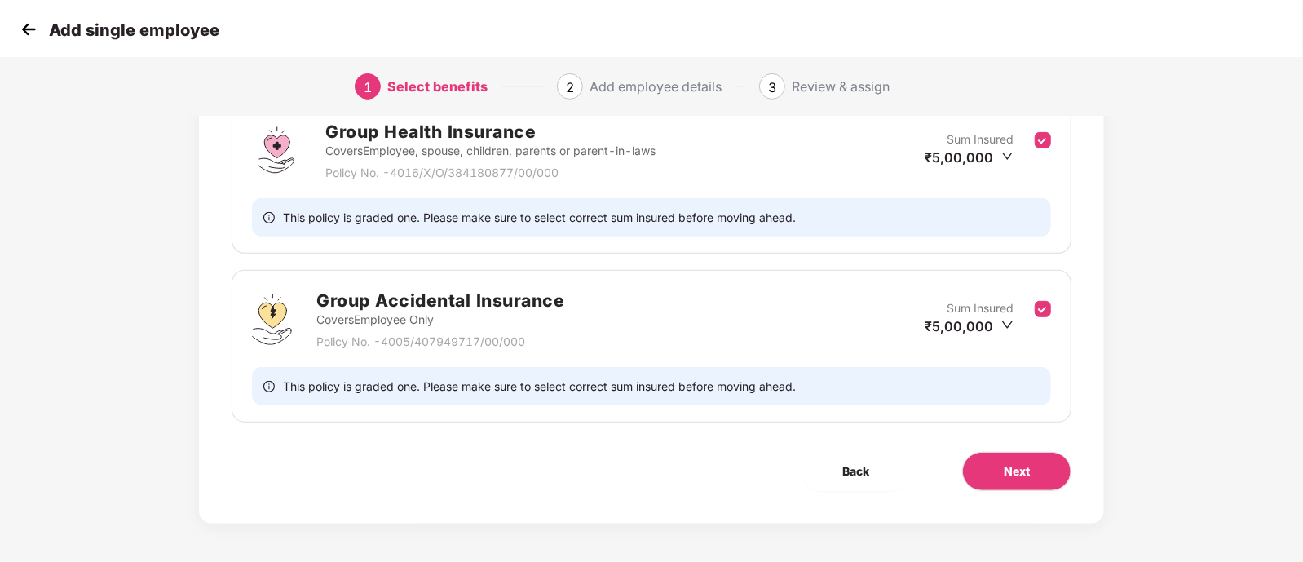
click at [1004, 157] on icon "down" at bounding box center [1007, 156] width 12 height 12
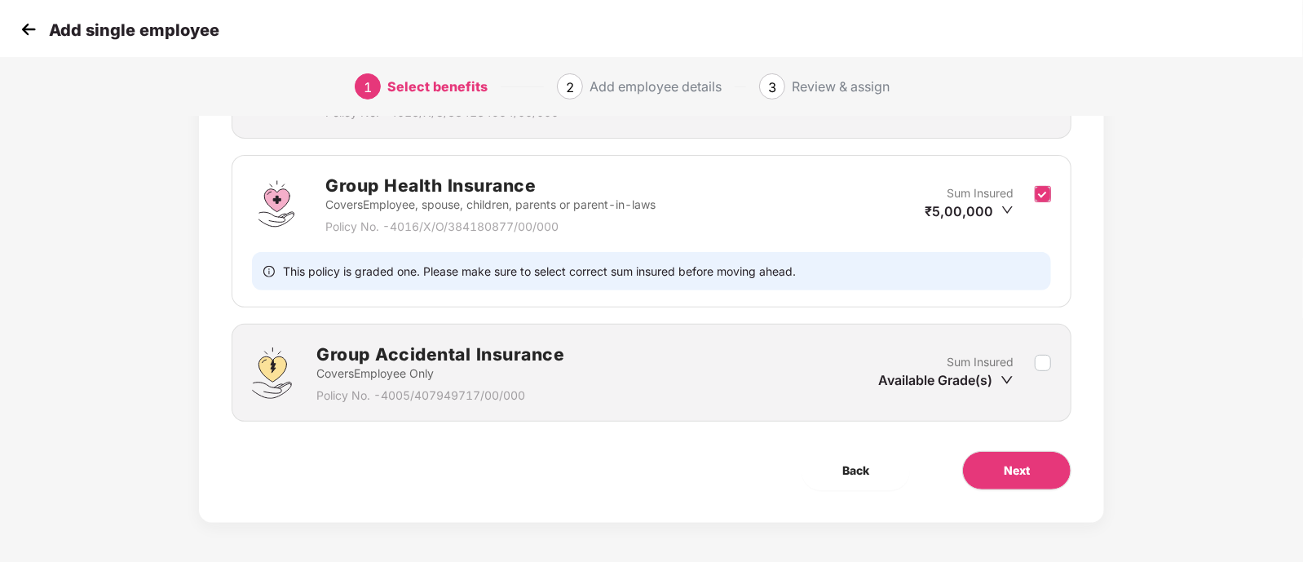
scroll to position [249, 0]
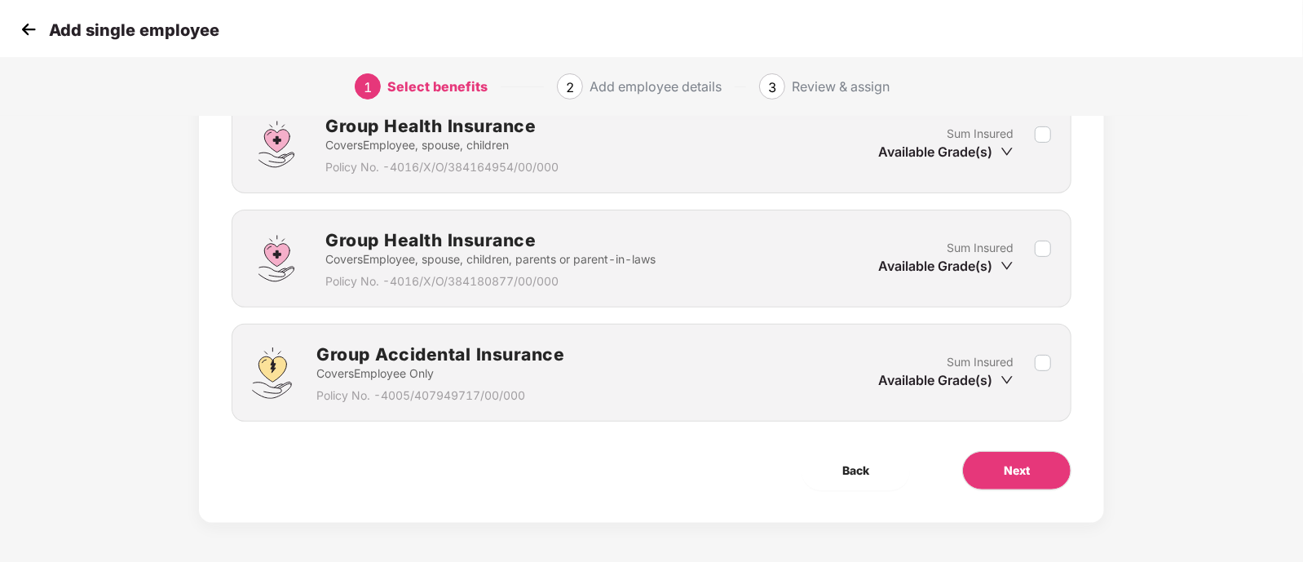
click at [999, 384] on div "Available Grade(s)" at bounding box center [945, 380] width 135 height 18
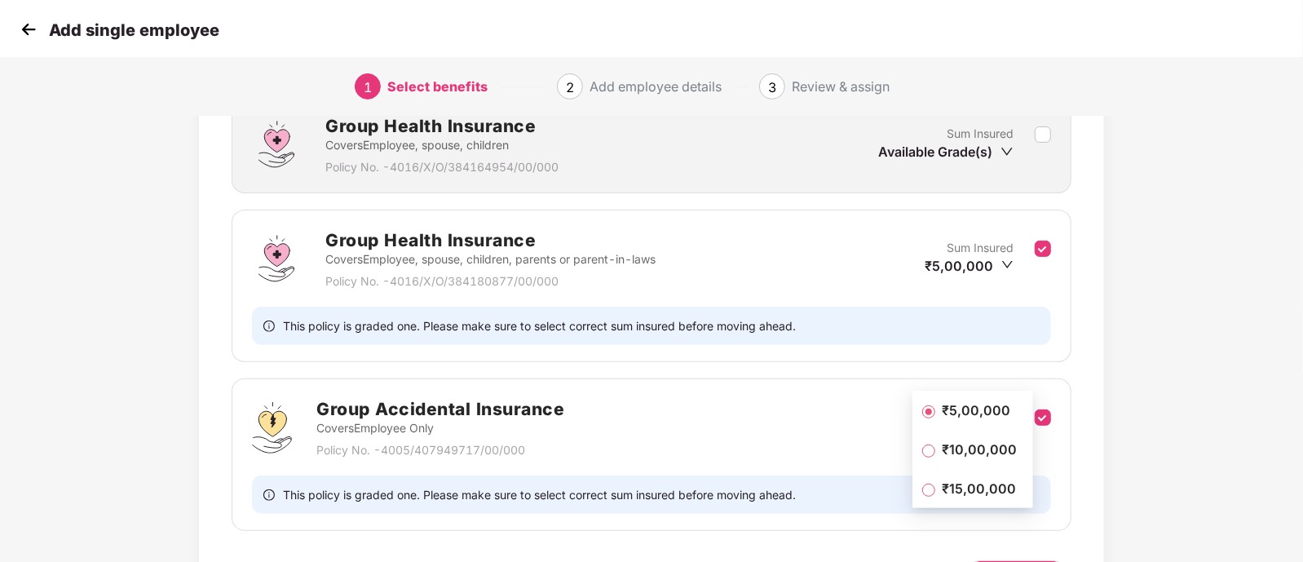
click at [656, 407] on div "Group Accidental Insurance Covers Employee Only Policy No. - 4005/407949717/00/…" at bounding box center [651, 427] width 799 height 64
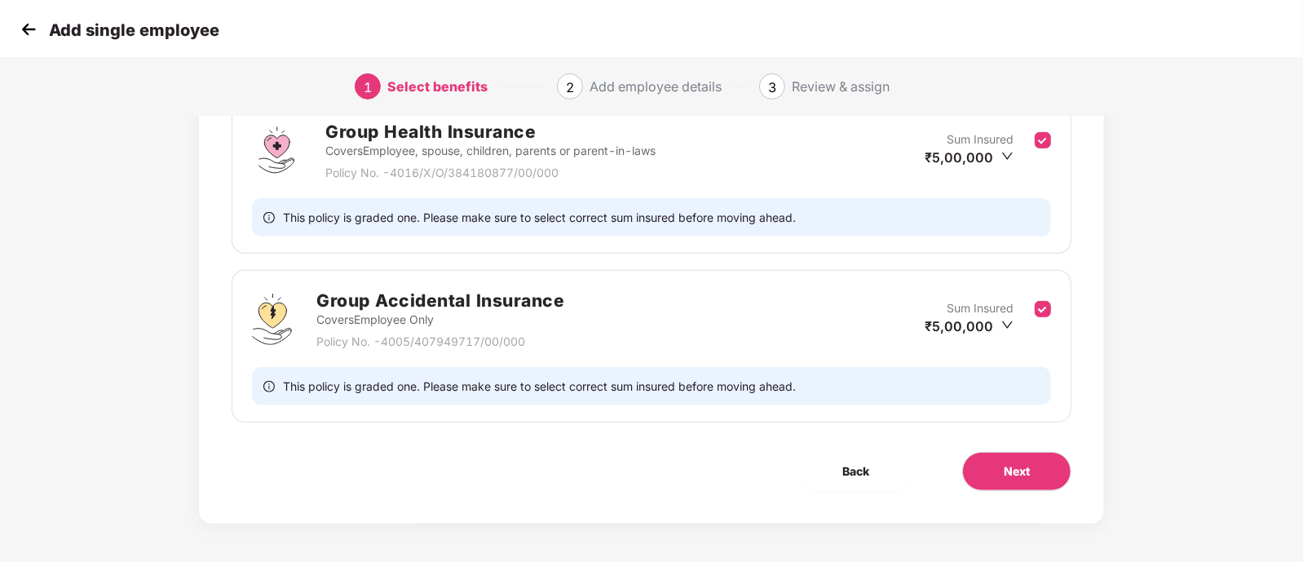
scroll to position [0, 0]
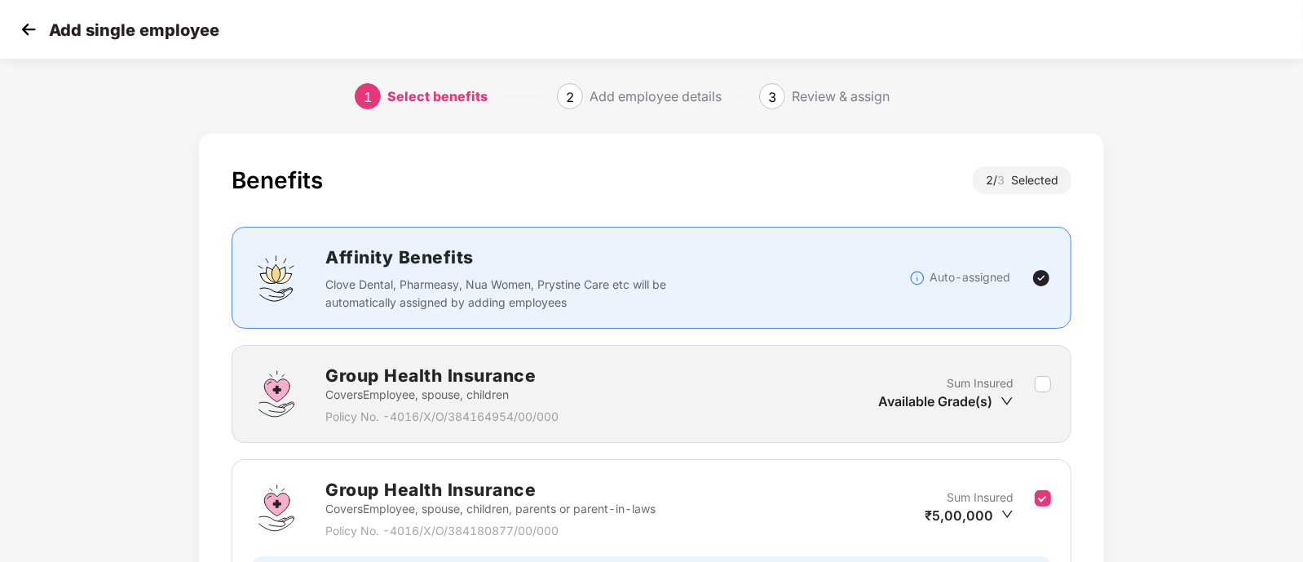
click at [33, 30] on img at bounding box center [28, 29] width 24 height 24
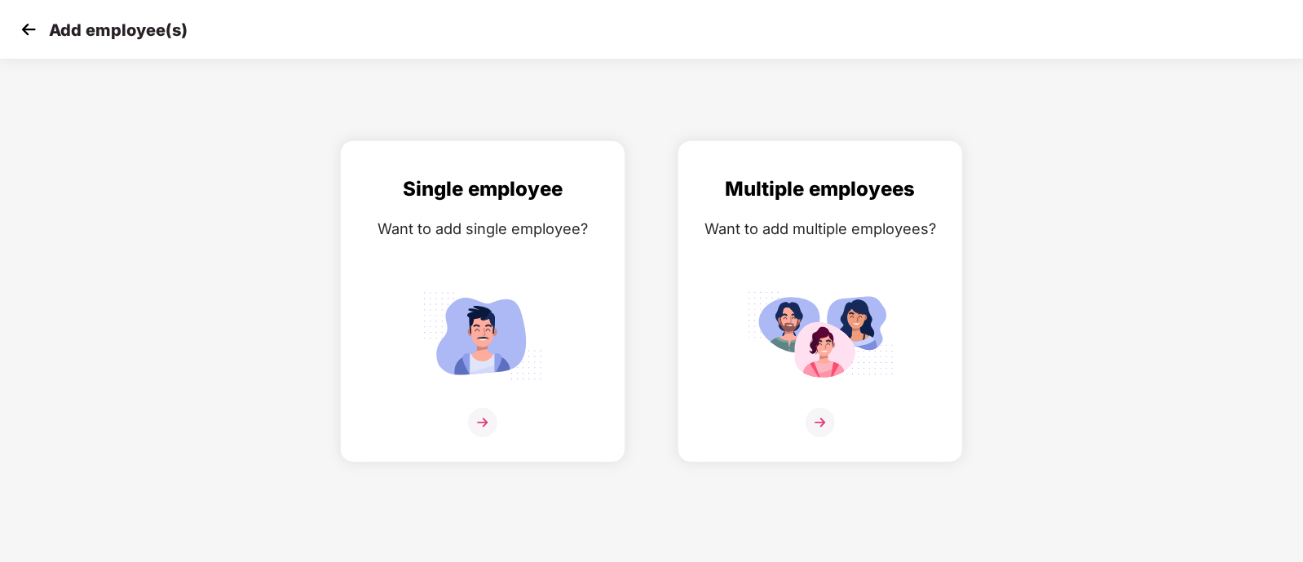
click at [33, 30] on img at bounding box center [28, 29] width 24 height 24
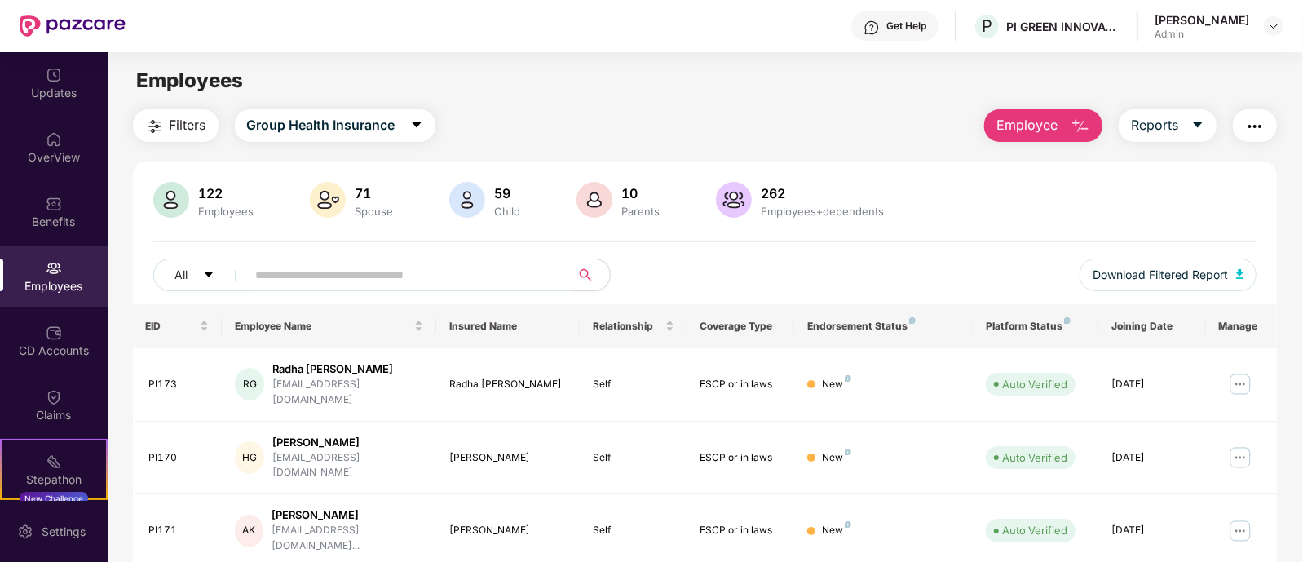
click at [57, 274] on img at bounding box center [54, 268] width 16 height 16
click at [1246, 376] on img at bounding box center [1240, 384] width 26 height 26
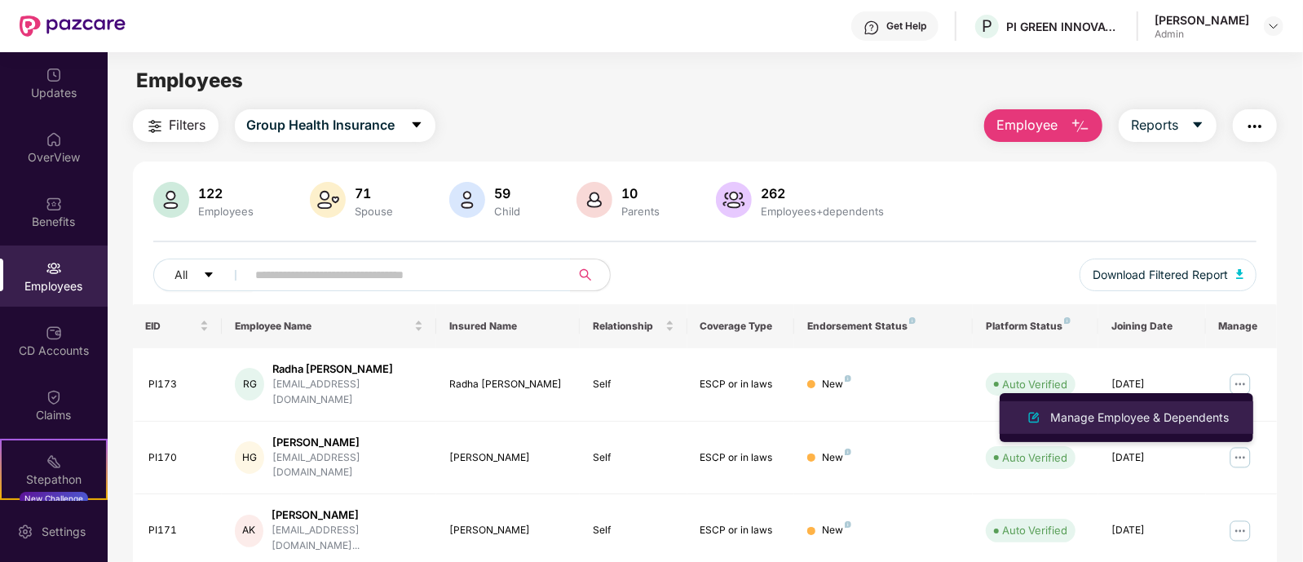
click at [1145, 410] on div "Manage Employee & Dependents" at bounding box center [1139, 417] width 185 height 18
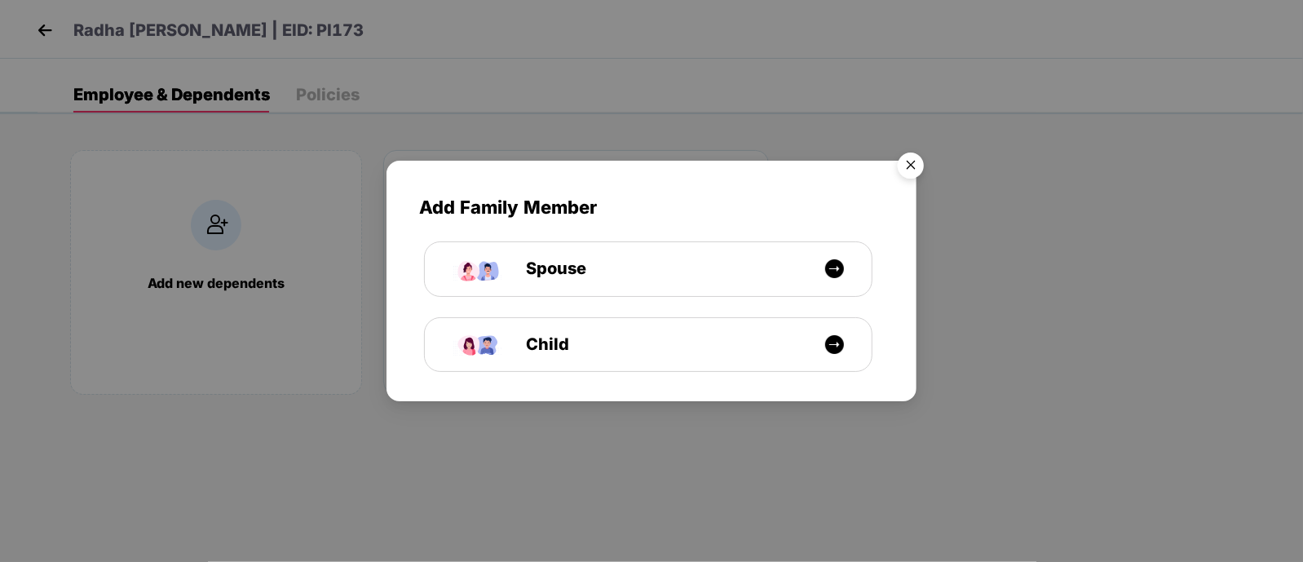
click at [914, 162] on img "Close" at bounding box center [911, 168] width 46 height 46
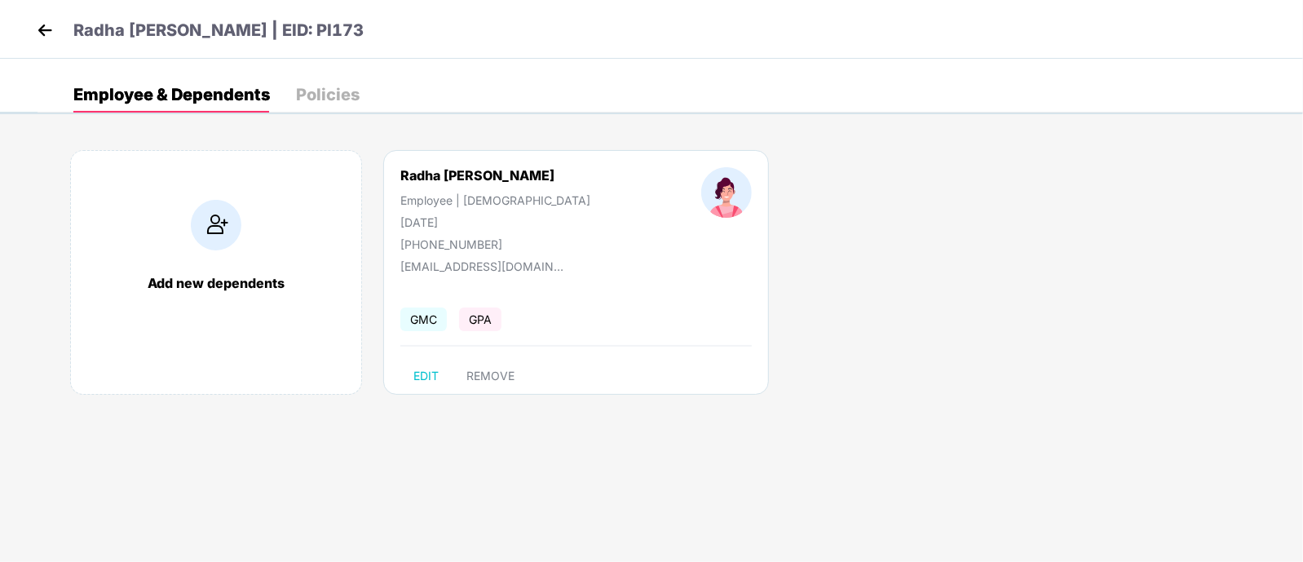
click at [300, 96] on div "Policies" at bounding box center [328, 94] width 64 height 16
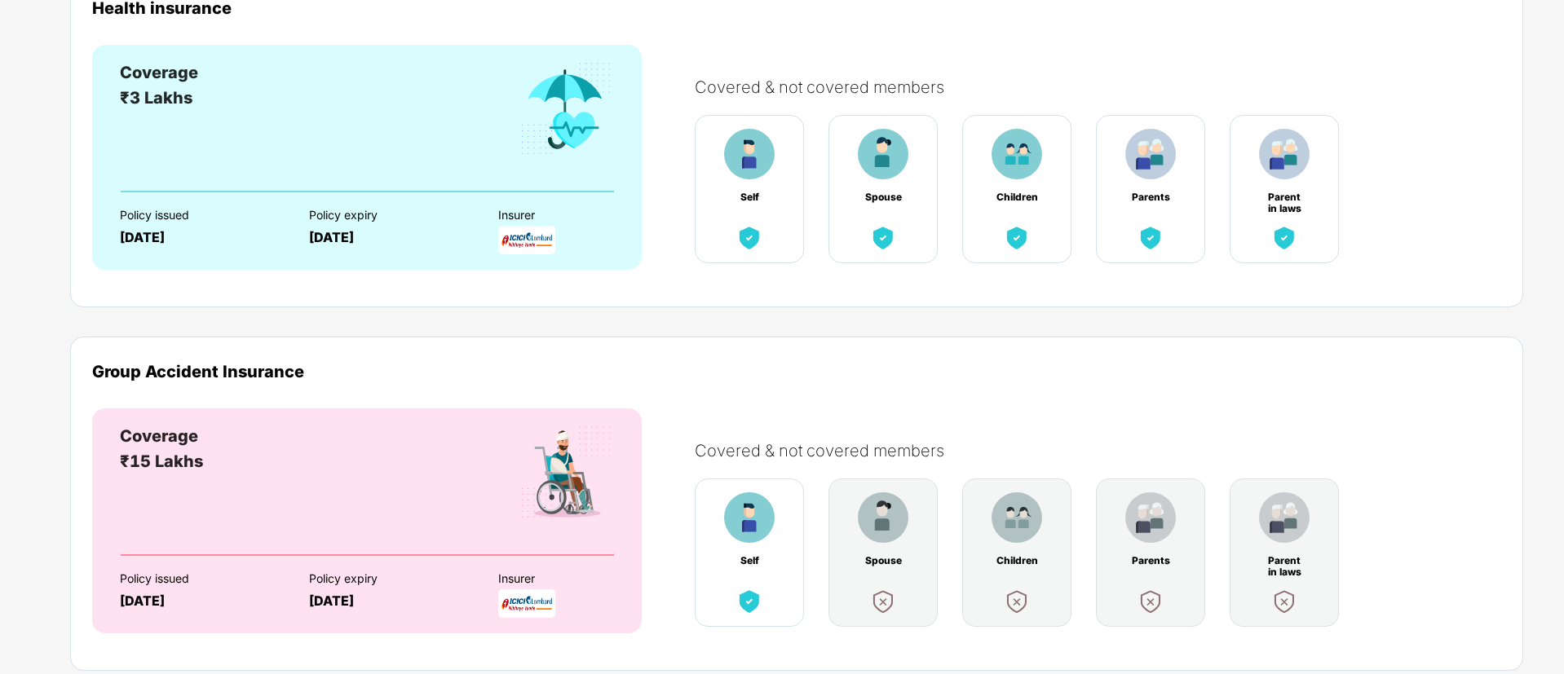
scroll to position [227, 0]
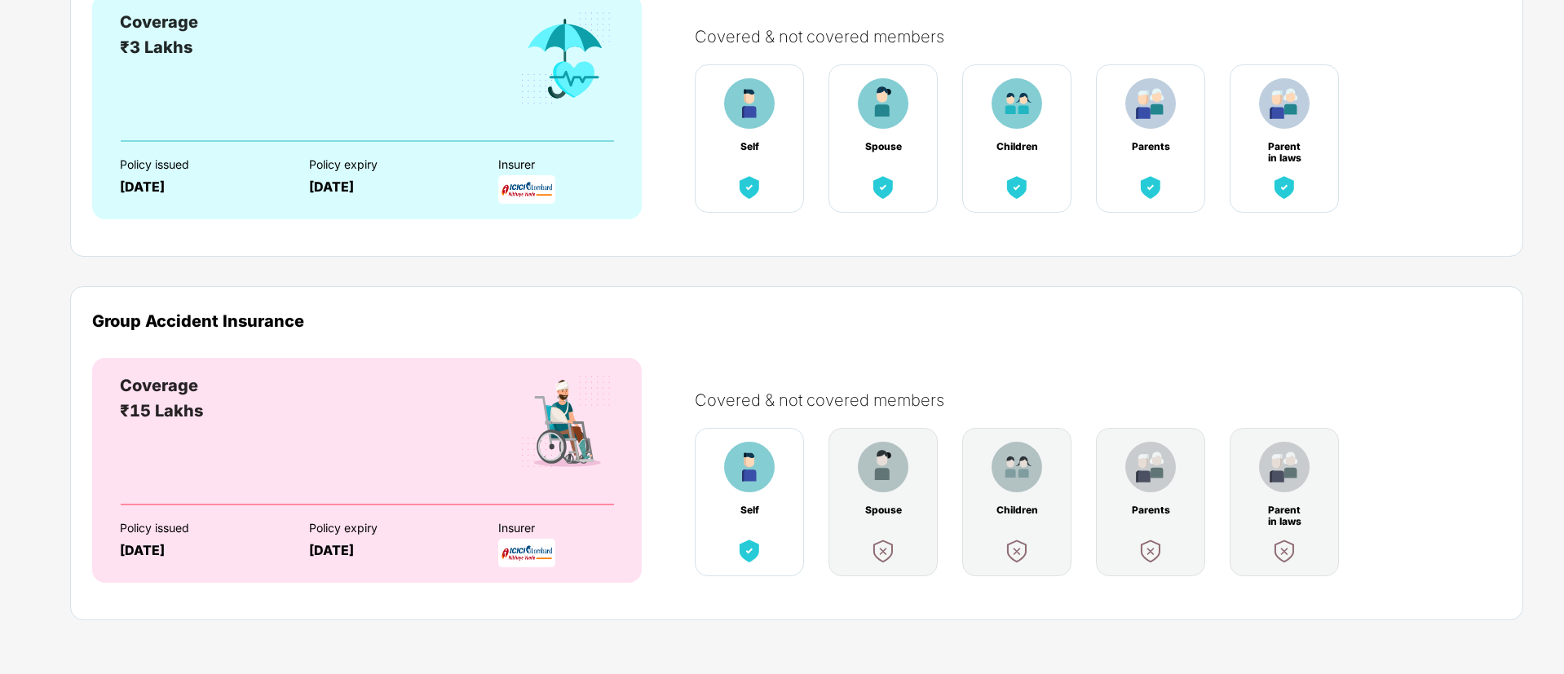
drag, startPoint x: 1563, startPoint y: 611, endPoint x: 1555, endPoint y: 546, distance: 65.7
click at [1302, 447] on html "Radha [PERSON_NAME] | [GEOGRAPHIC_DATA]: PI173 Employee & Dependents Policies A…" at bounding box center [782, 110] width 1564 height 674
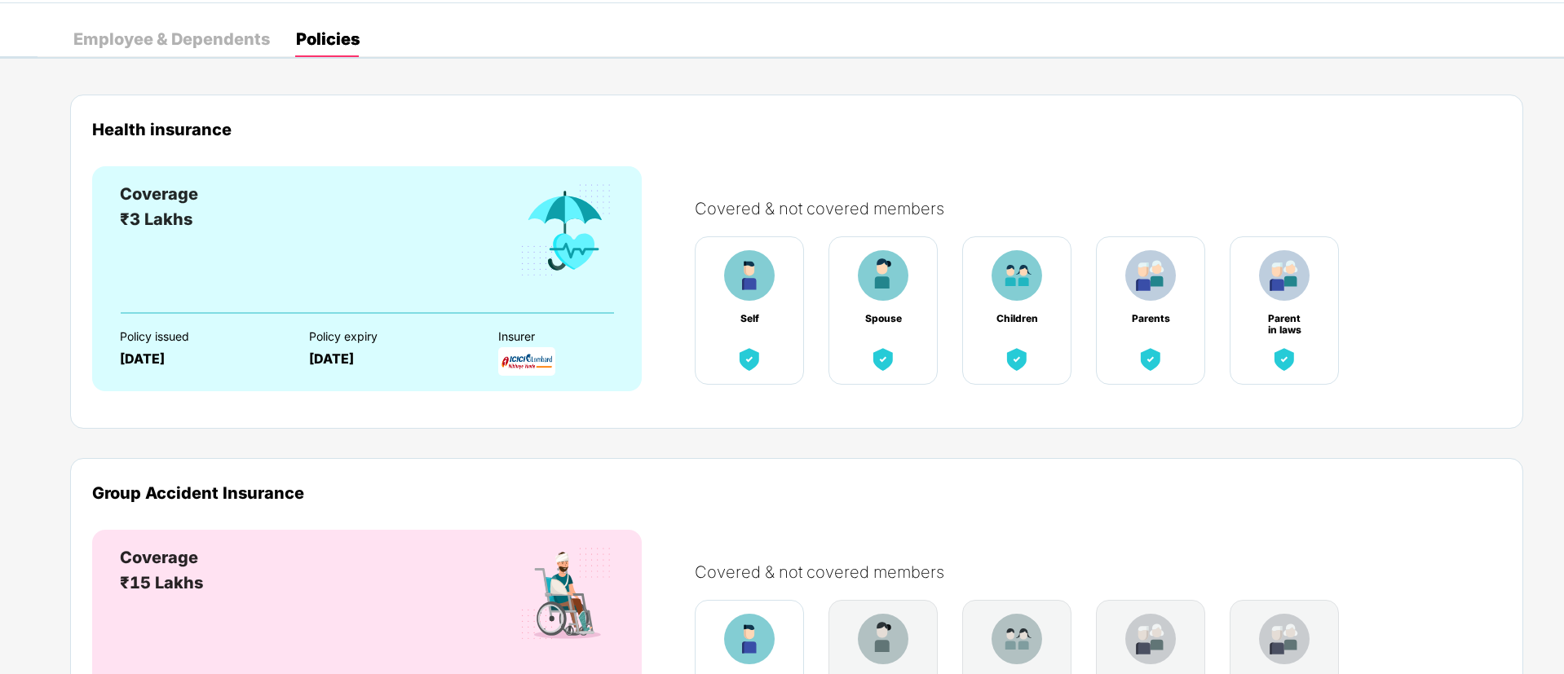
scroll to position [0, 0]
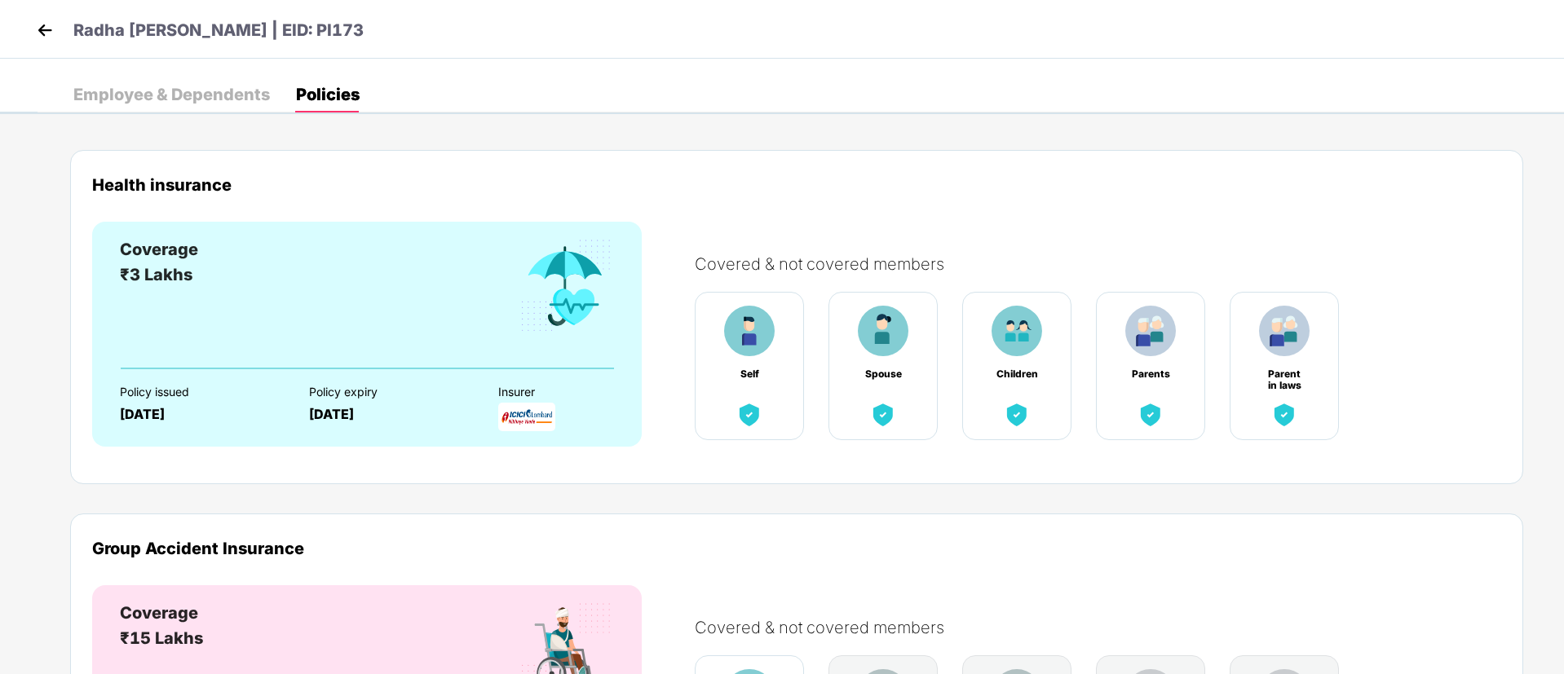
click at [156, 86] on div "Employee & Dependents" at bounding box center [171, 94] width 196 height 16
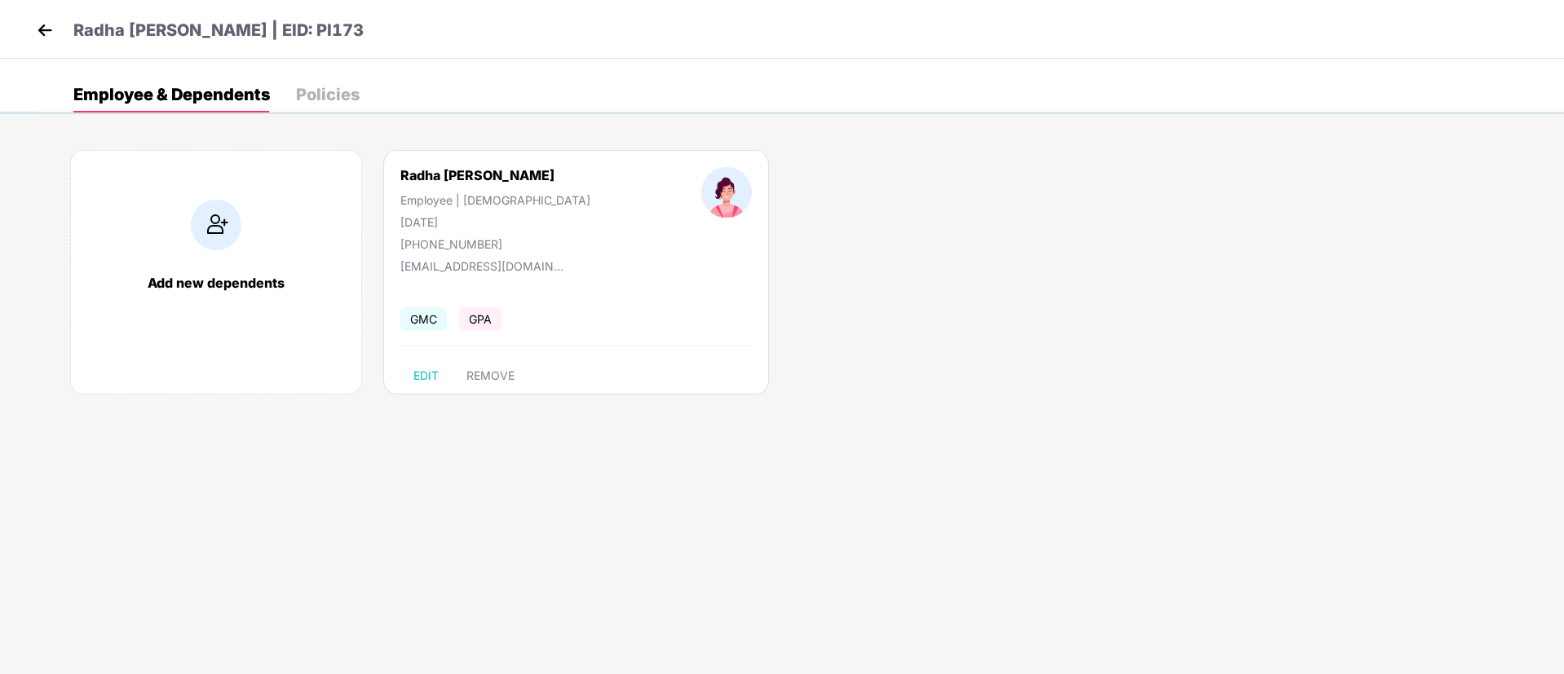
click at [336, 80] on div "Policies" at bounding box center [328, 95] width 64 height 36
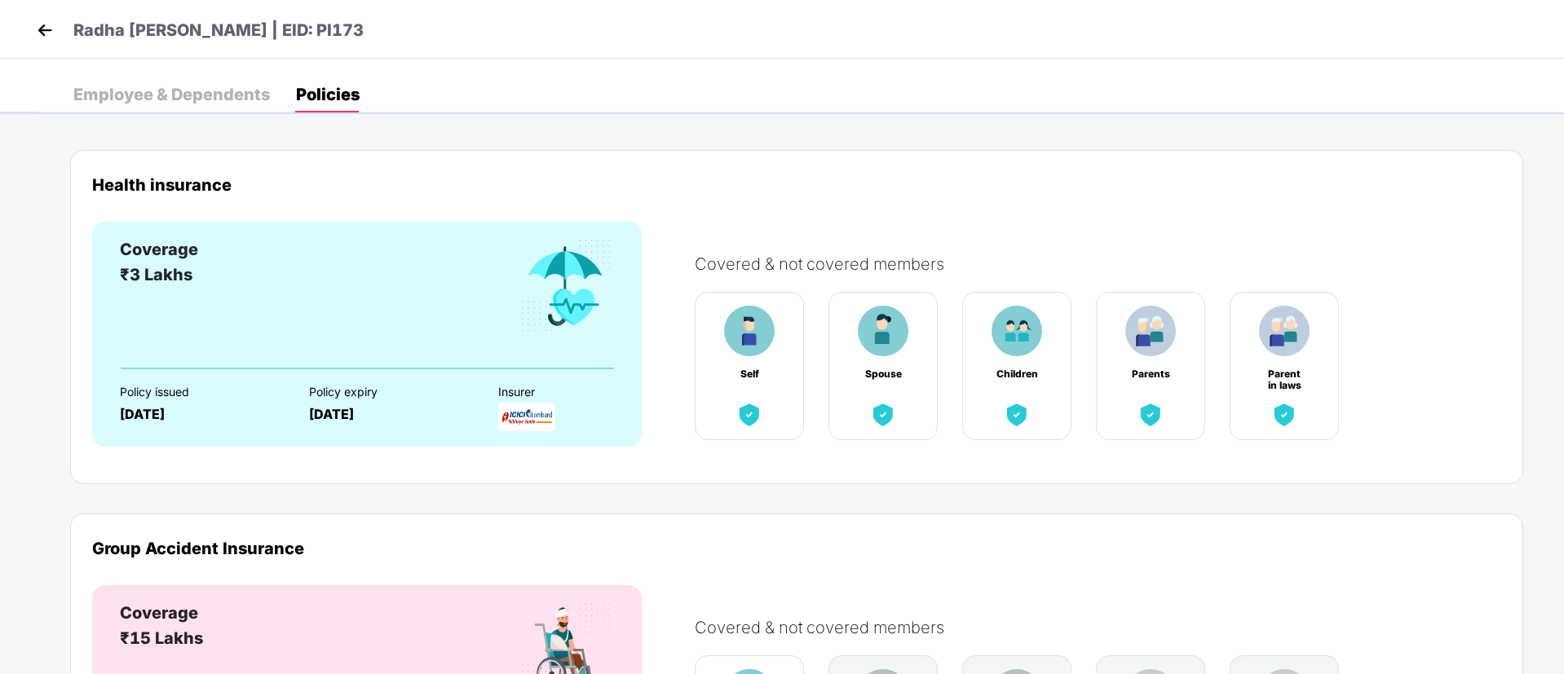
click at [152, 86] on div "Employee & Dependents" at bounding box center [171, 94] width 196 height 16
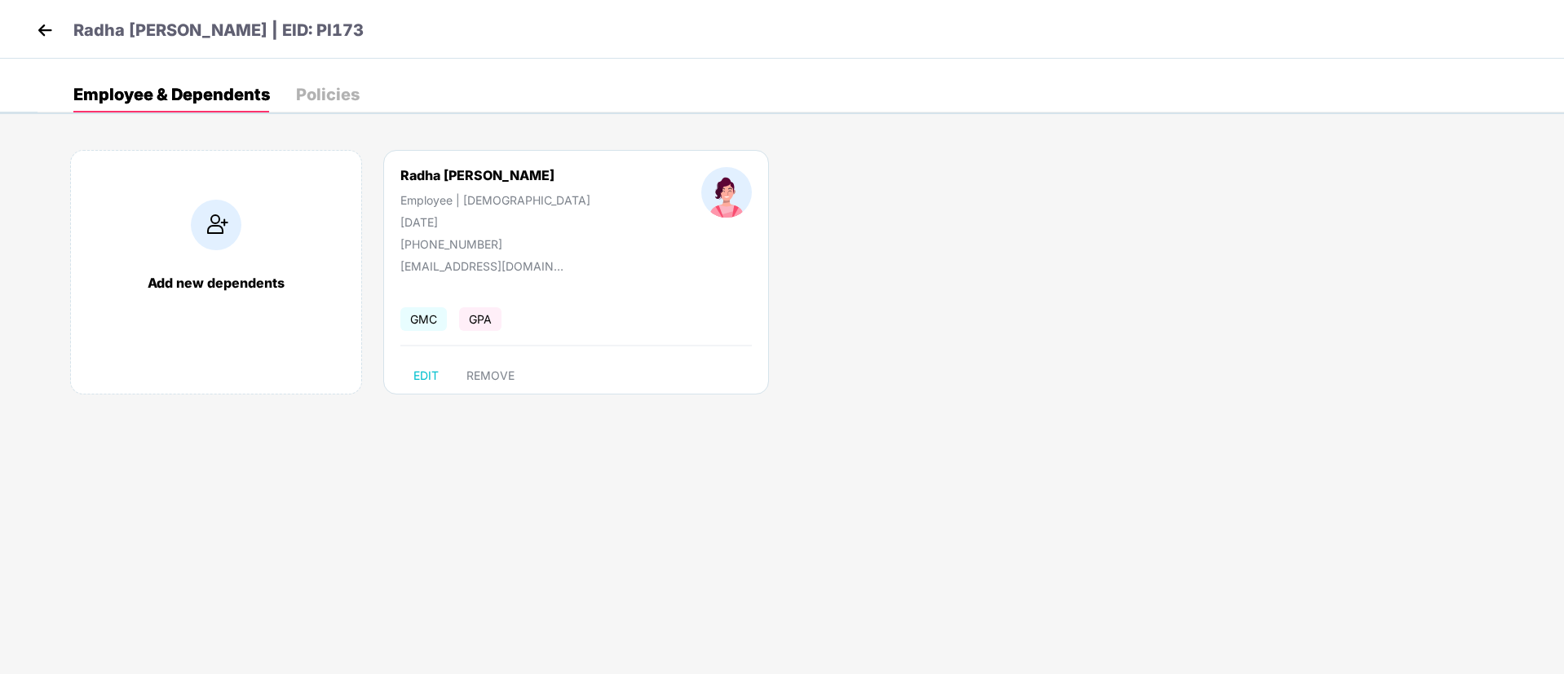
click at [280, 86] on div "Employee & Dependents Policies" at bounding box center [216, 95] width 286 height 36
click at [308, 88] on div "Policies" at bounding box center [328, 94] width 64 height 16
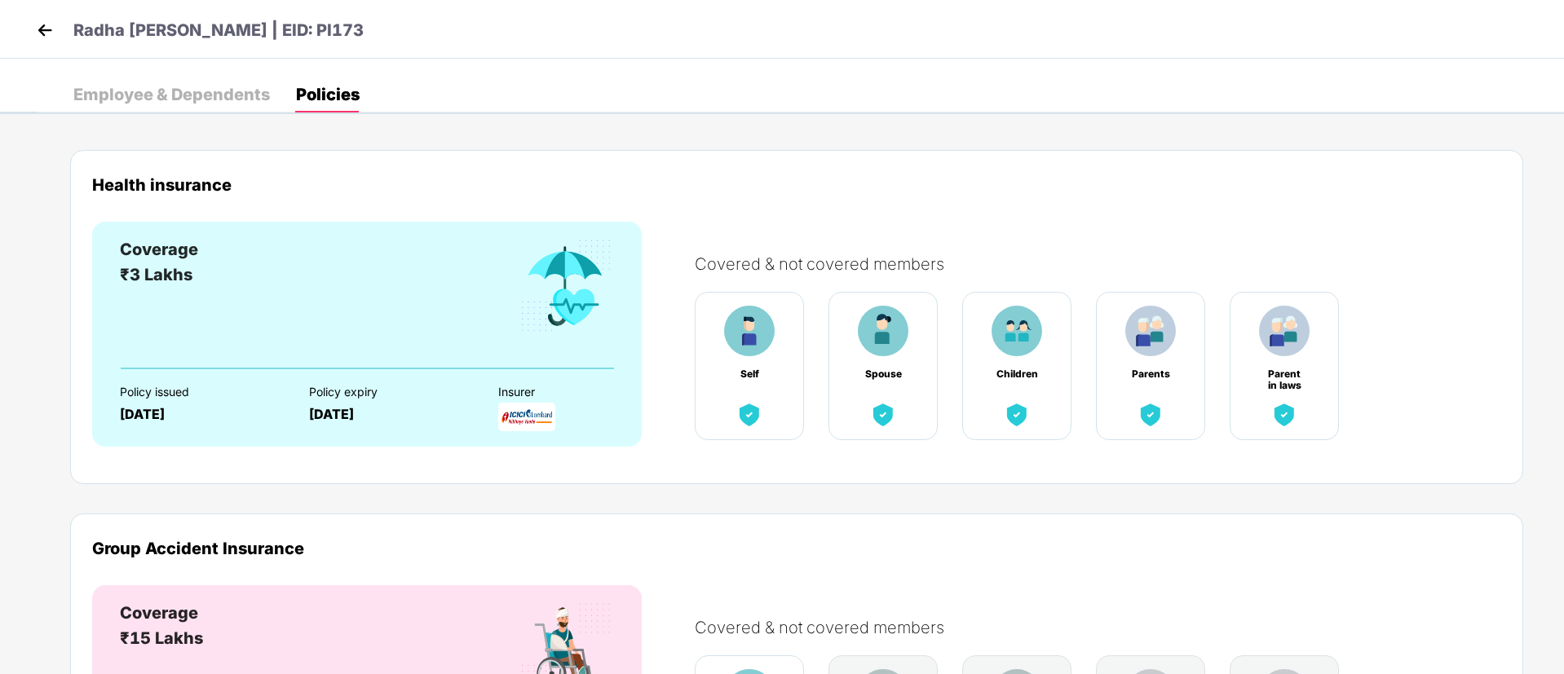
click at [39, 23] on img at bounding box center [45, 30] width 24 height 24
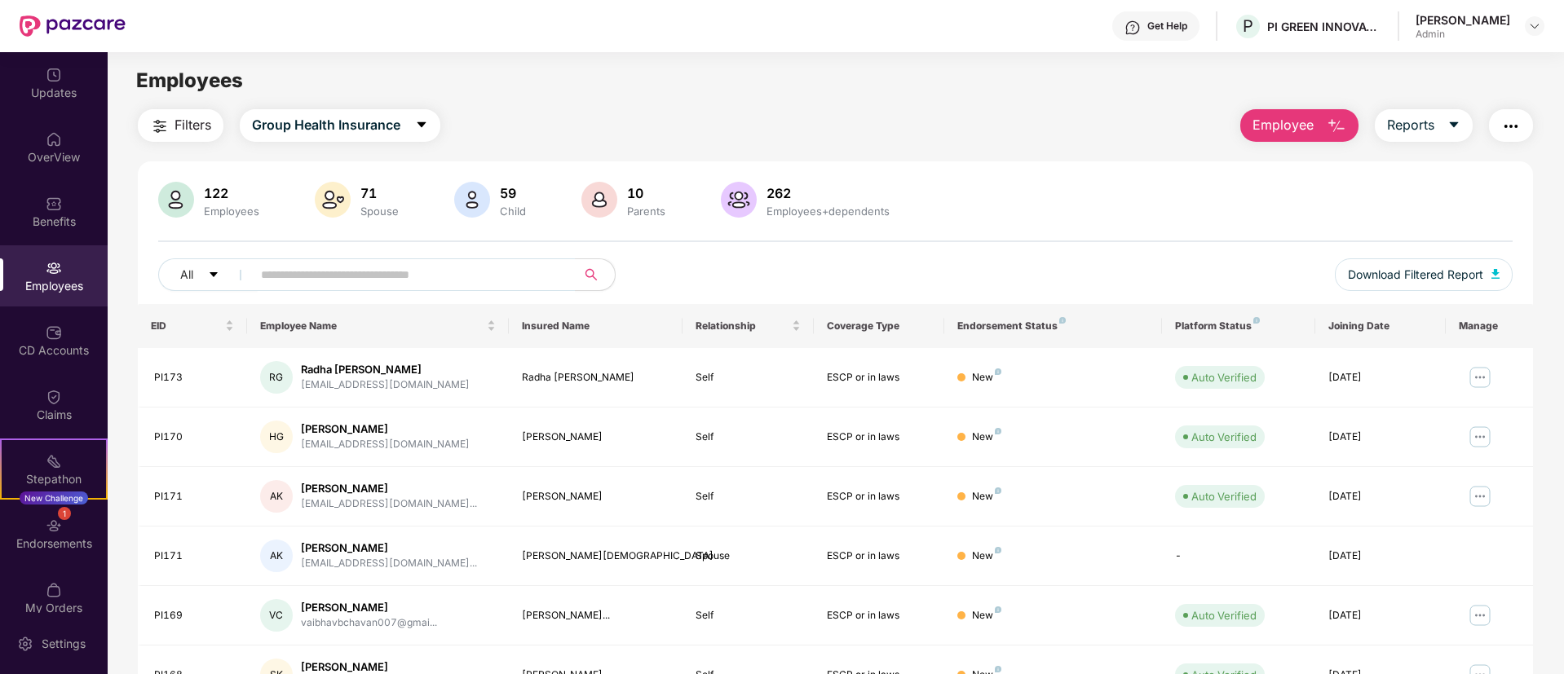
click at [51, 89] on div "Updates" at bounding box center [54, 93] width 108 height 16
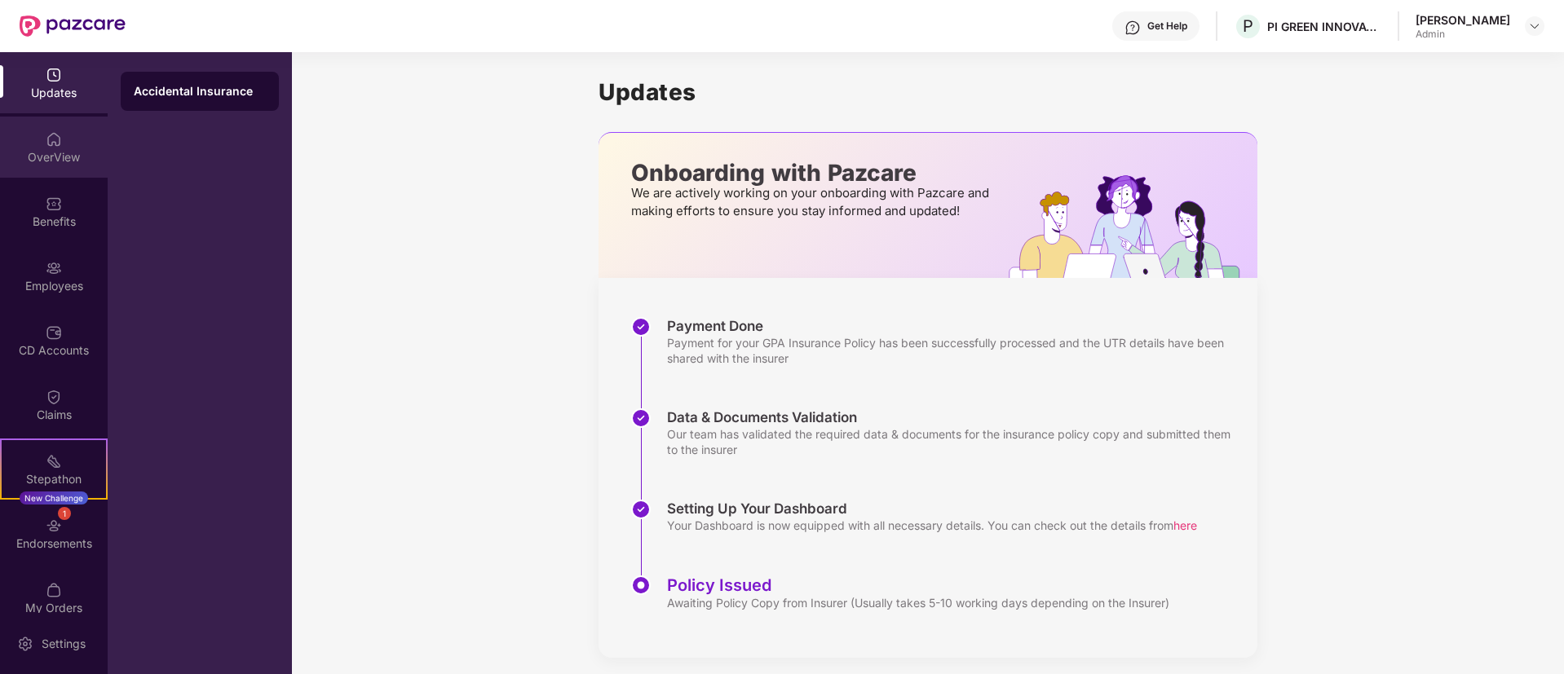
click at [51, 143] on img at bounding box center [54, 139] width 16 height 16
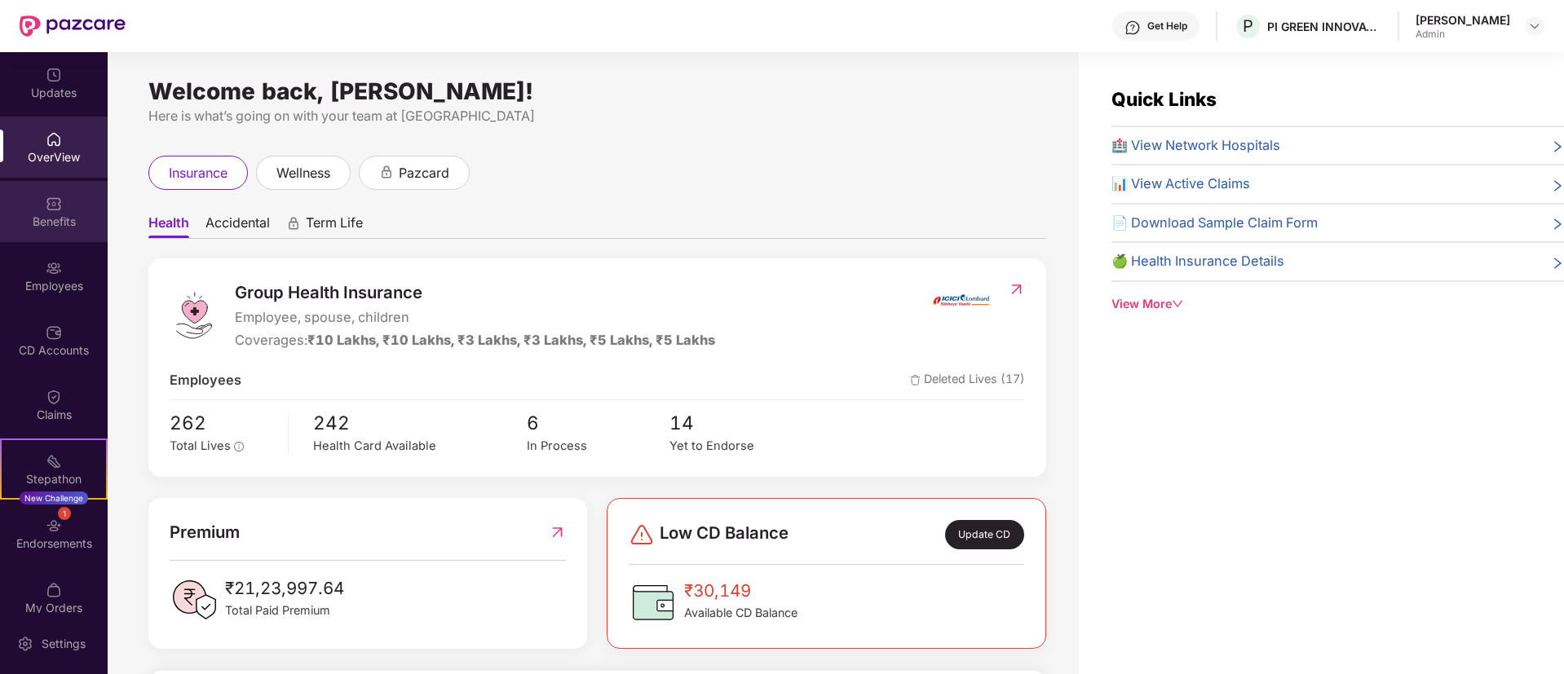
click at [47, 202] on img at bounding box center [54, 204] width 16 height 16
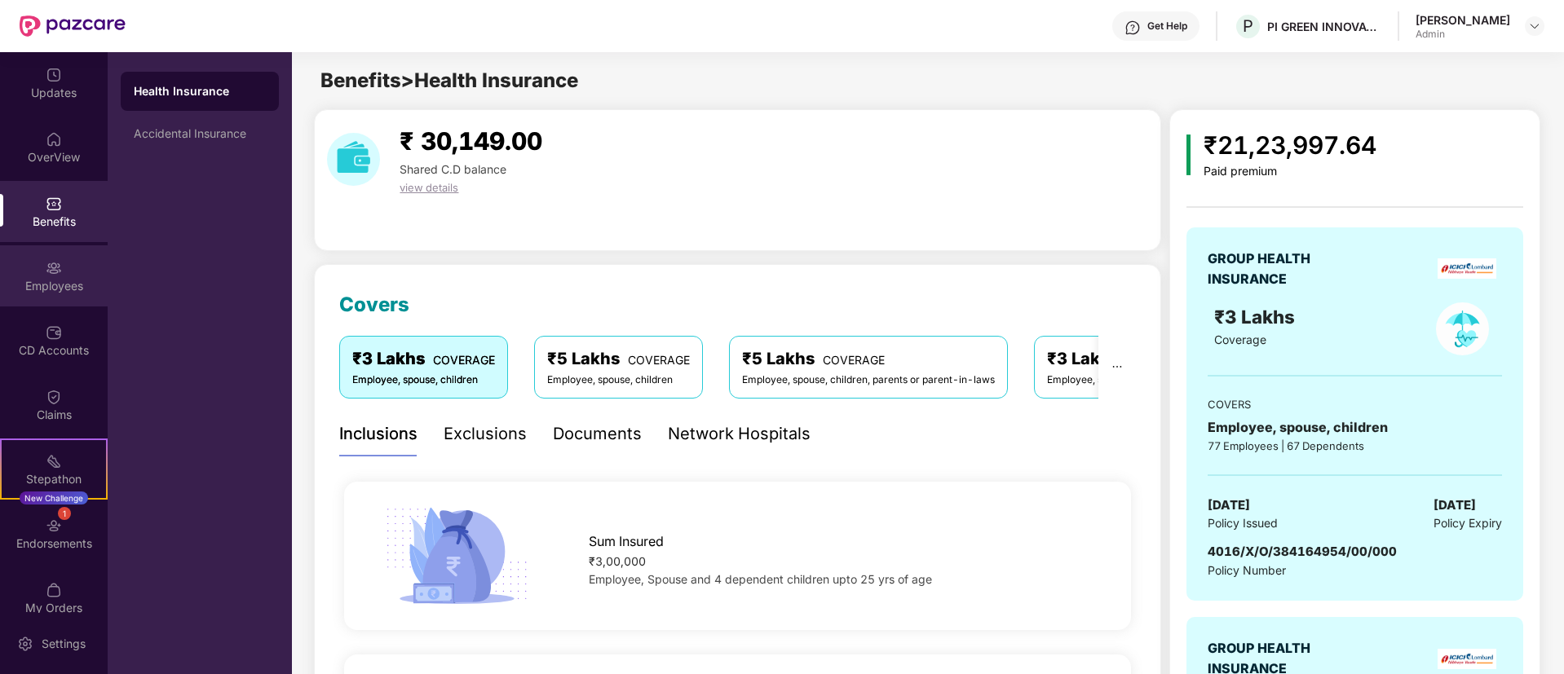
click at [40, 278] on div "Employees" at bounding box center [54, 286] width 108 height 16
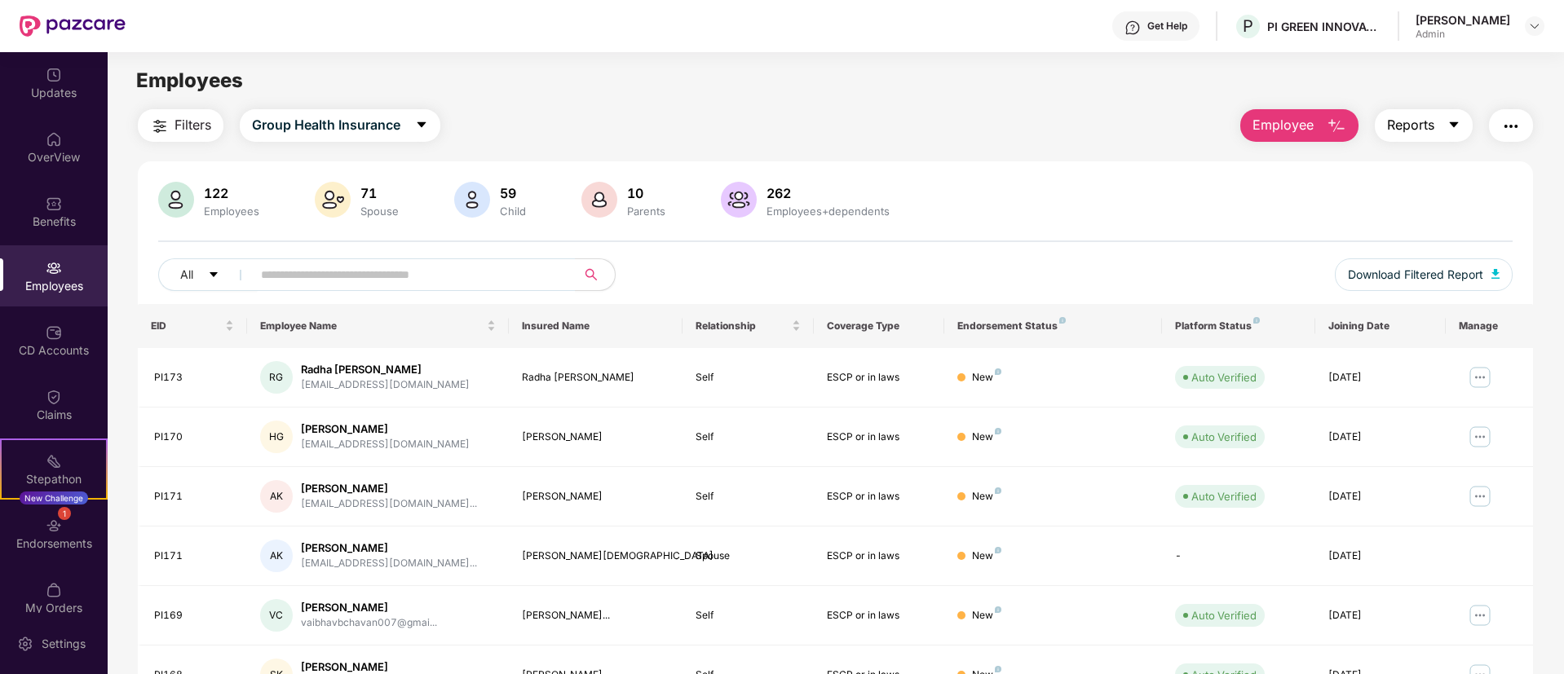
click at [1302, 124] on icon "caret-down" at bounding box center [1453, 124] width 13 height 13
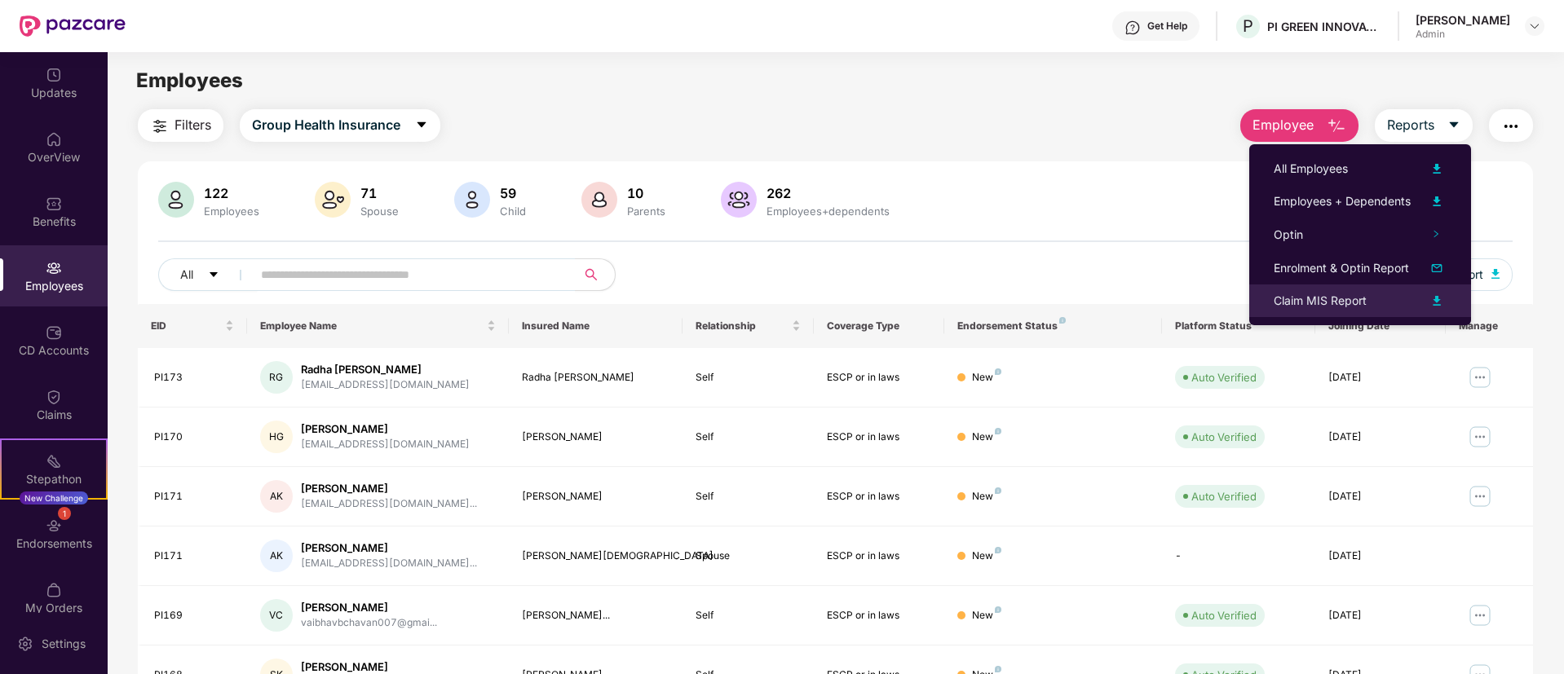
click at [1302, 298] on img at bounding box center [1437, 301] width 20 height 20
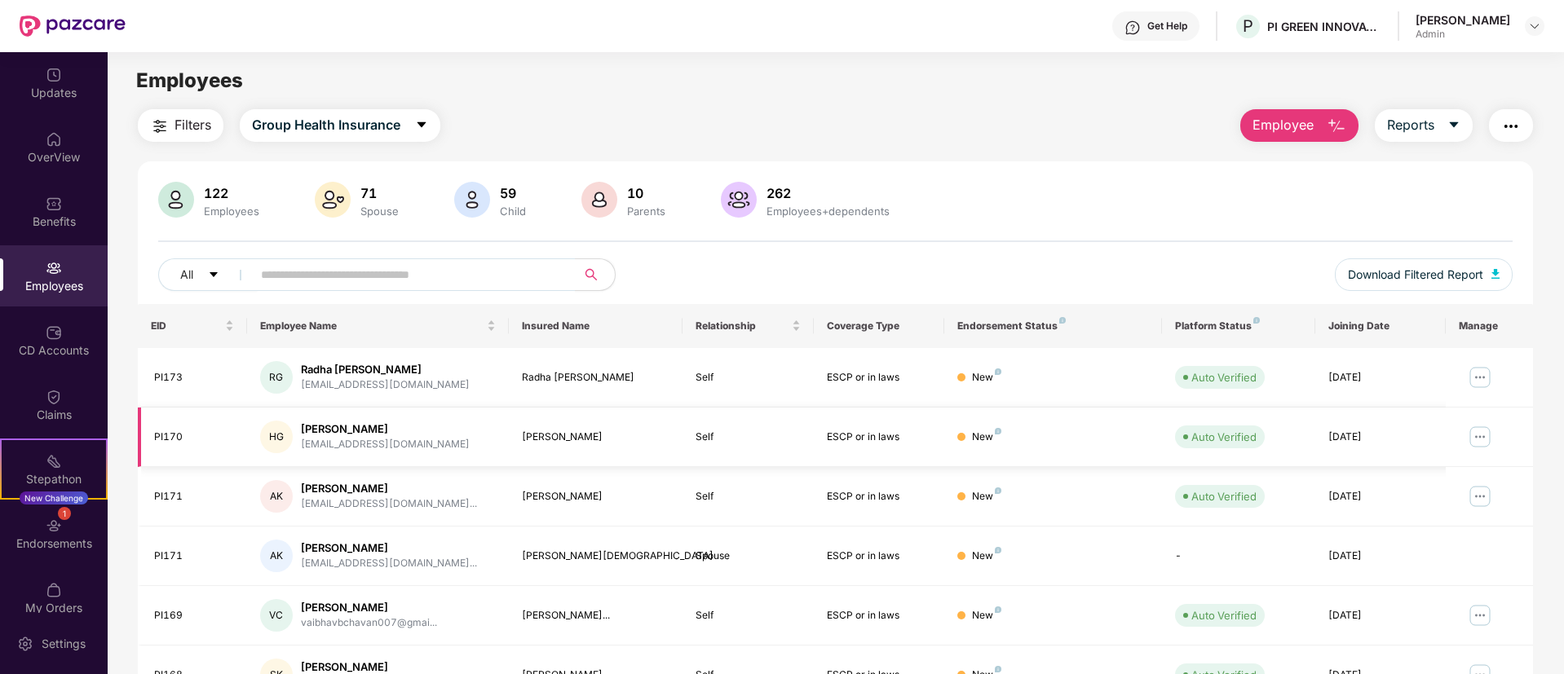
click at [1302, 439] on img at bounding box center [1479, 437] width 26 height 26
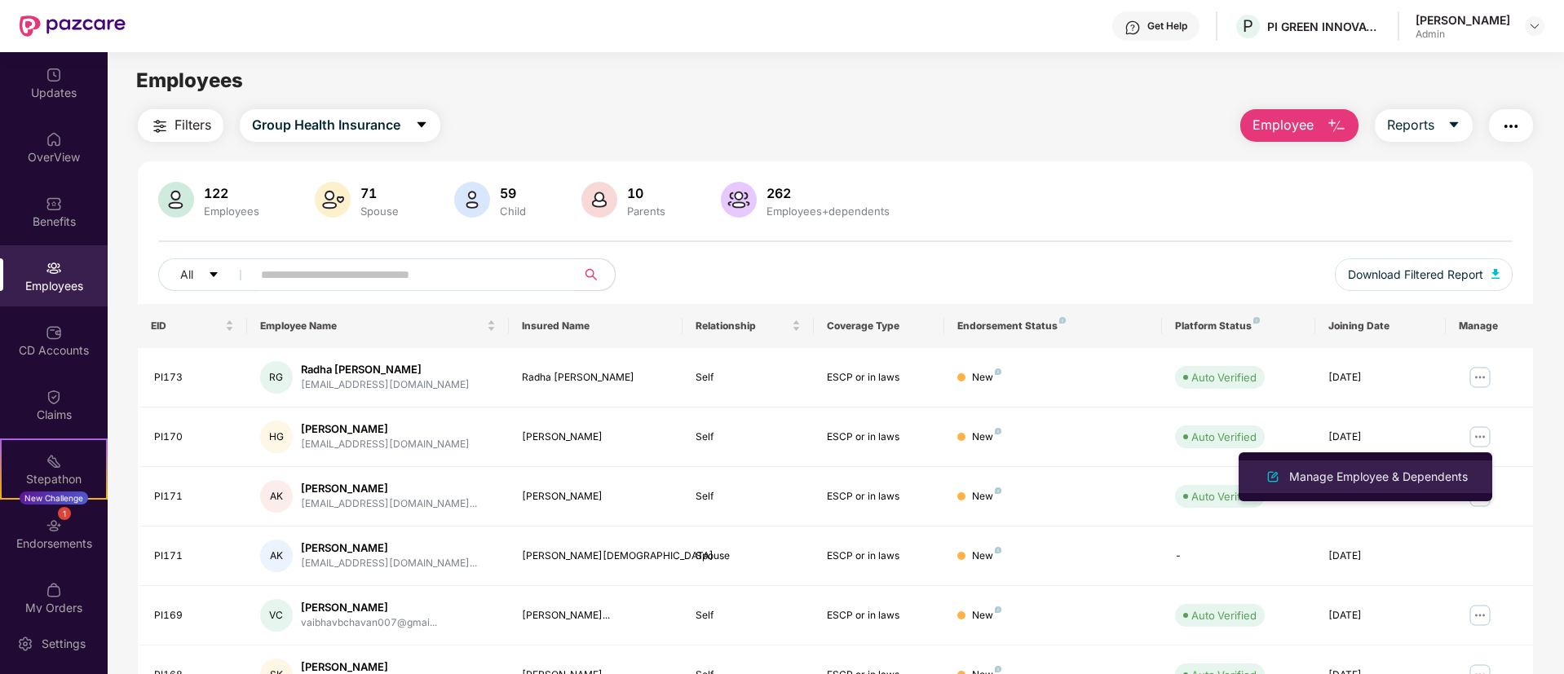
click at [1302, 479] on div "Manage Employee & Dependents" at bounding box center [1378, 477] width 185 height 18
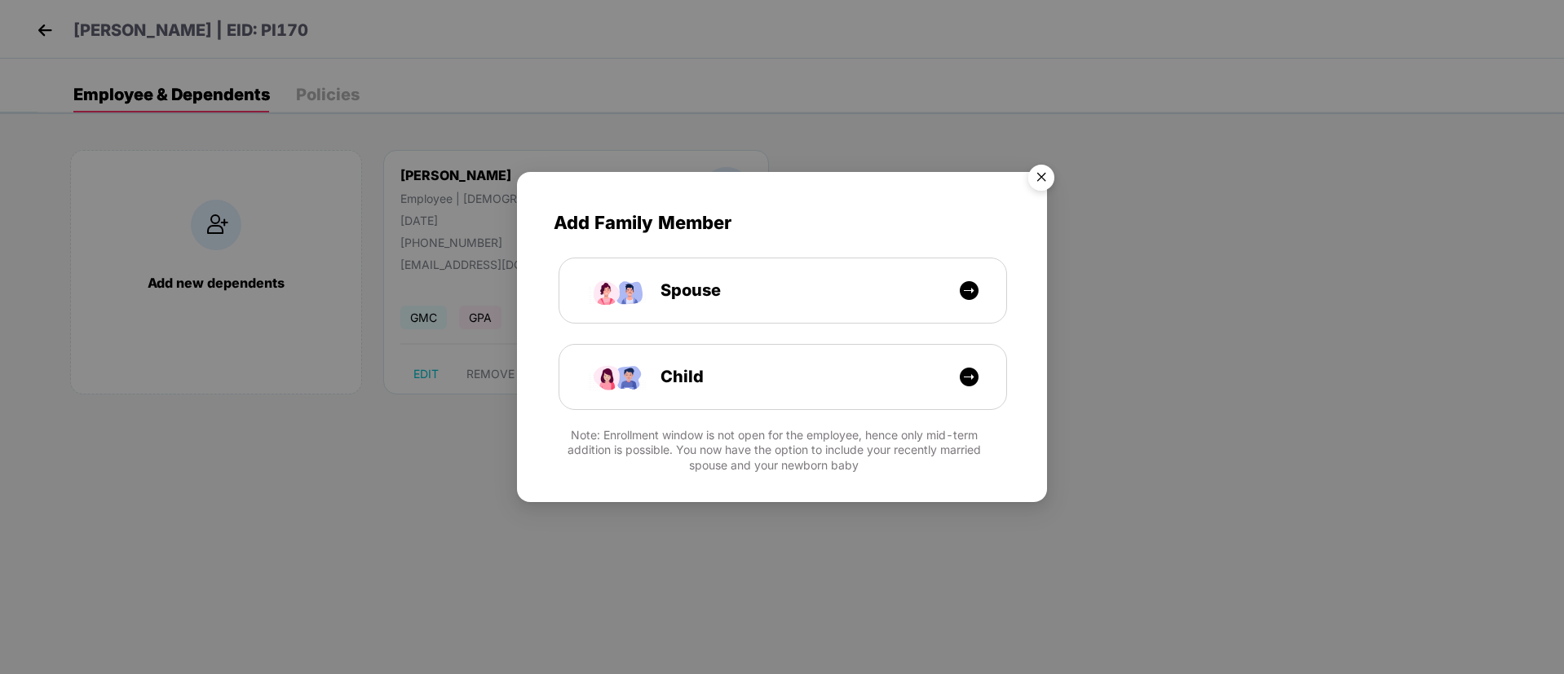
click at [1043, 181] on img "Close" at bounding box center [1041, 180] width 46 height 46
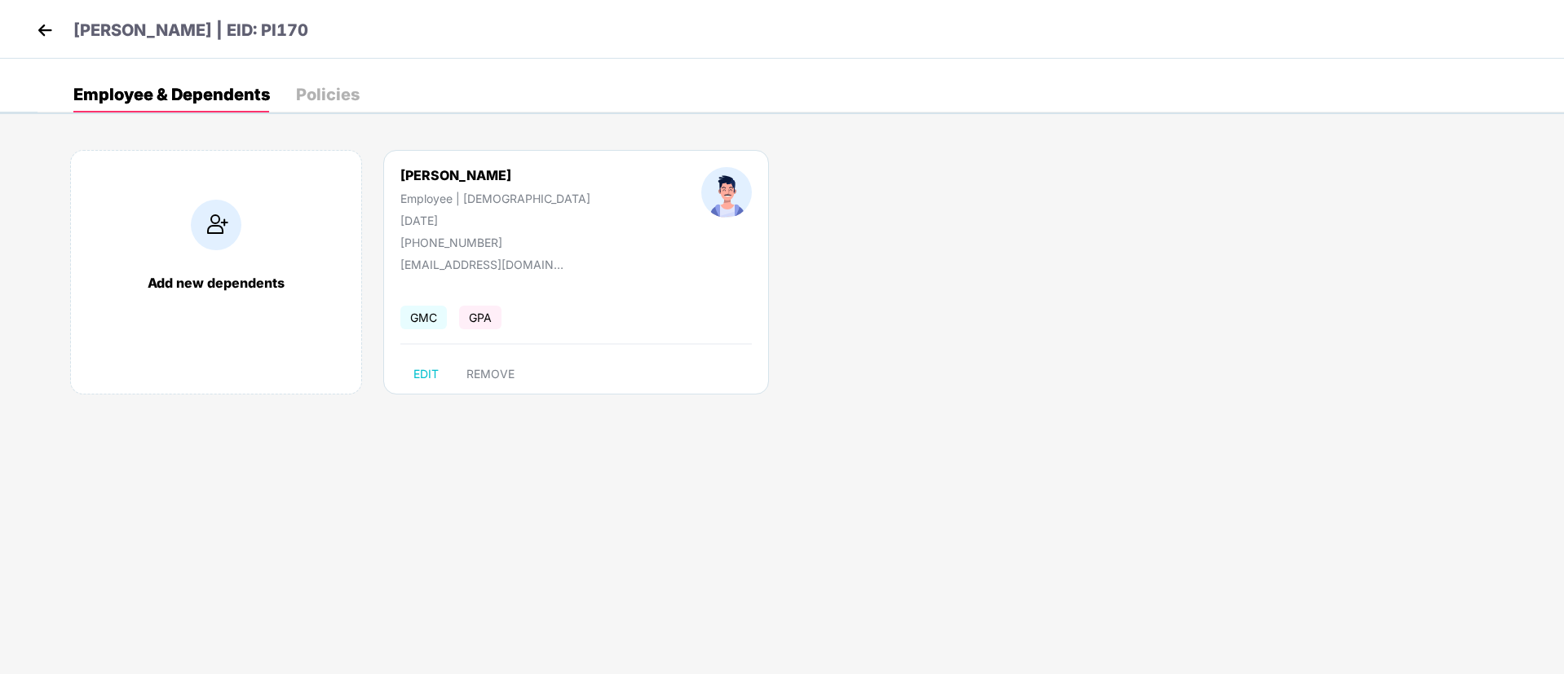
click at [342, 95] on div "Policies" at bounding box center [328, 94] width 64 height 16
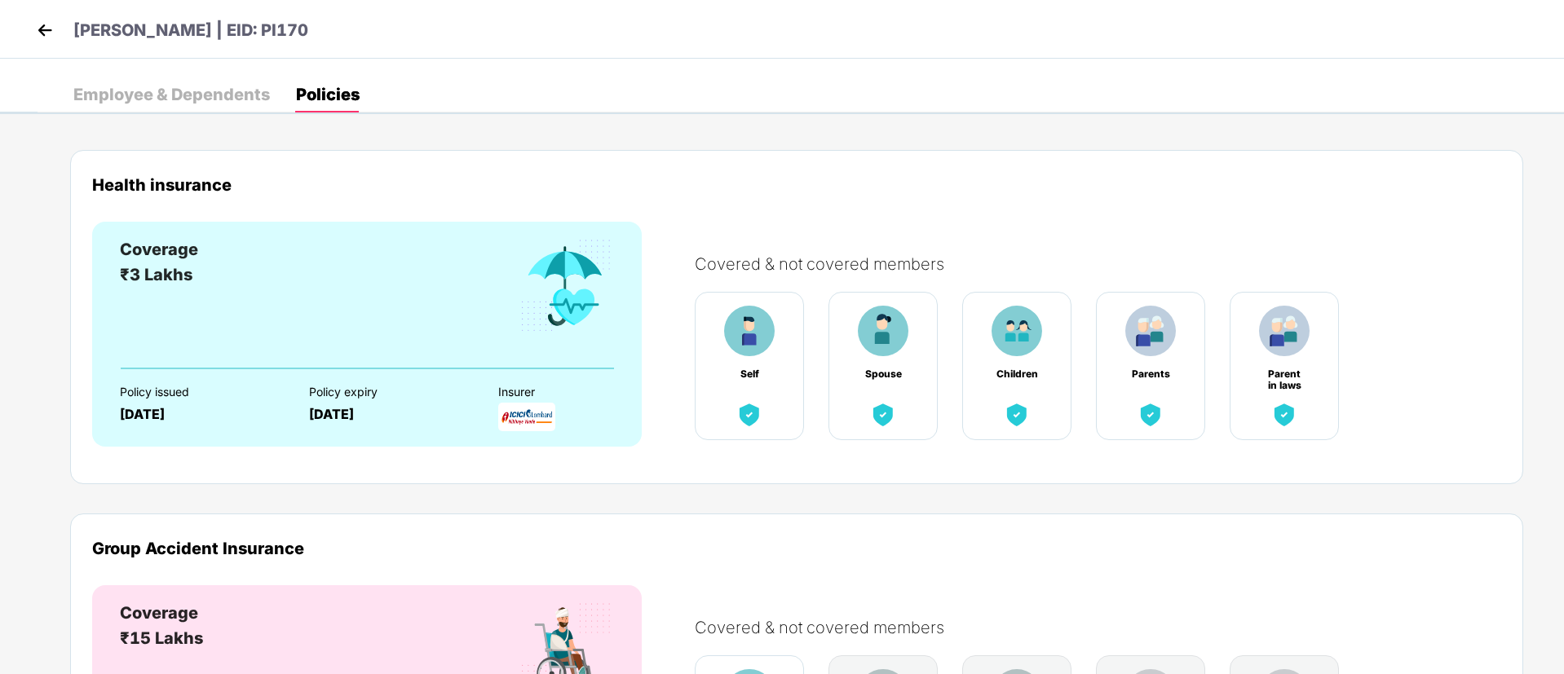
click at [208, 97] on div "Employee & Dependents" at bounding box center [171, 94] width 196 height 16
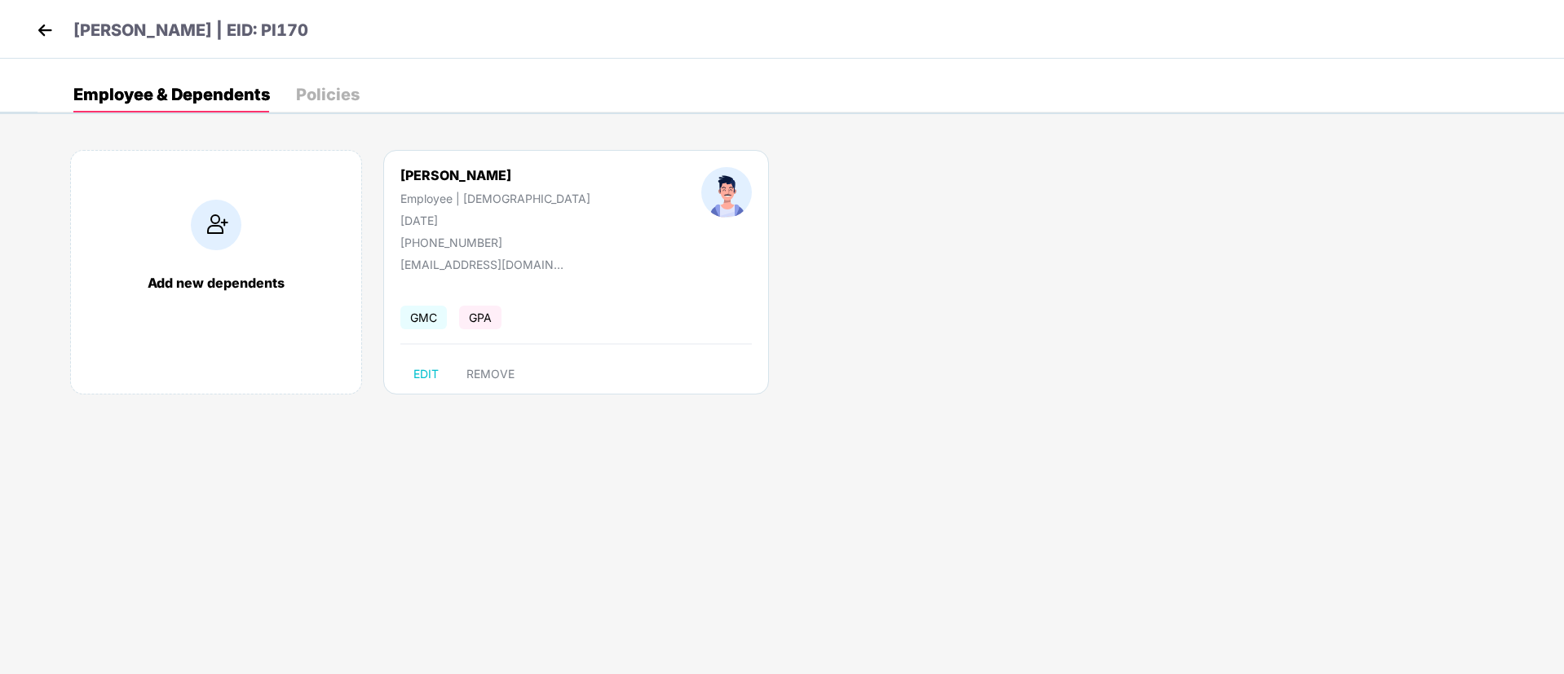
click at [46, 26] on img at bounding box center [45, 30] width 24 height 24
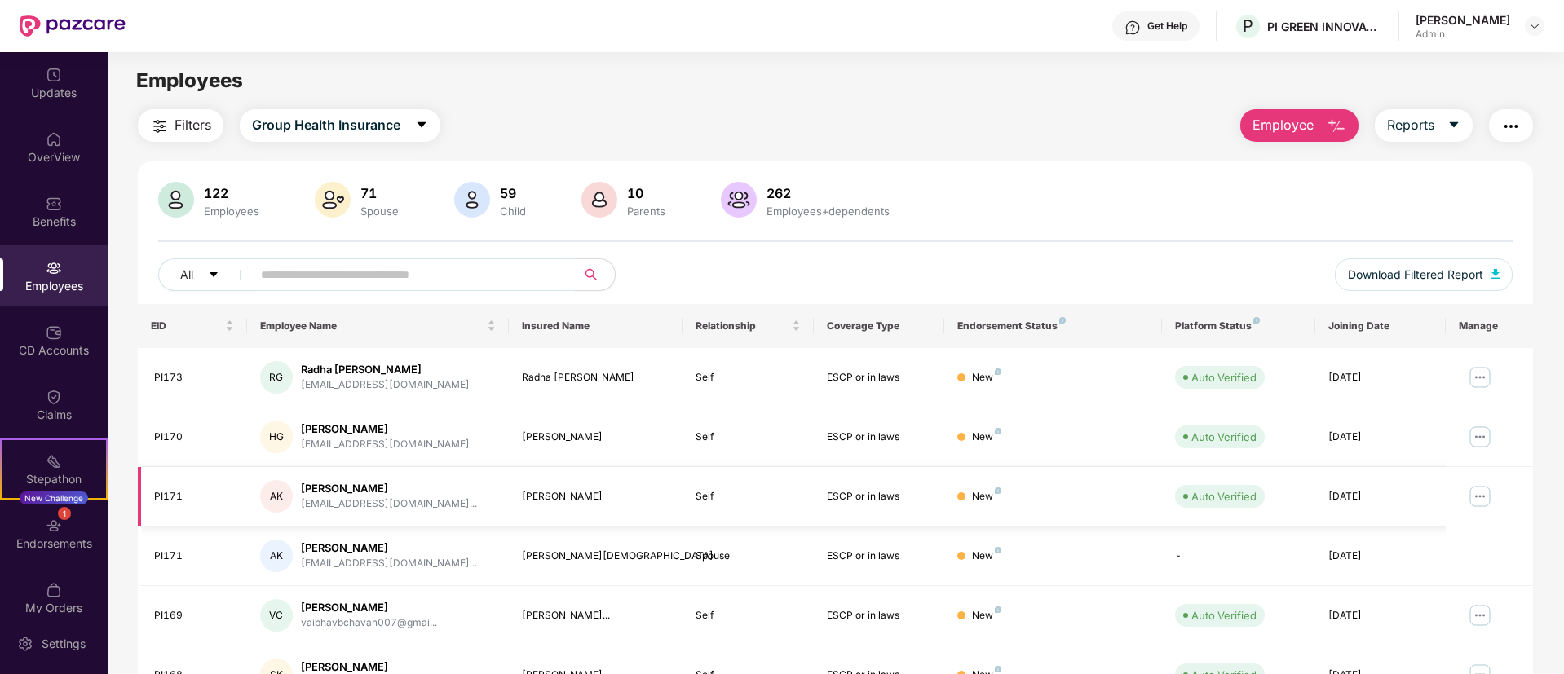
click at [1302, 498] on img at bounding box center [1479, 496] width 26 height 26
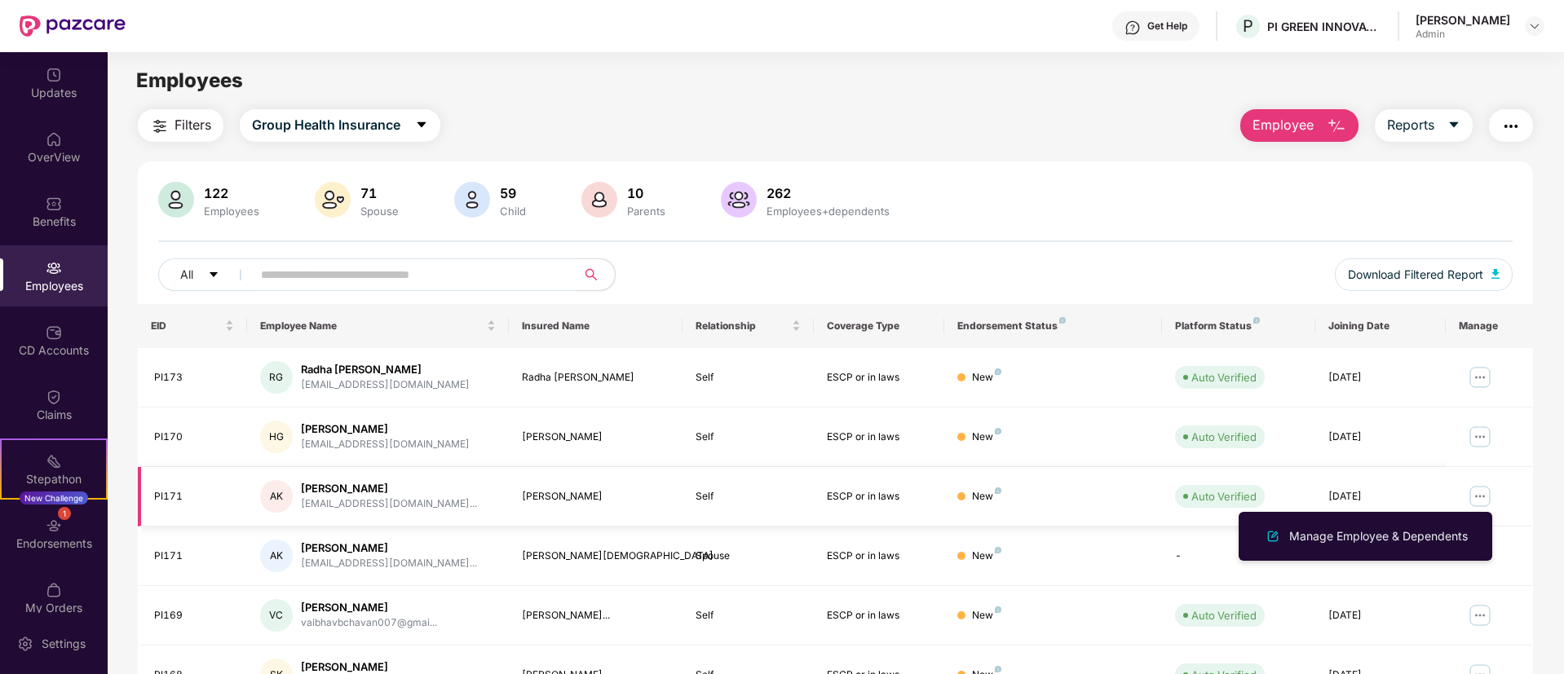
click at [1302, 498] on img at bounding box center [1479, 496] width 26 height 26
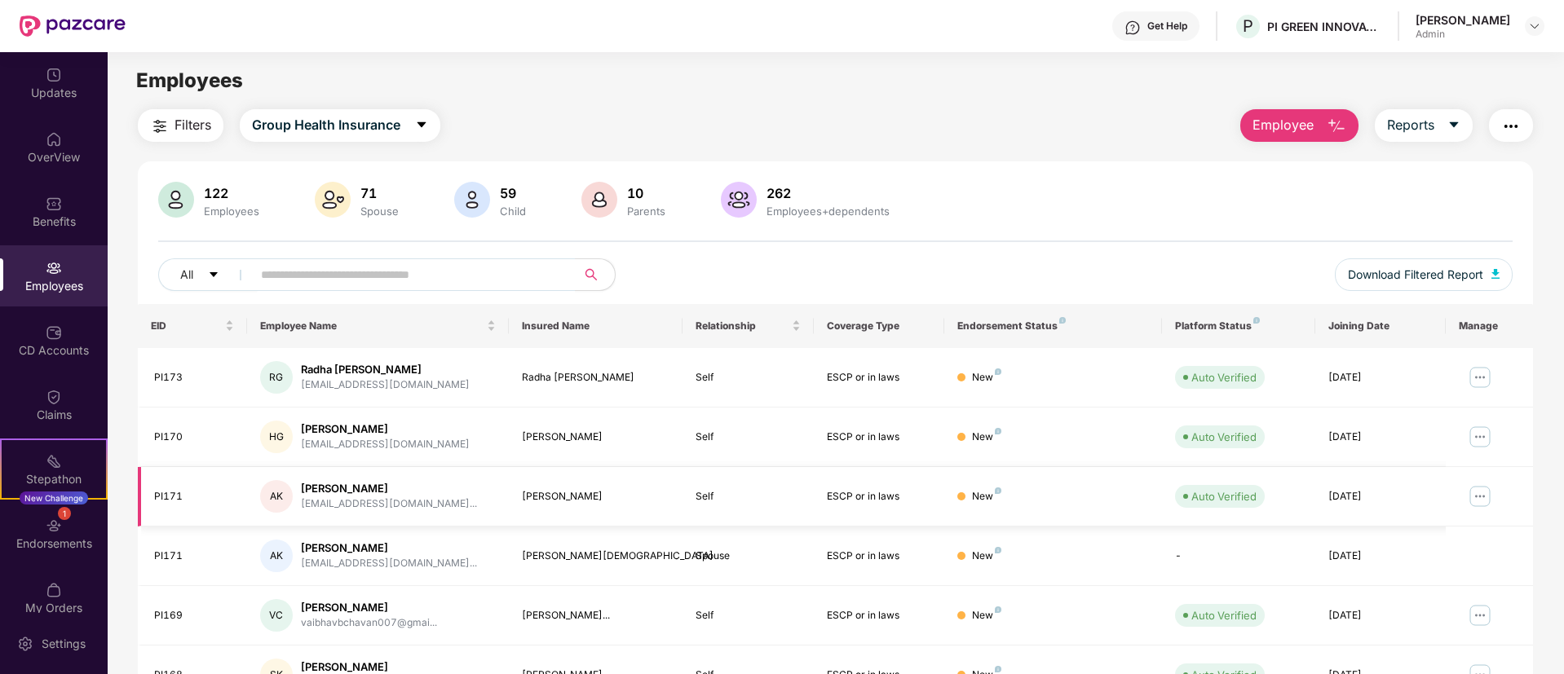
click at [1302, 501] on img at bounding box center [1479, 496] width 26 height 26
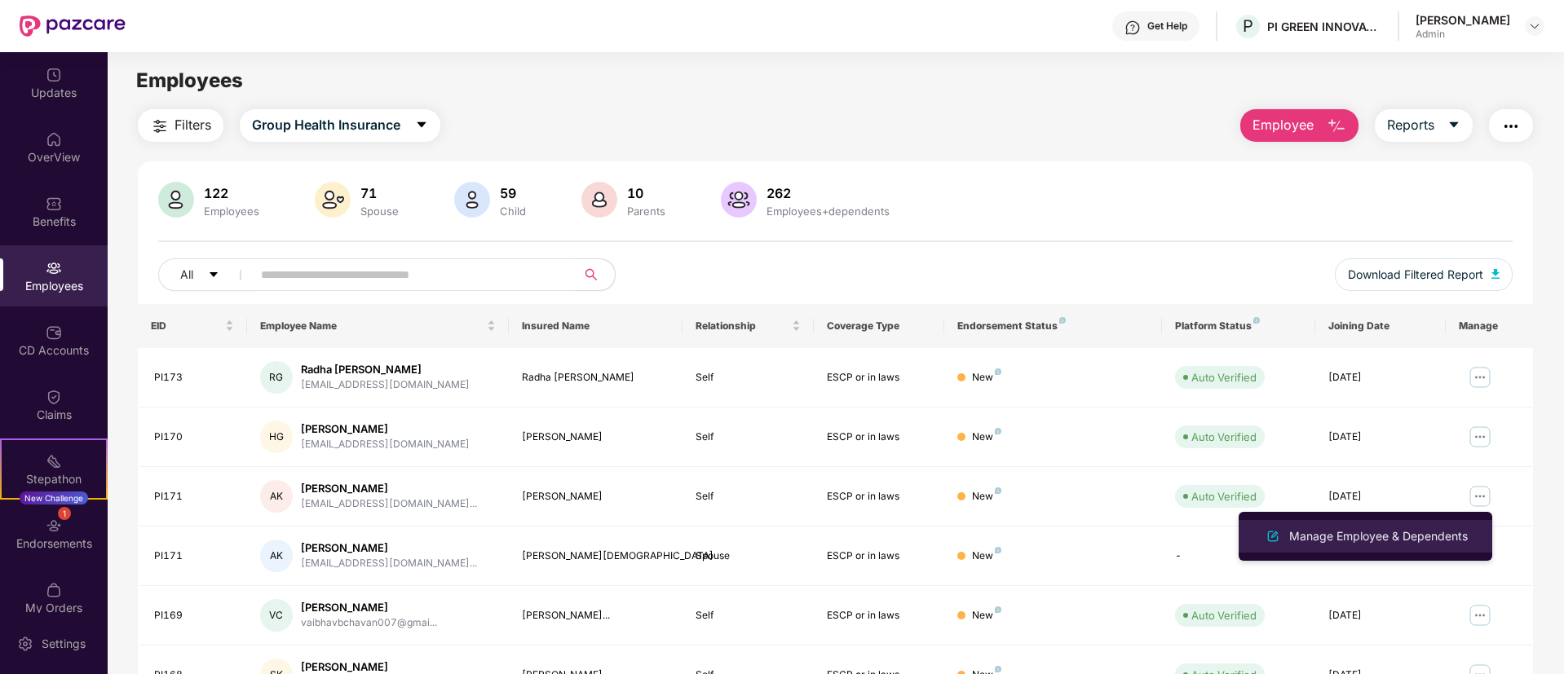
click at [1302, 534] on div "Manage Employee & Dependents" at bounding box center [1378, 536] width 185 height 18
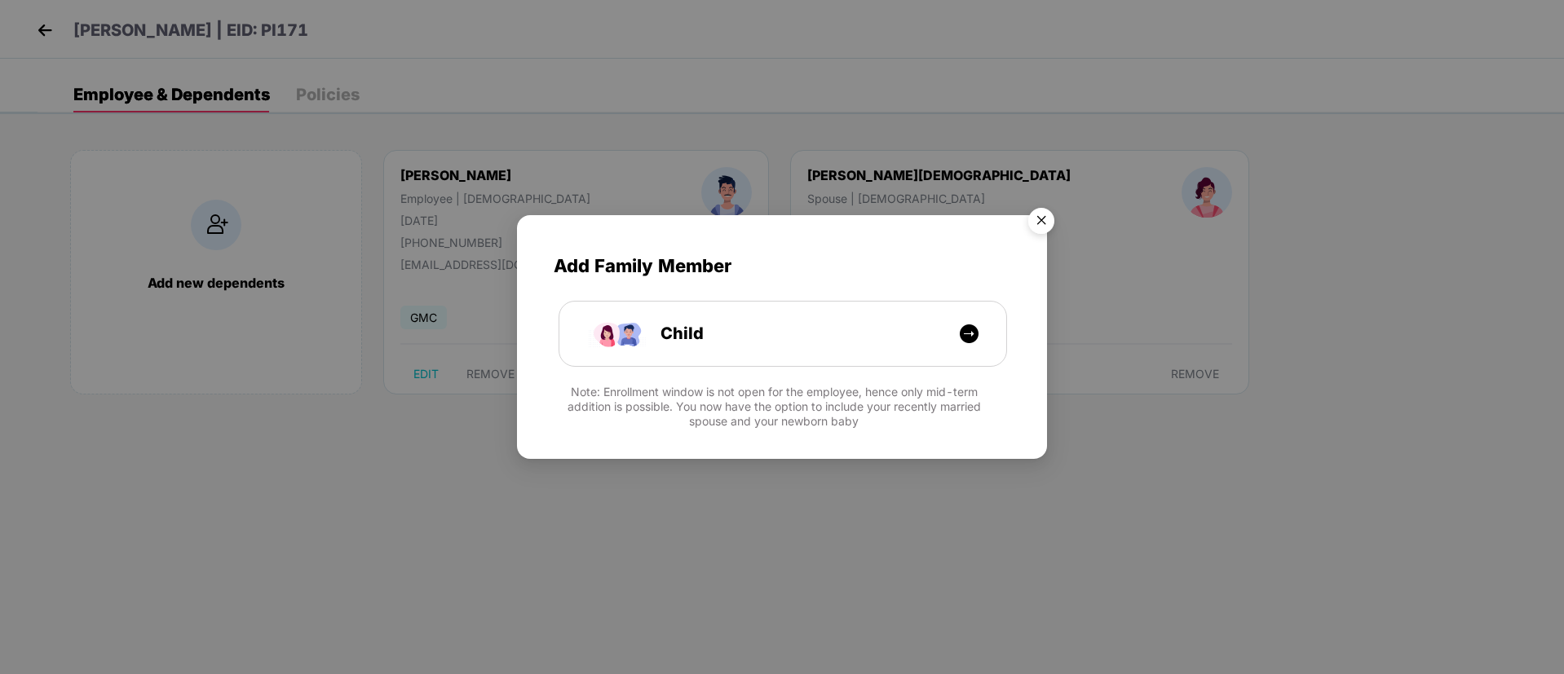
click at [1046, 225] on img "Close" at bounding box center [1041, 224] width 46 height 46
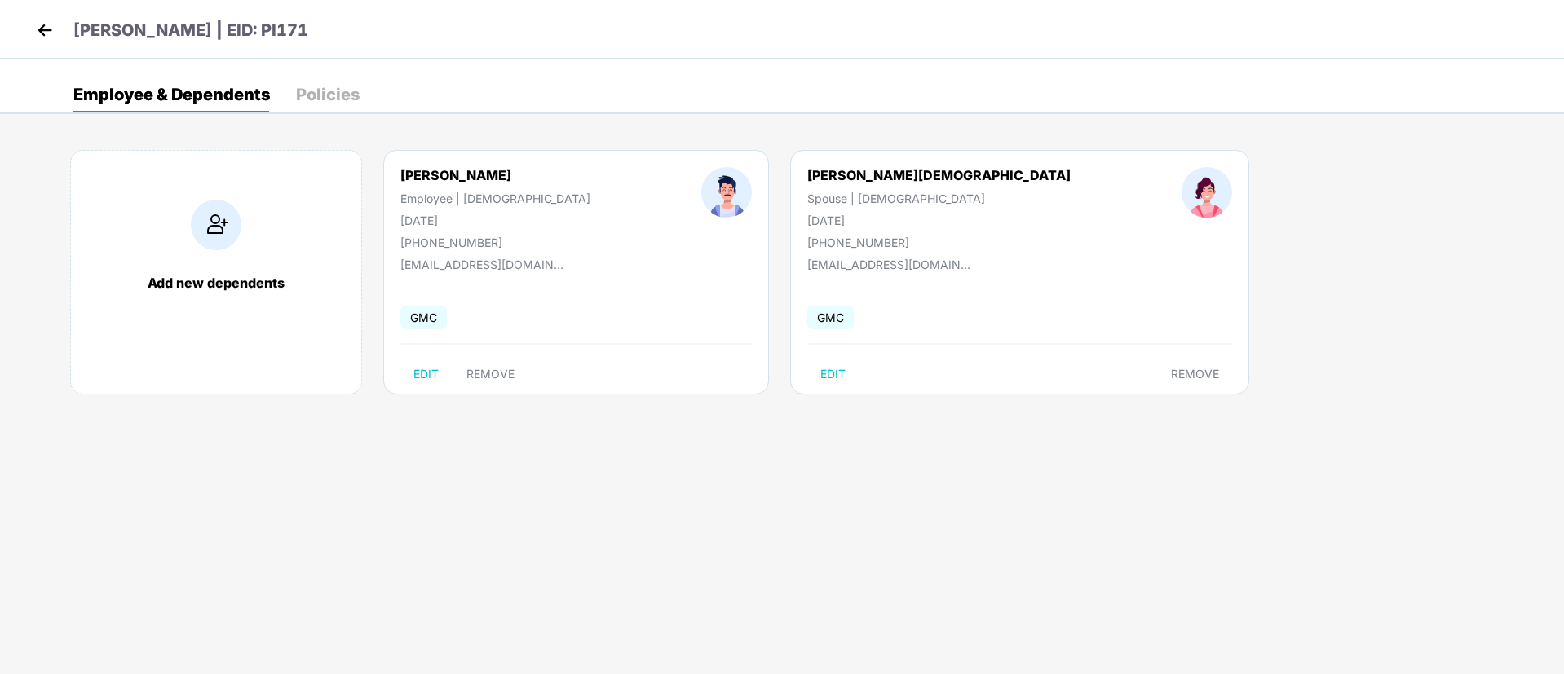
click at [329, 94] on div "Policies" at bounding box center [328, 94] width 64 height 16
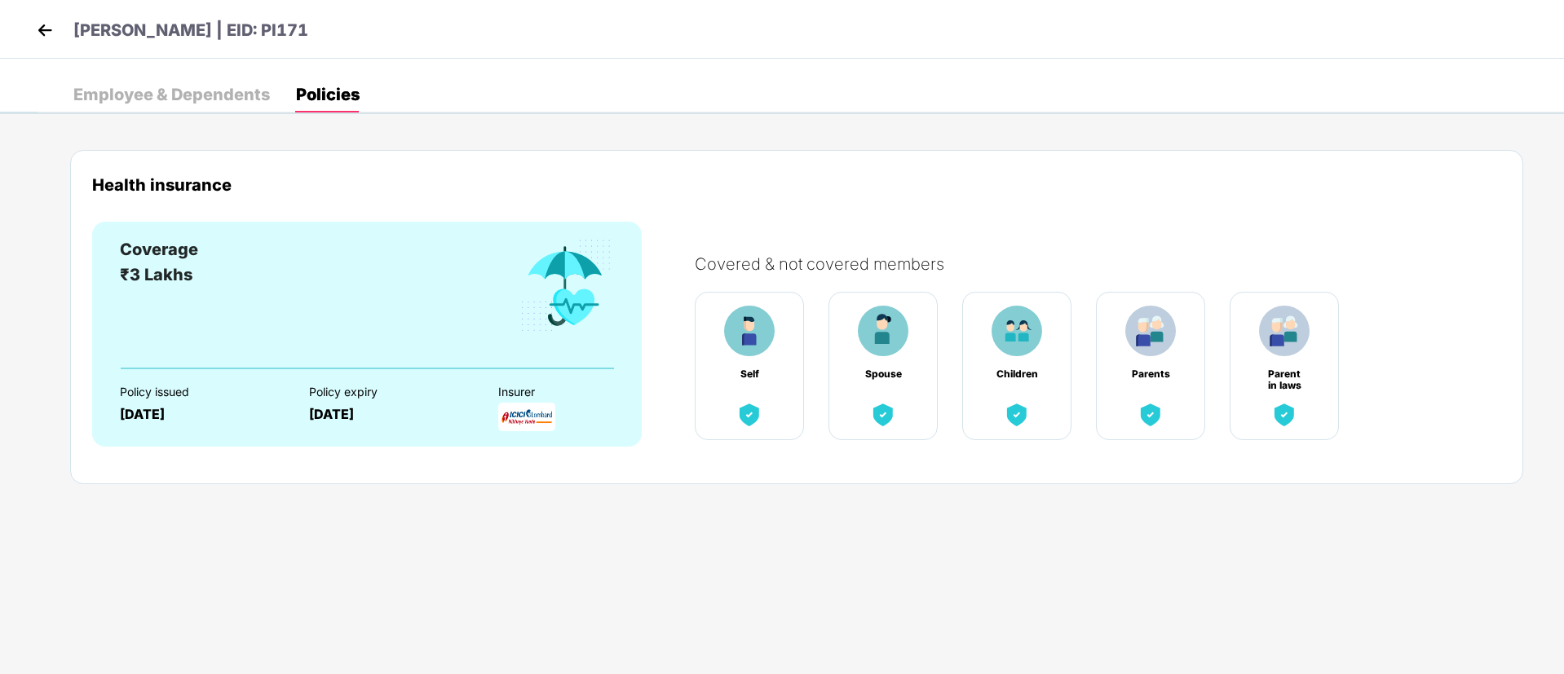
click at [181, 88] on div "Employee & Dependents" at bounding box center [171, 94] width 196 height 16
